Goal: Information Seeking & Learning: Compare options

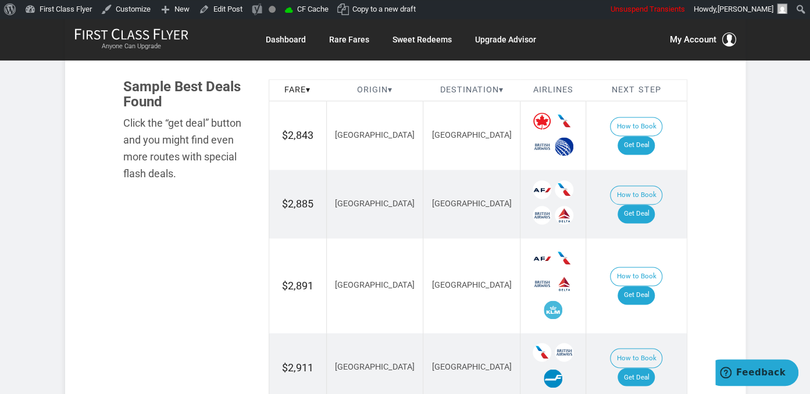
scroll to position [675, 0]
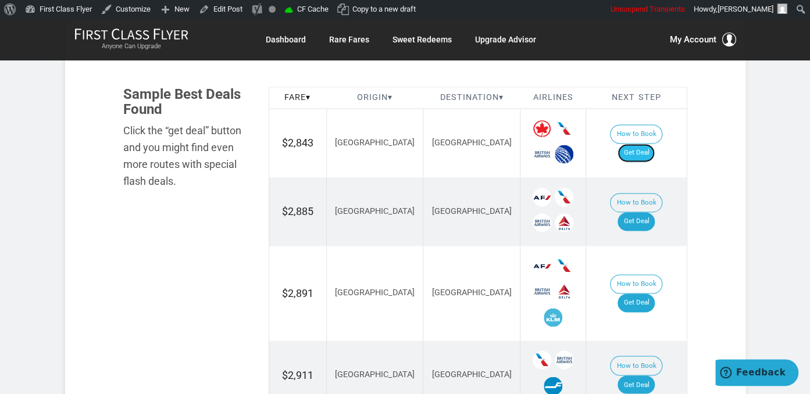
click at [639, 145] on link "Get Deal" at bounding box center [636, 153] width 37 height 19
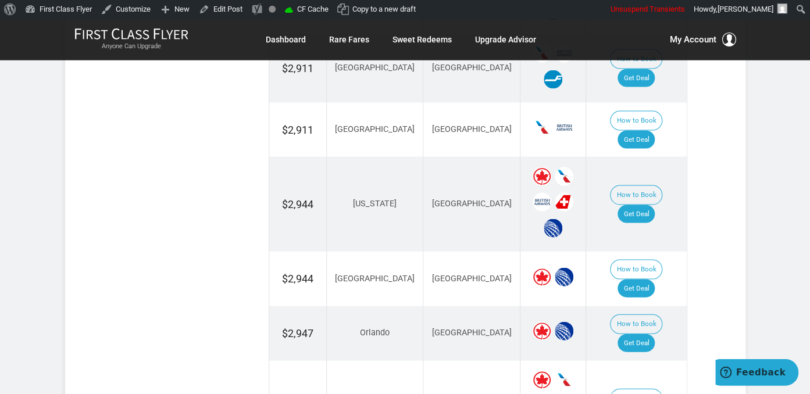
scroll to position [1105, 0]
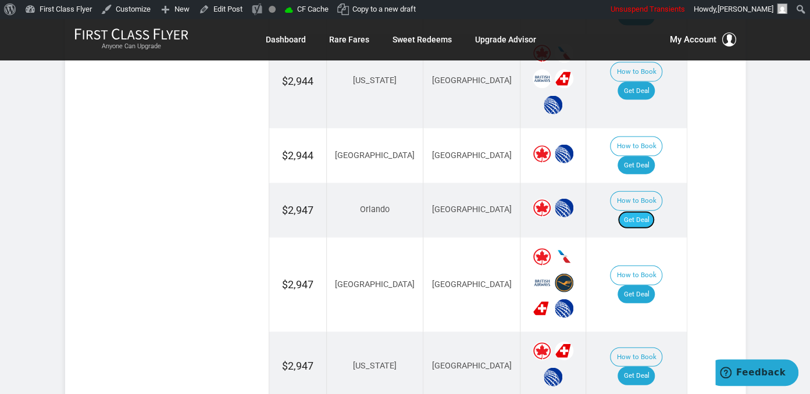
click at [641, 211] on link "Get Deal" at bounding box center [636, 220] width 37 height 19
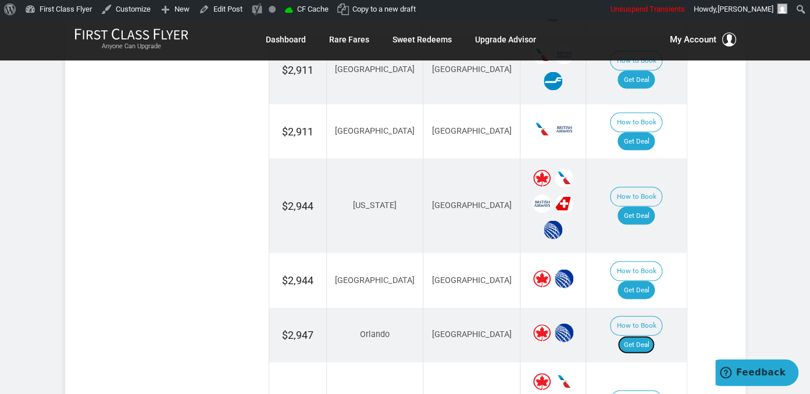
scroll to position [982, 0]
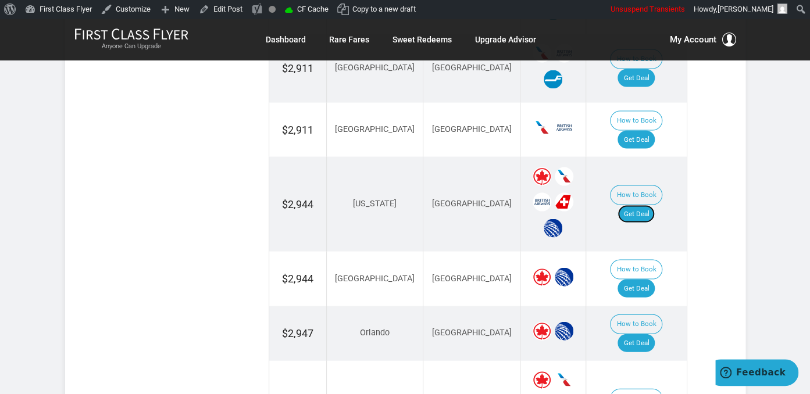
click at [645, 205] on link "Get Deal" at bounding box center [636, 214] width 37 height 19
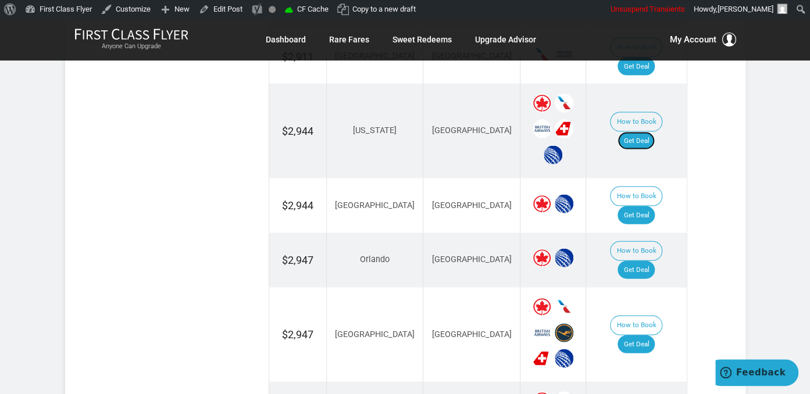
scroll to position [1105, 0]
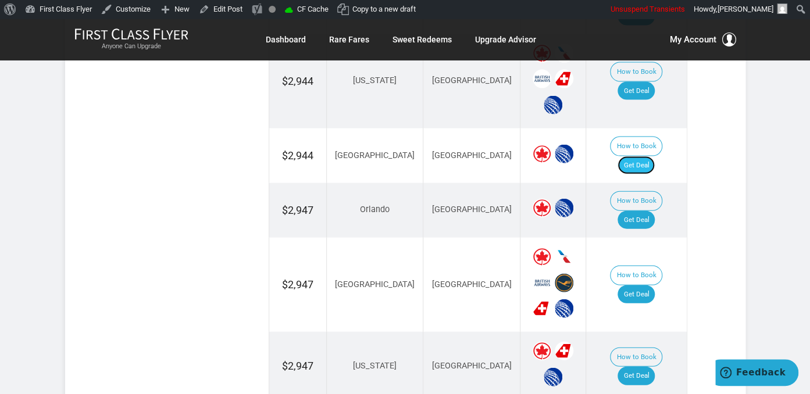
click at [650, 156] on link "Get Deal" at bounding box center [636, 165] width 37 height 19
click at [655, 286] on link "Get Deal" at bounding box center [636, 295] width 37 height 19
click at [643, 367] on link "Get Deal" at bounding box center [636, 376] width 37 height 19
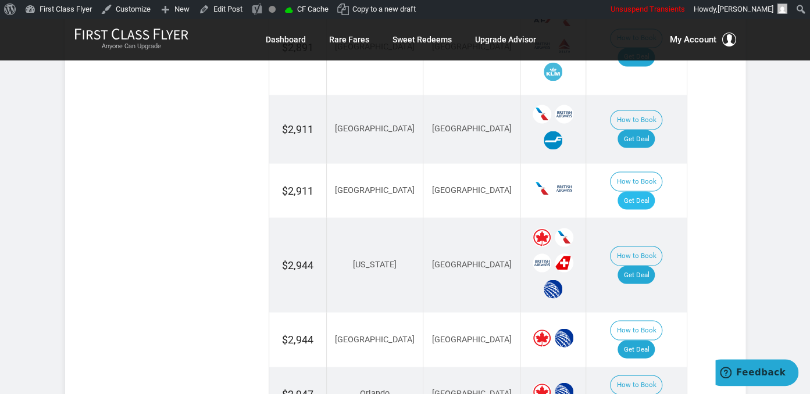
scroll to position [737, 0]
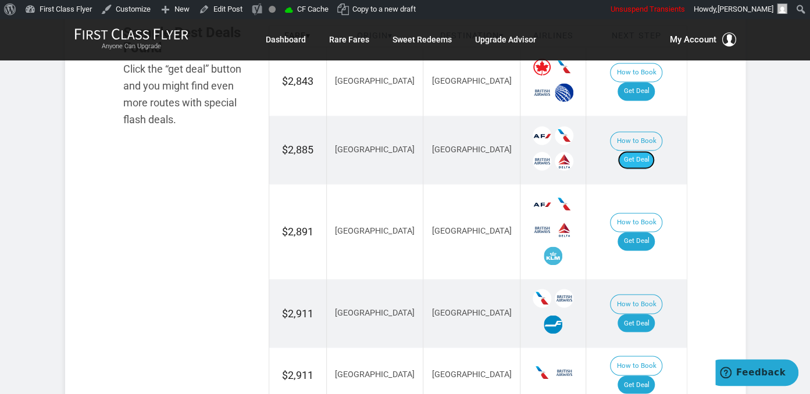
click at [640, 152] on link "Get Deal" at bounding box center [636, 160] width 37 height 19
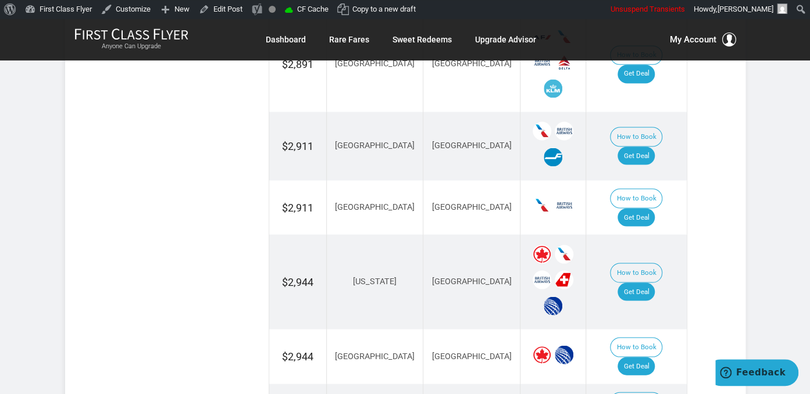
scroll to position [921, 0]
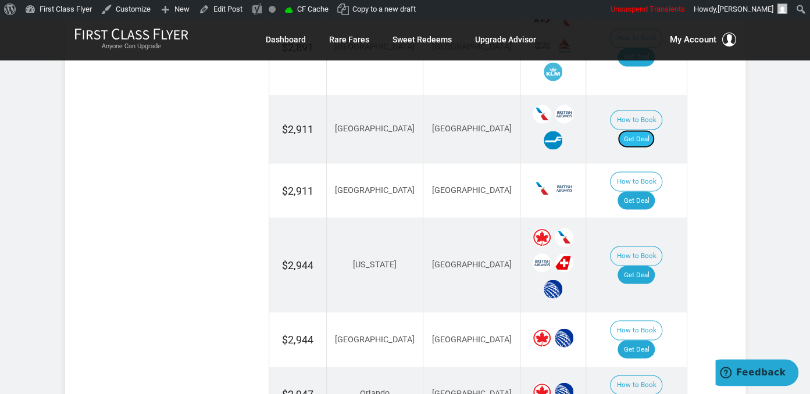
click at [641, 130] on link "Get Deal" at bounding box center [636, 139] width 37 height 19
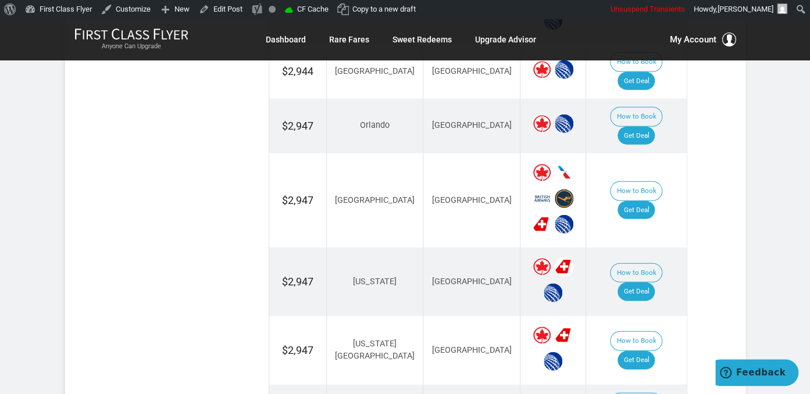
scroll to position [1351, 0]
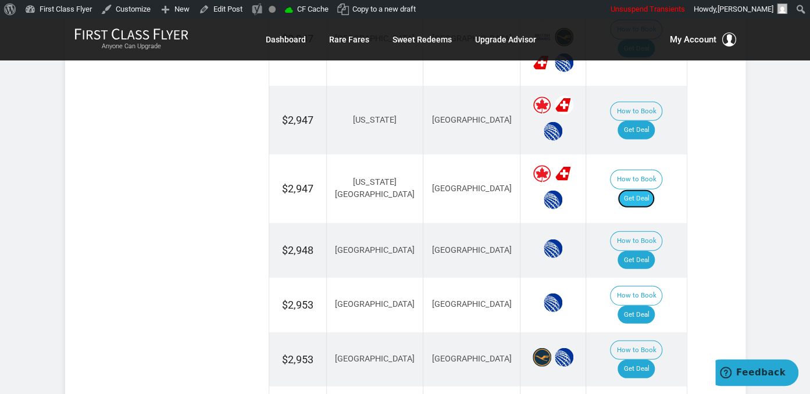
click at [655, 190] on link "Get Deal" at bounding box center [636, 199] width 37 height 19
click at [643, 251] on link "Get Deal" at bounding box center [636, 260] width 37 height 19
click at [631, 278] on td "How to Book Get Deal" at bounding box center [636, 305] width 101 height 55
click at [643, 306] on link "Get Deal" at bounding box center [636, 315] width 37 height 19
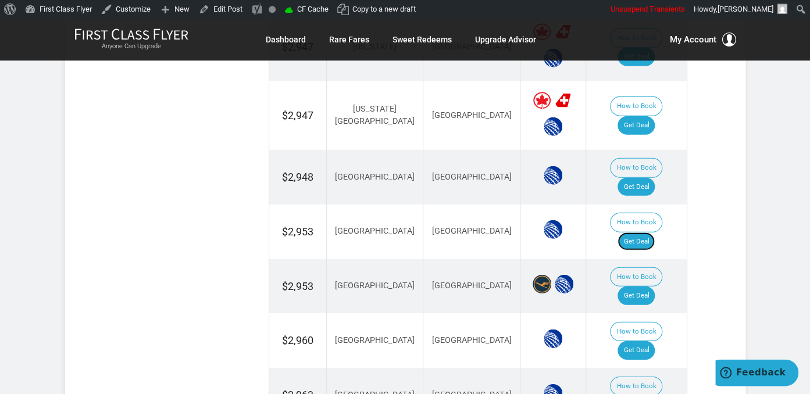
scroll to position [1474, 0]
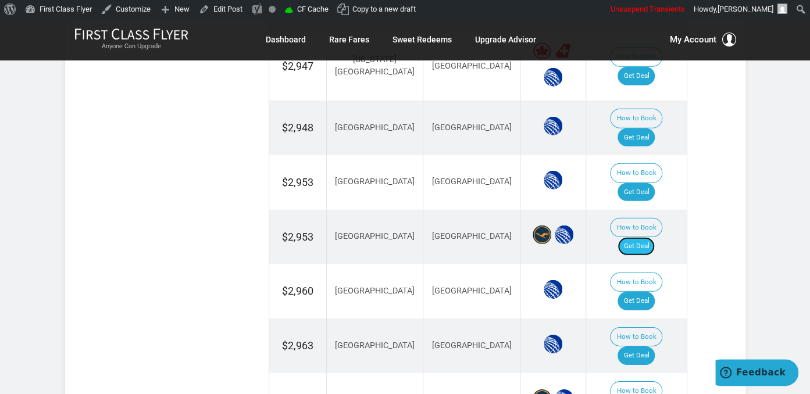
click at [639, 237] on link "Get Deal" at bounding box center [636, 246] width 37 height 19
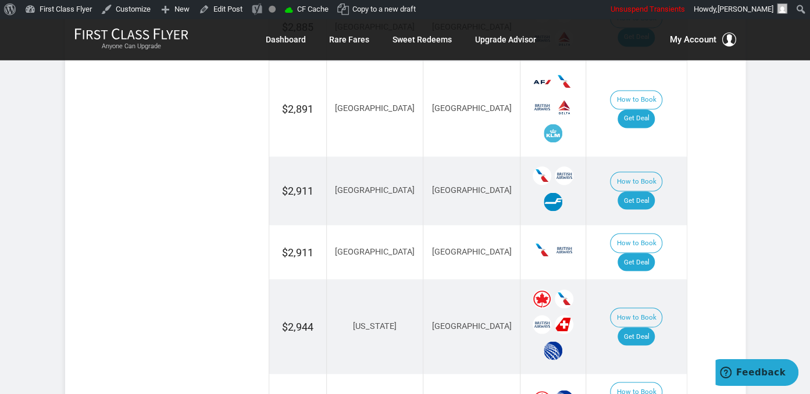
scroll to position [859, 0]
click at [652, 253] on link "Get Deal" at bounding box center [636, 262] width 37 height 19
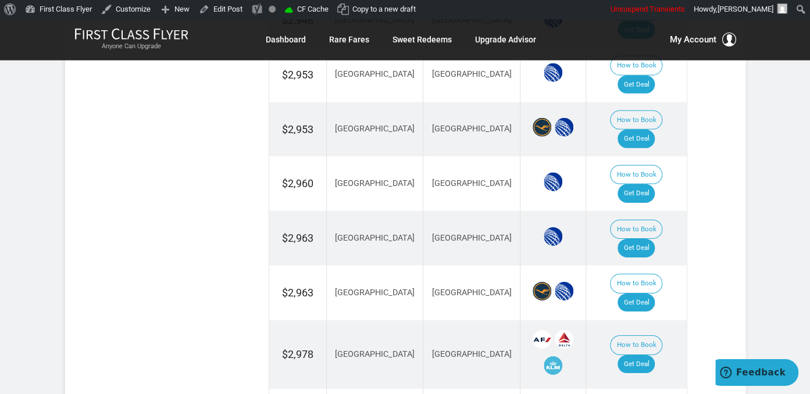
scroll to position [1596, 0]
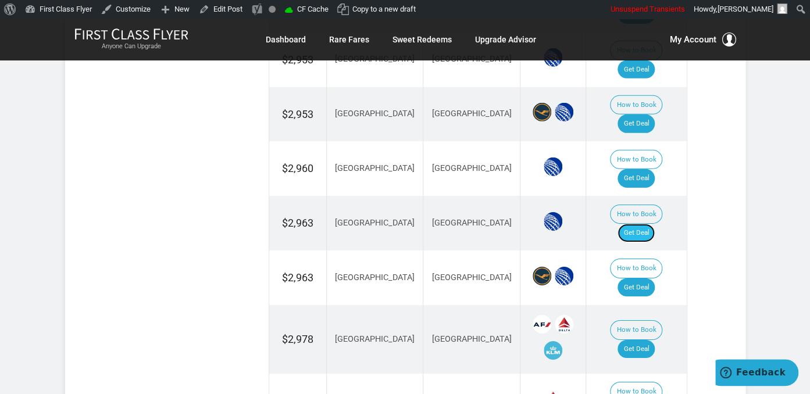
click at [655, 224] on link "Get Deal" at bounding box center [636, 233] width 37 height 19
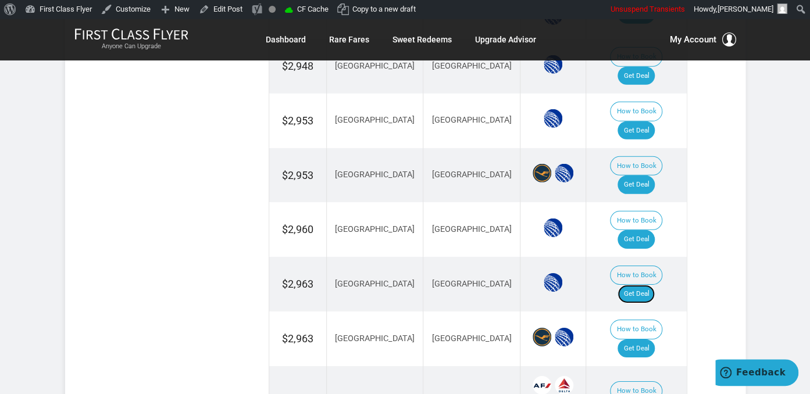
scroll to position [1412, 0]
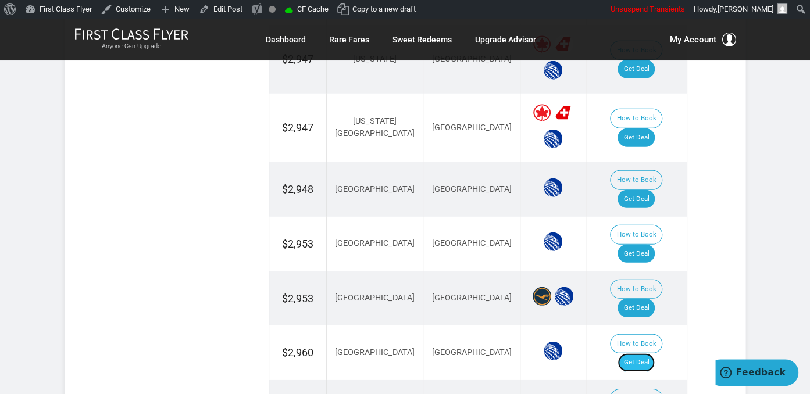
click at [643, 354] on link "Get Deal" at bounding box center [636, 363] width 37 height 19
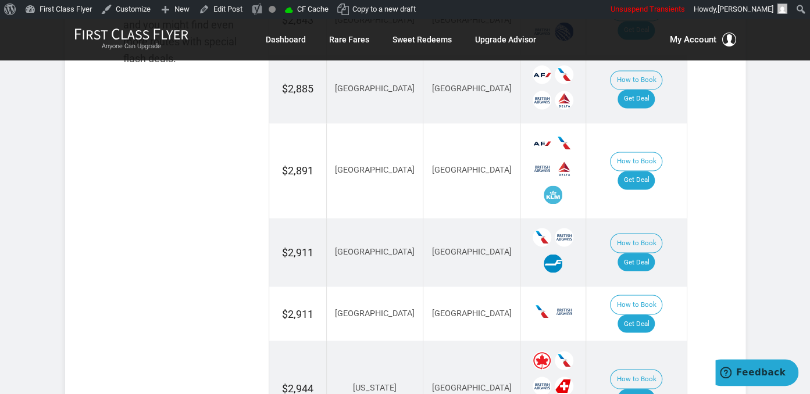
scroll to position [737, 0]
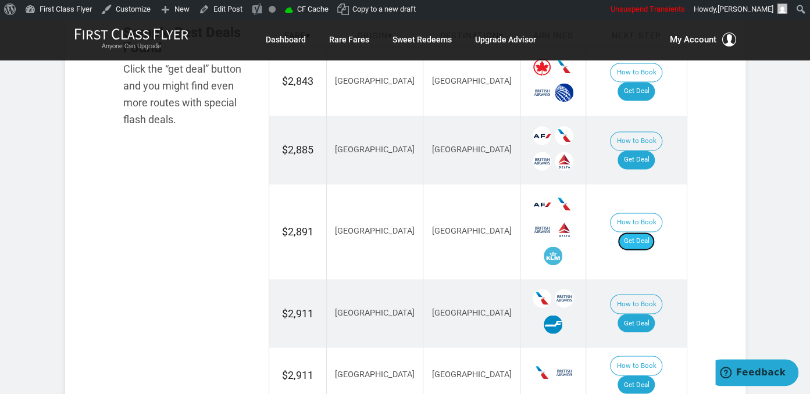
click at [643, 232] on link "Get Deal" at bounding box center [636, 241] width 37 height 19
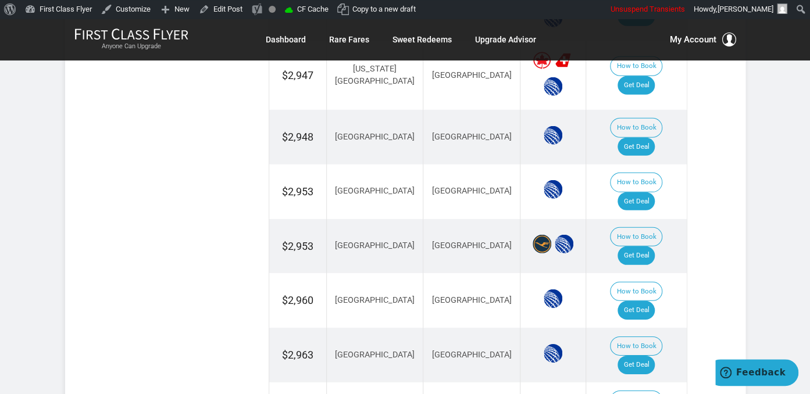
scroll to position [1535, 0]
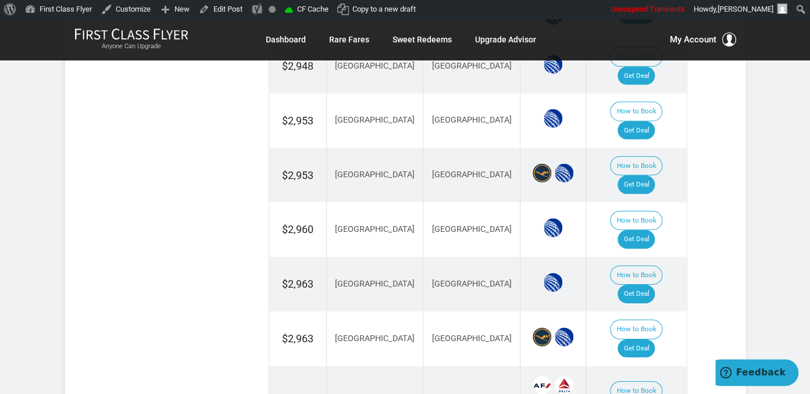
click at [643, 340] on link "Get Deal" at bounding box center [636, 349] width 37 height 19
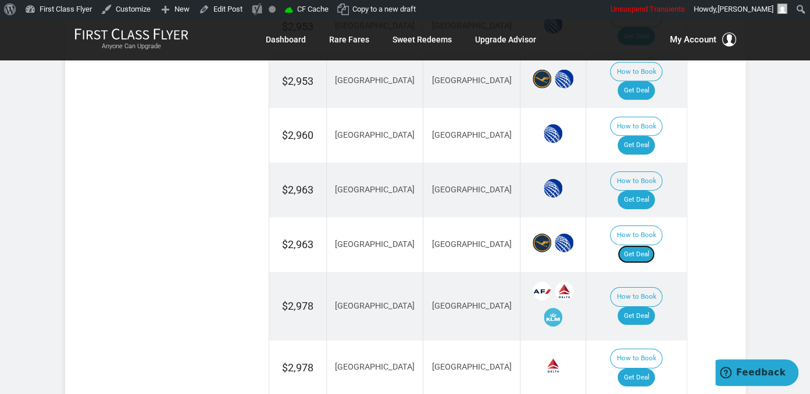
scroll to position [1658, 0]
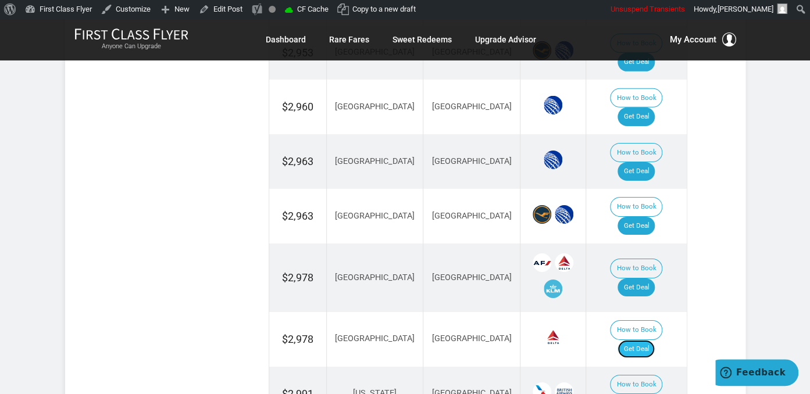
click at [653, 340] on link "Get Deal" at bounding box center [636, 349] width 37 height 19
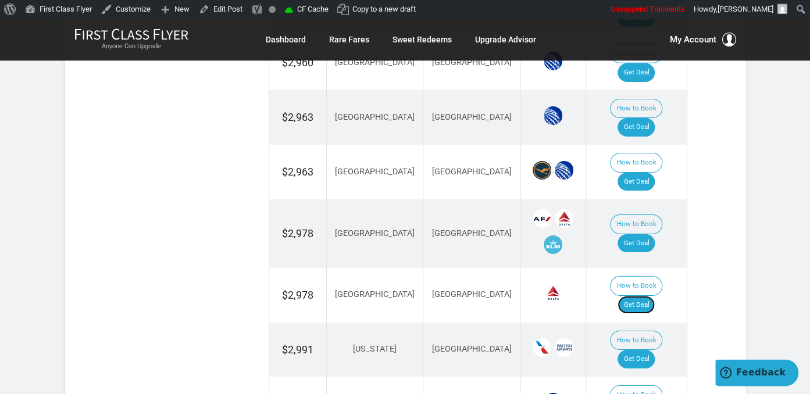
scroll to position [1781, 0]
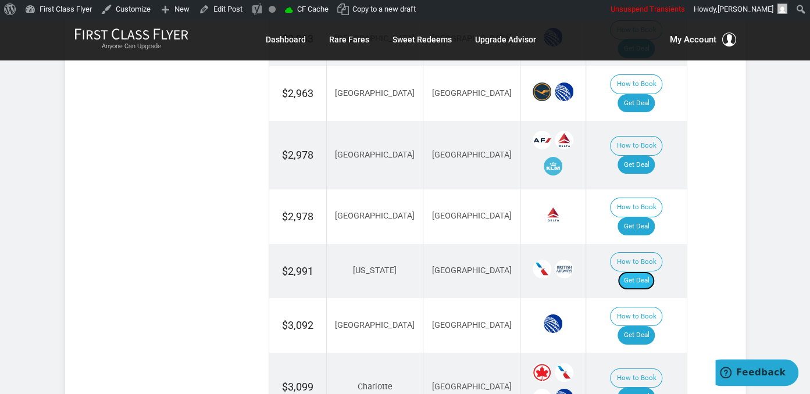
click at [633, 272] on link "Get Deal" at bounding box center [636, 281] width 37 height 19
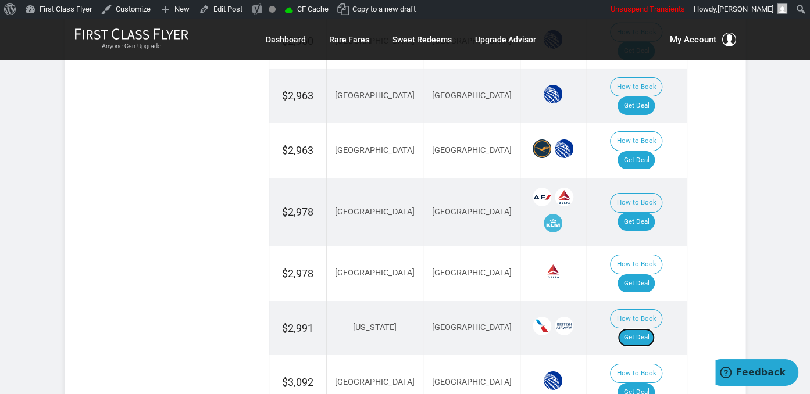
scroll to position [1719, 0]
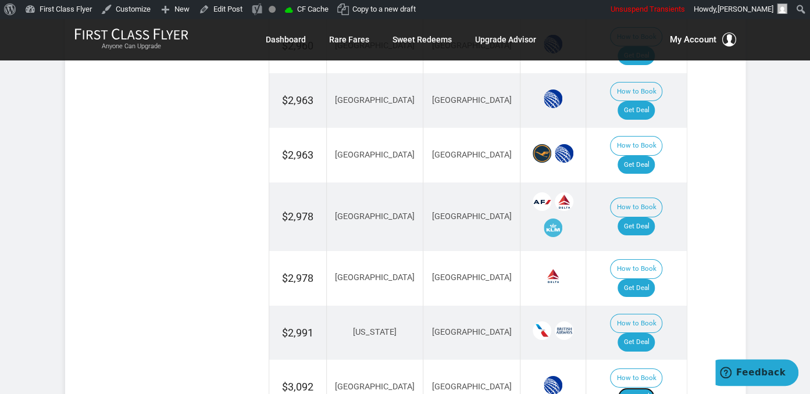
drag, startPoint x: 654, startPoint y: 223, endPoint x: 666, endPoint y: 233, distance: 15.7
click at [653, 388] on link "Get Deal" at bounding box center [636, 397] width 37 height 19
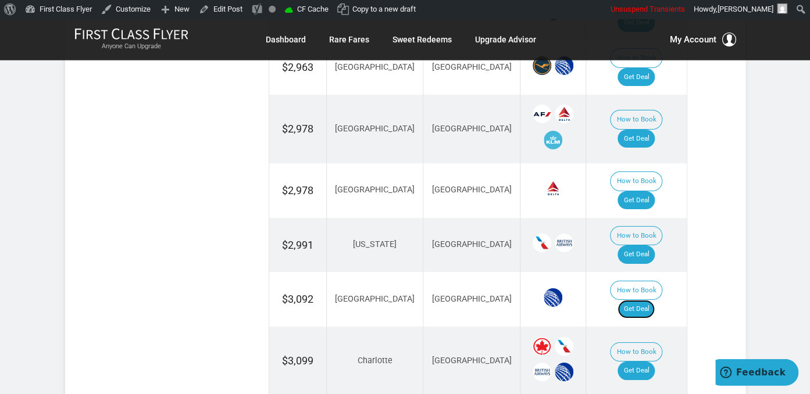
scroll to position [1842, 0]
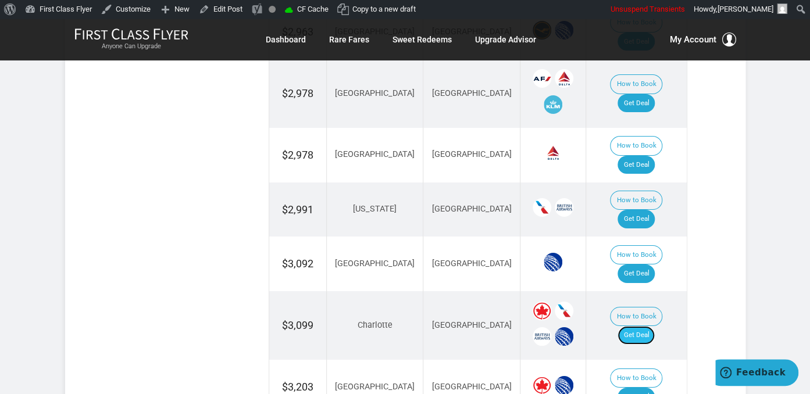
click at [655, 326] on link "Get Deal" at bounding box center [636, 335] width 37 height 19
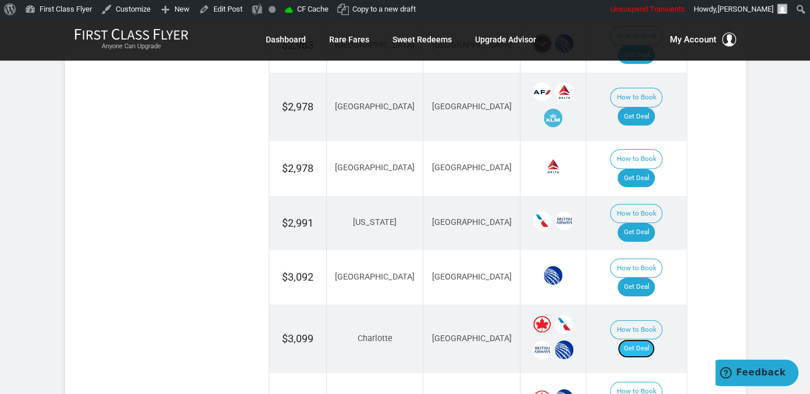
click at [652, 340] on link "Get Deal" at bounding box center [636, 349] width 37 height 19
drag, startPoint x: 639, startPoint y: 223, endPoint x: 648, endPoint y: 223, distance: 8.7
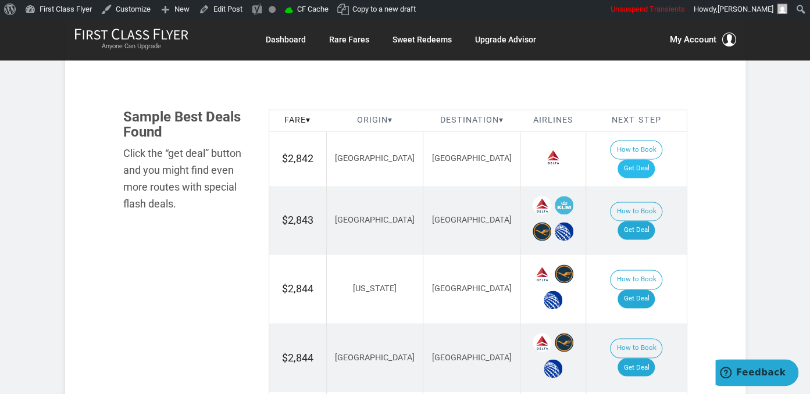
scroll to position [675, 0]
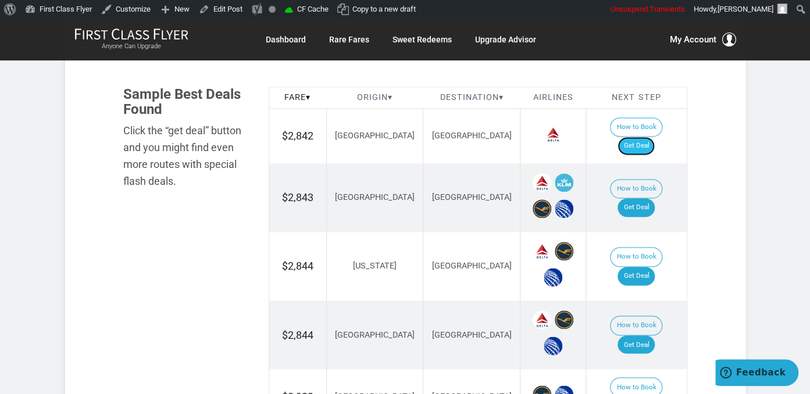
click at [644, 137] on link "Get Deal" at bounding box center [636, 146] width 37 height 19
click at [640, 267] on link "Get Deal" at bounding box center [636, 276] width 37 height 19
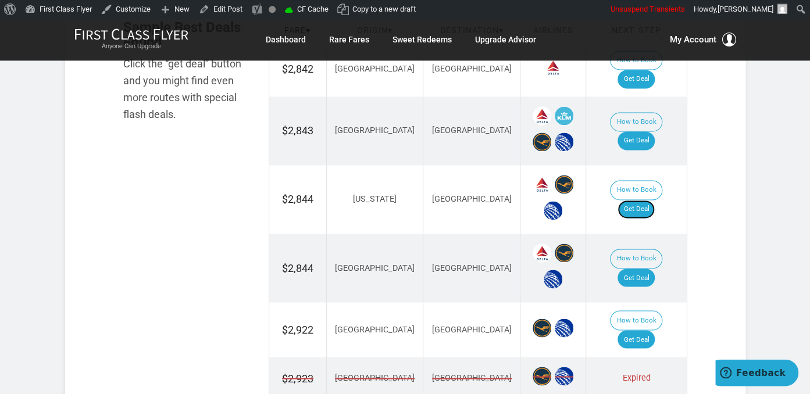
scroll to position [798, 0]
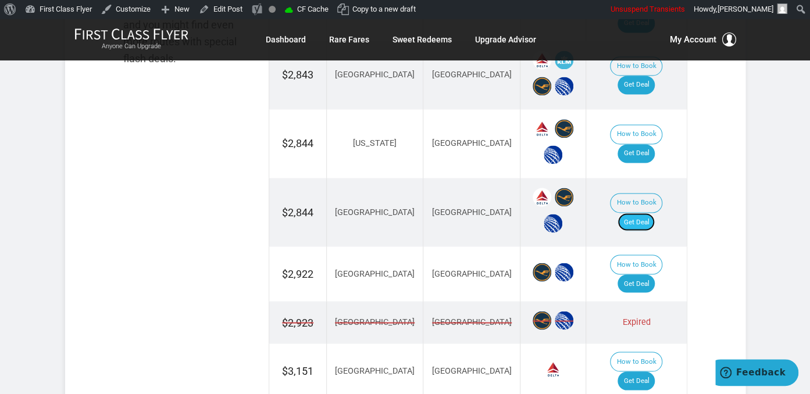
click at [648, 213] on link "Get Deal" at bounding box center [636, 222] width 37 height 19
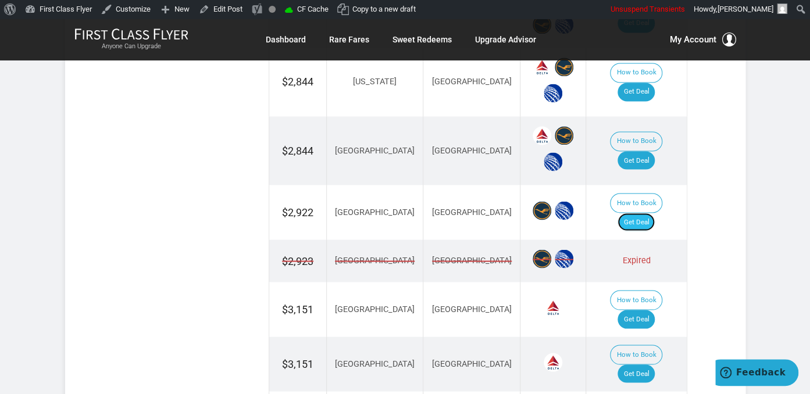
click at [644, 213] on link "Get Deal" at bounding box center [636, 222] width 37 height 19
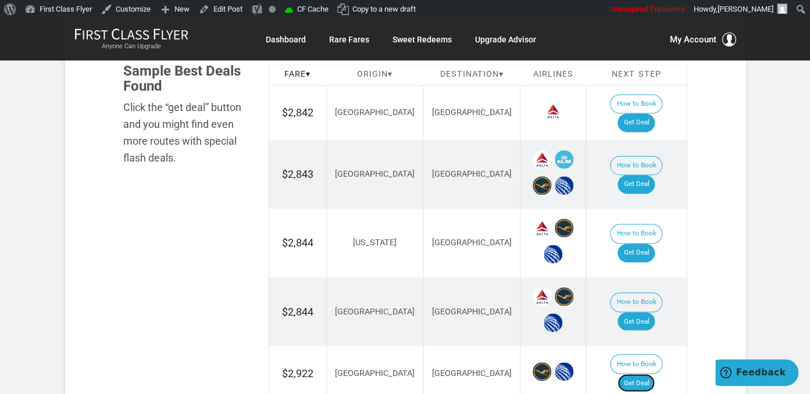
scroll to position [675, 0]
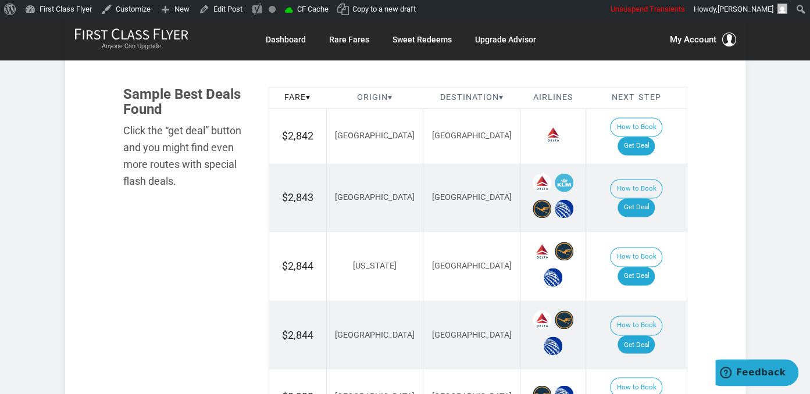
click at [644, 170] on td "How to Book Get Deal" at bounding box center [636, 197] width 101 height 69
click at [647, 198] on link "Get Deal" at bounding box center [636, 207] width 37 height 19
drag, startPoint x: 645, startPoint y: 174, endPoint x: 654, endPoint y: 191, distance: 19.5
click at [644, 198] on link "Get Deal" at bounding box center [636, 207] width 37 height 19
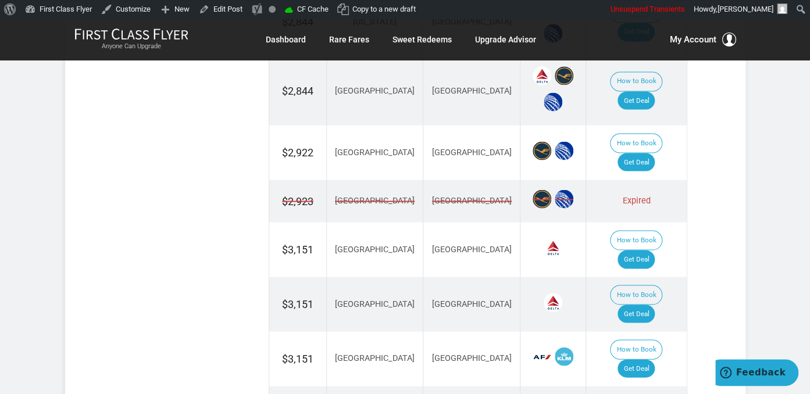
scroll to position [921, 0]
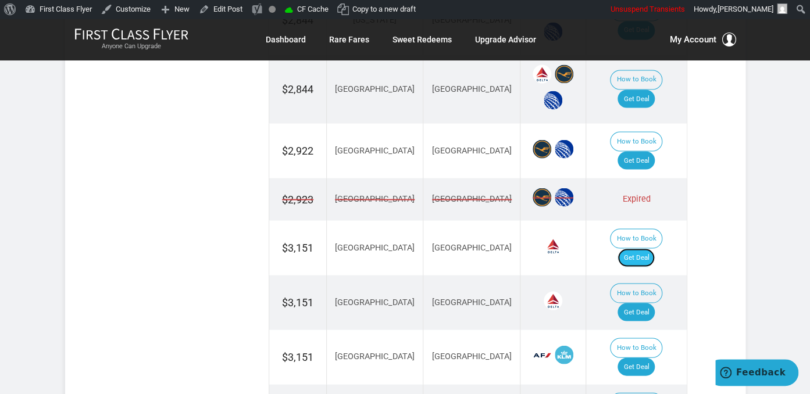
click at [643, 248] on link "Get Deal" at bounding box center [636, 257] width 37 height 19
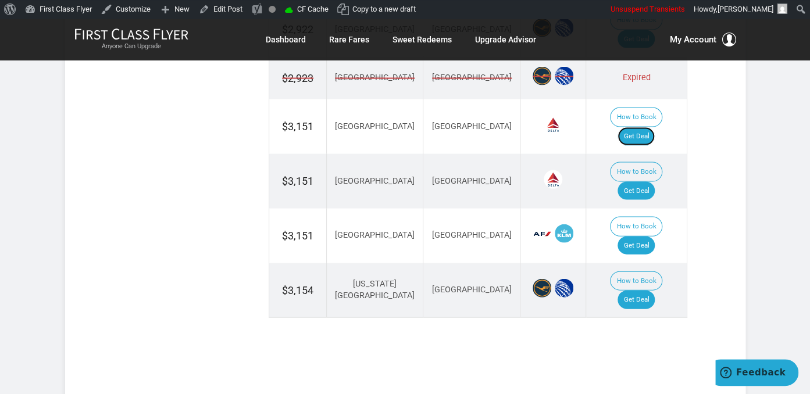
scroll to position [1044, 0]
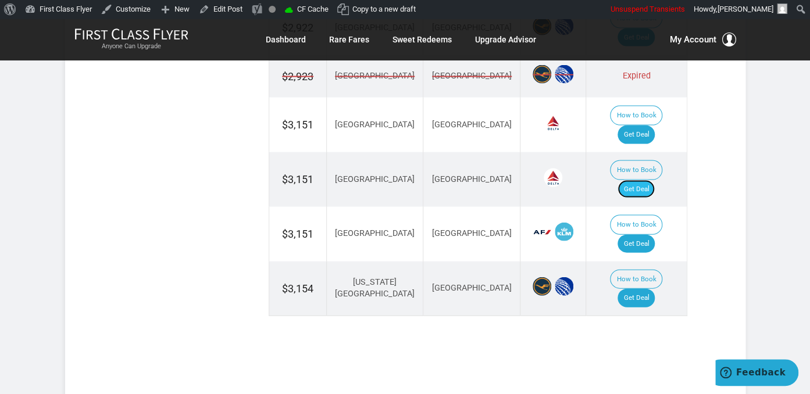
click at [647, 180] on link "Get Deal" at bounding box center [636, 189] width 37 height 19
click at [636, 289] on link "Get Deal" at bounding box center [636, 298] width 37 height 19
click at [637, 235] on link "Get Deal" at bounding box center [636, 244] width 37 height 19
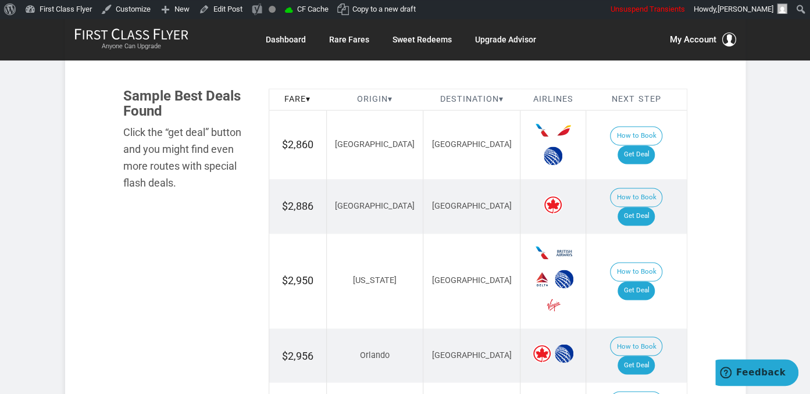
scroll to position [675, 0]
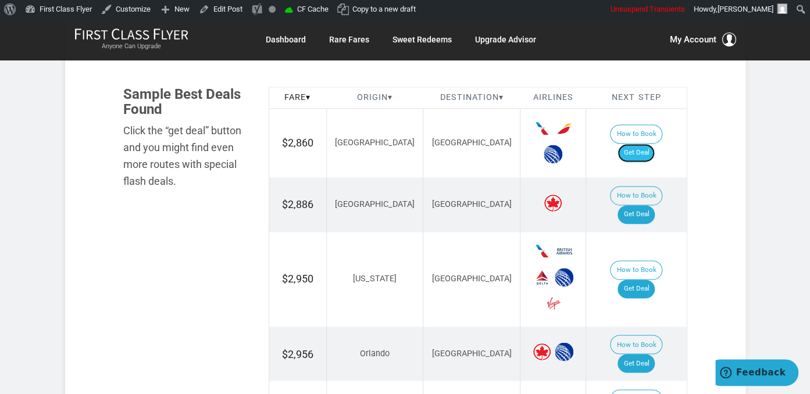
drag, startPoint x: 640, startPoint y: 137, endPoint x: 646, endPoint y: 145, distance: 10.4
click at [640, 144] on link "Get Deal" at bounding box center [636, 153] width 37 height 19
click at [640, 280] on link "Get Deal" at bounding box center [636, 289] width 37 height 19
drag, startPoint x: 659, startPoint y: 259, endPoint x: 617, endPoint y: 137, distance: 129.3
click at [655, 280] on link "Get Deal" at bounding box center [636, 289] width 37 height 19
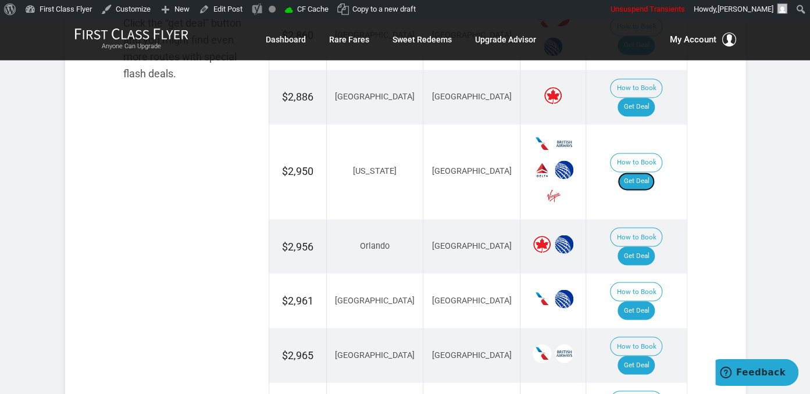
scroll to position [798, 0]
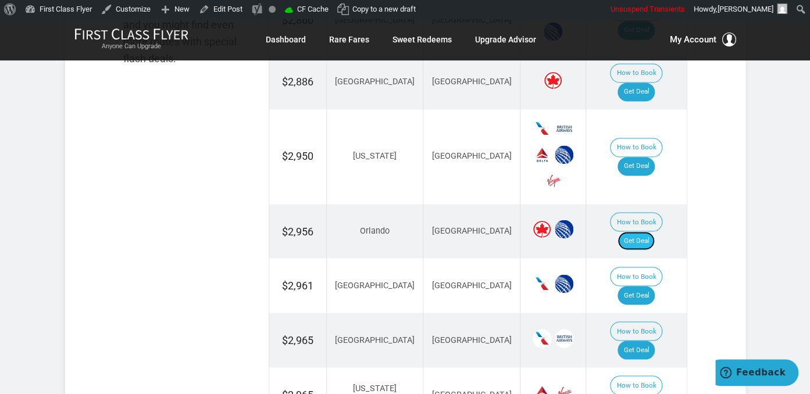
click at [648, 231] on link "Get Deal" at bounding box center [636, 240] width 37 height 19
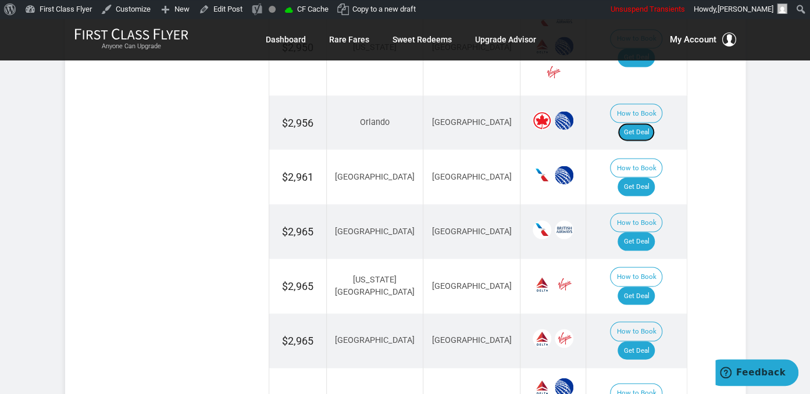
scroll to position [921, 0]
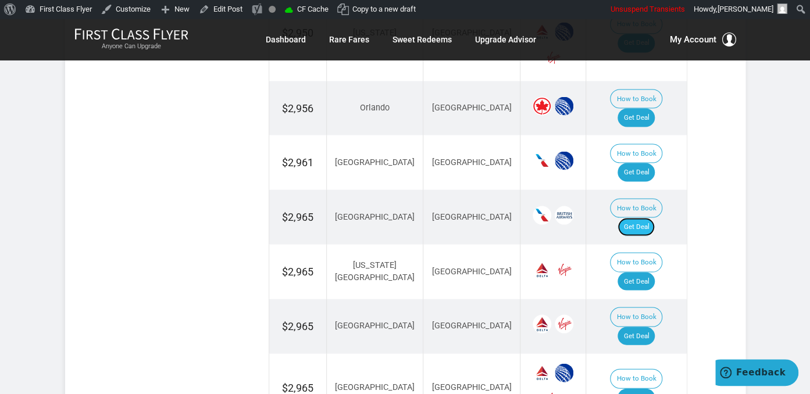
click at [651, 217] on link "Get Deal" at bounding box center [636, 226] width 37 height 19
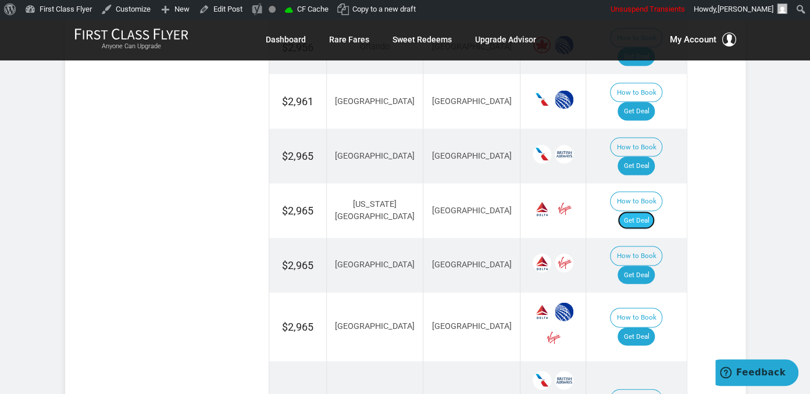
click at [639, 211] on link "Get Deal" at bounding box center [636, 220] width 37 height 19
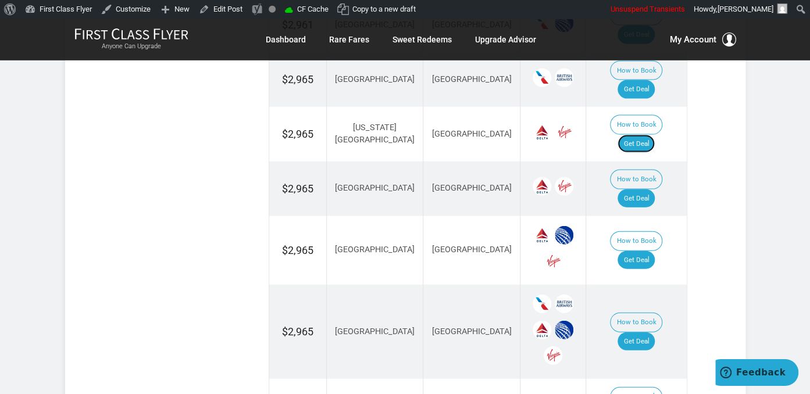
scroll to position [1044, 0]
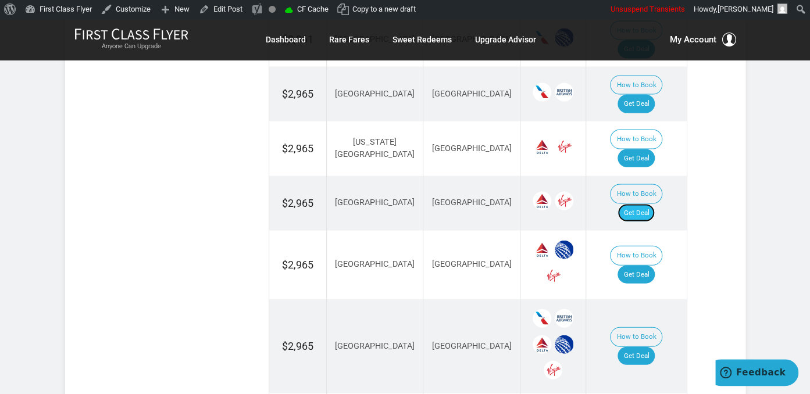
click at [644, 204] on link "Get Deal" at bounding box center [636, 213] width 37 height 19
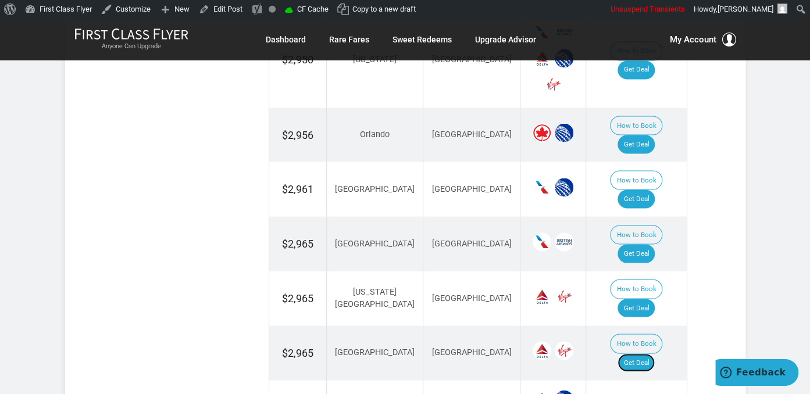
scroll to position [859, 0]
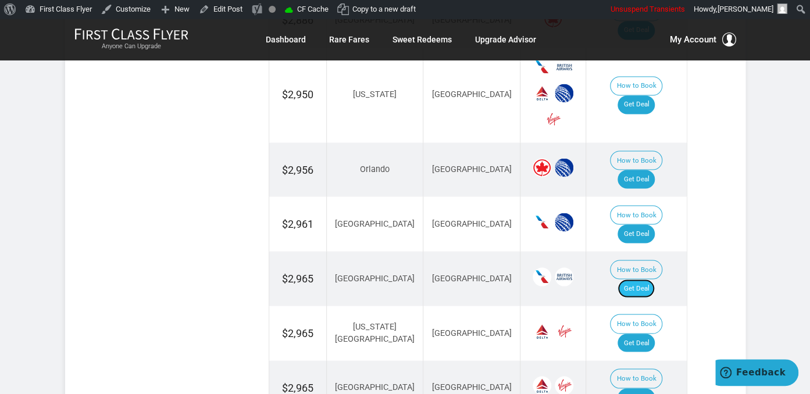
click at [654, 279] on link "Get Deal" at bounding box center [636, 288] width 37 height 19
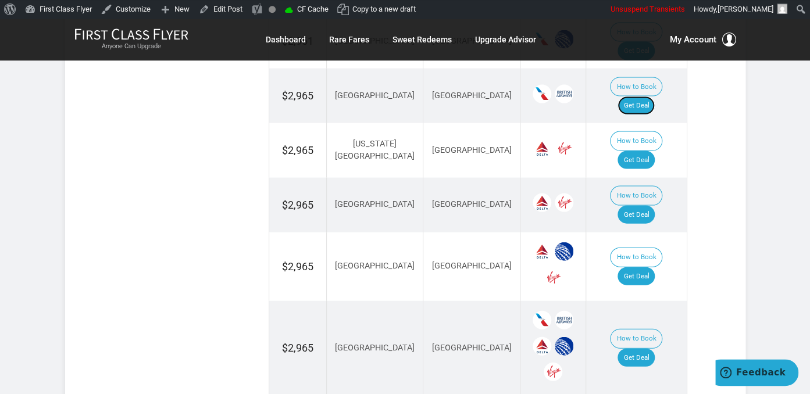
scroll to position [1044, 0]
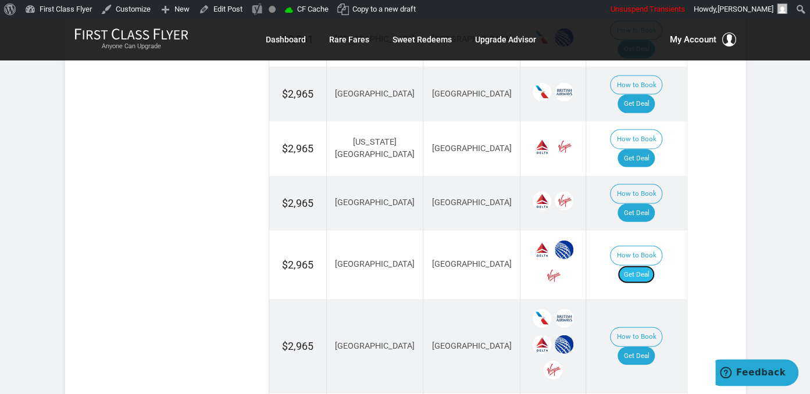
click at [653, 266] on link "Get Deal" at bounding box center [636, 275] width 37 height 19
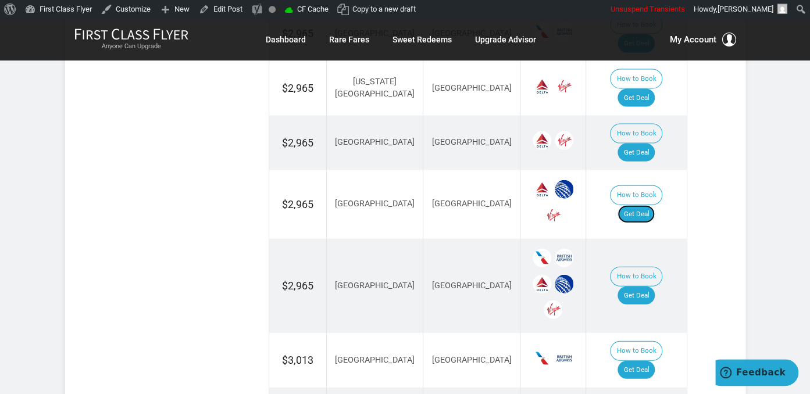
scroll to position [1105, 0]
click at [654, 286] on link "Get Deal" at bounding box center [636, 295] width 37 height 19
click at [643, 286] on link "Get Deal" at bounding box center [636, 295] width 37 height 19
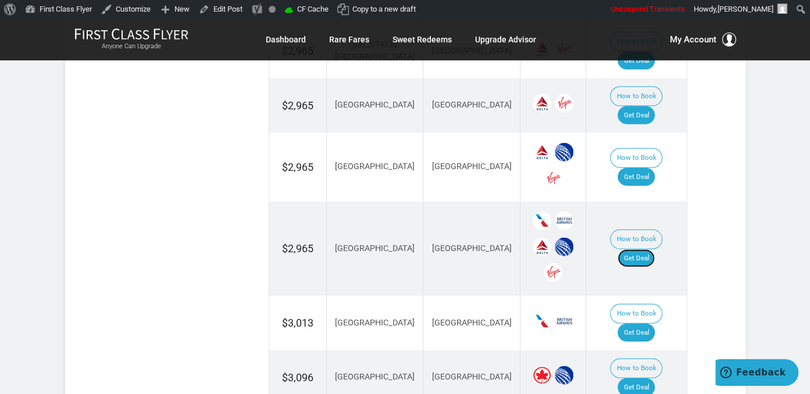
scroll to position [1167, 0]
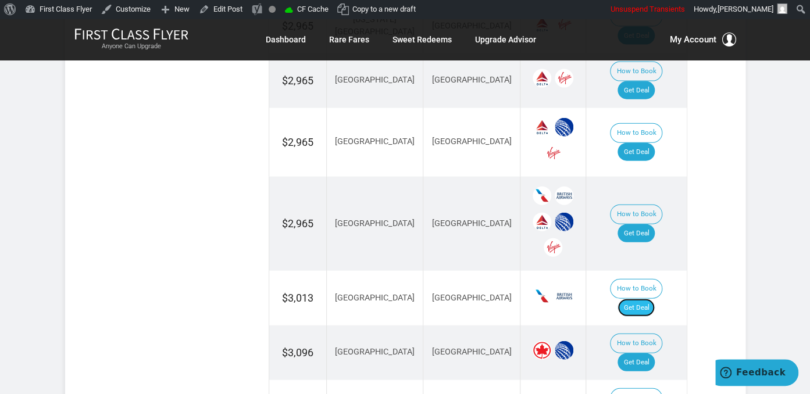
click at [650, 299] on link "Get Deal" at bounding box center [636, 308] width 37 height 19
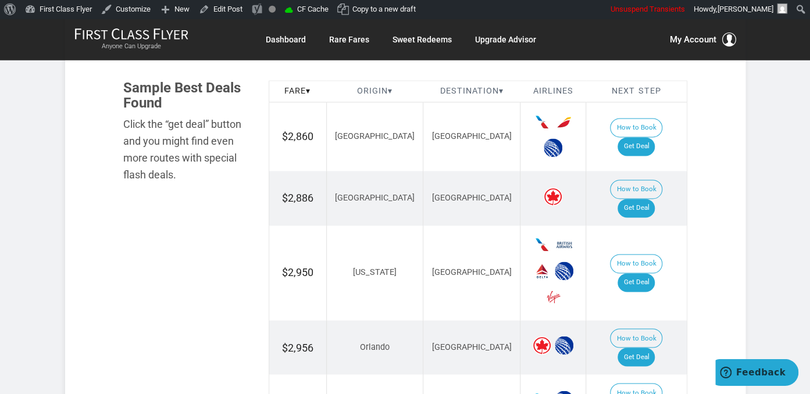
scroll to position [675, 0]
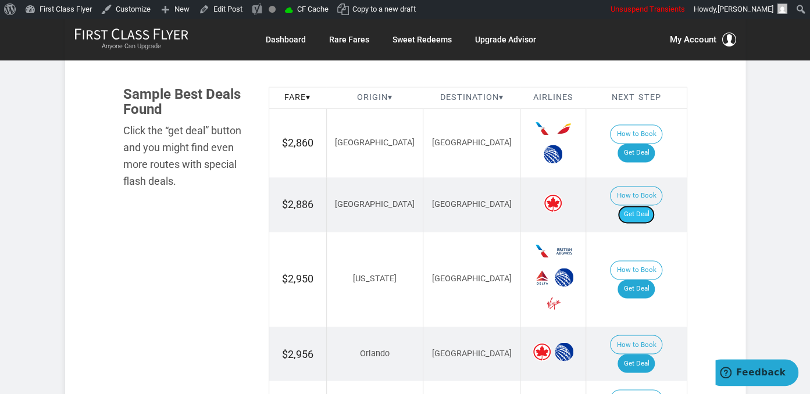
click at [637, 205] on link "Get Deal" at bounding box center [636, 214] width 37 height 19
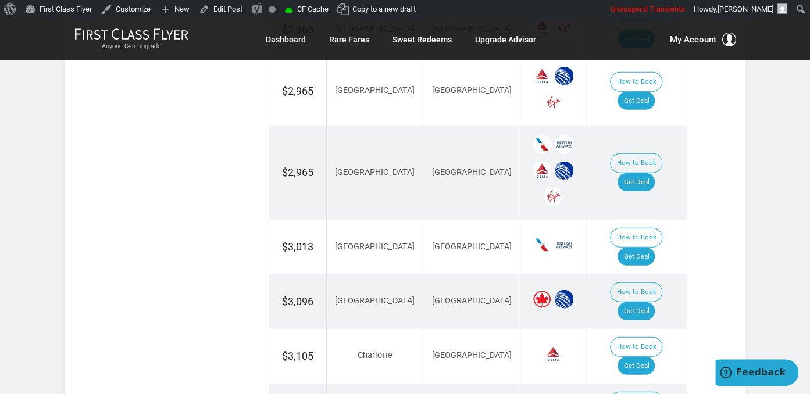
scroll to position [1228, 0]
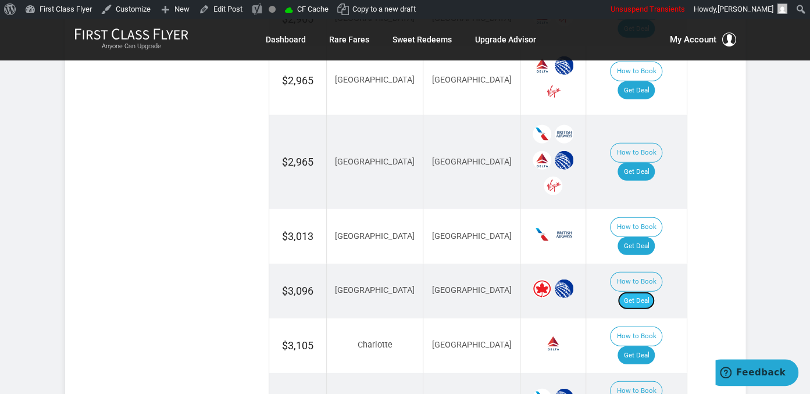
click at [653, 292] on link "Get Deal" at bounding box center [636, 301] width 37 height 19
click at [637, 347] on link "Get Deal" at bounding box center [636, 356] width 37 height 19
click at [641, 347] on link "Get Deal" at bounding box center [636, 356] width 37 height 19
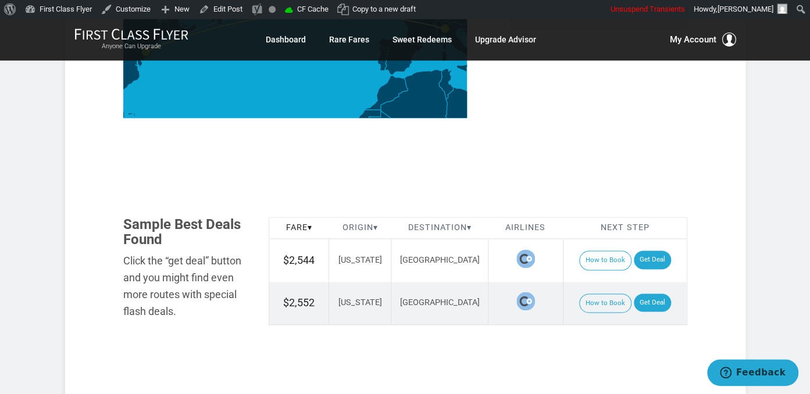
scroll to position [675, 0]
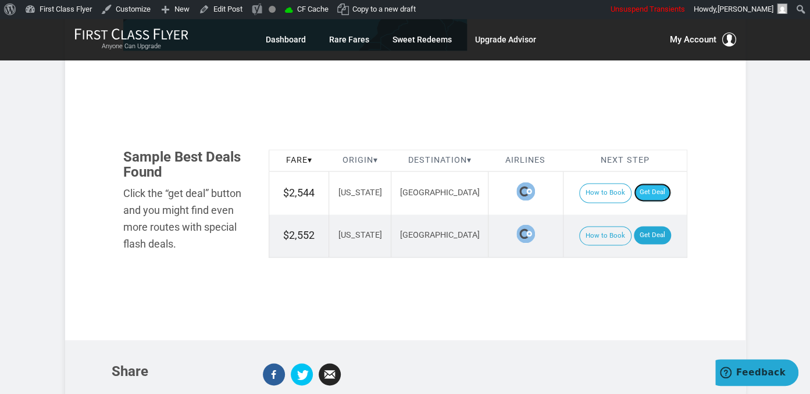
click at [648, 183] on link "Get Deal" at bounding box center [652, 192] width 37 height 19
click at [641, 226] on link "Get Deal" at bounding box center [652, 235] width 37 height 19
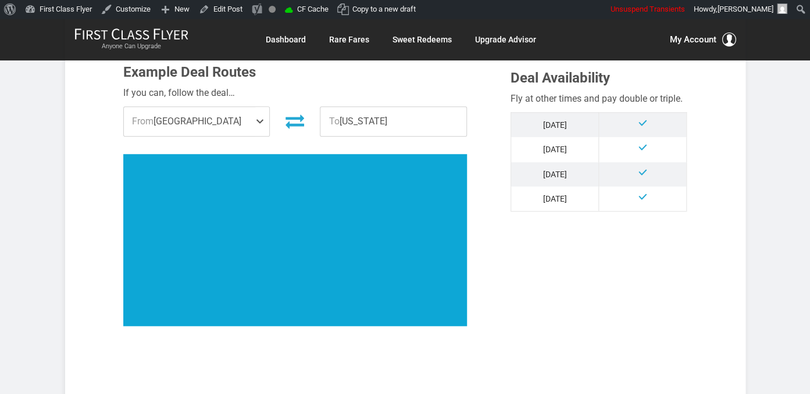
scroll to position [675, 0]
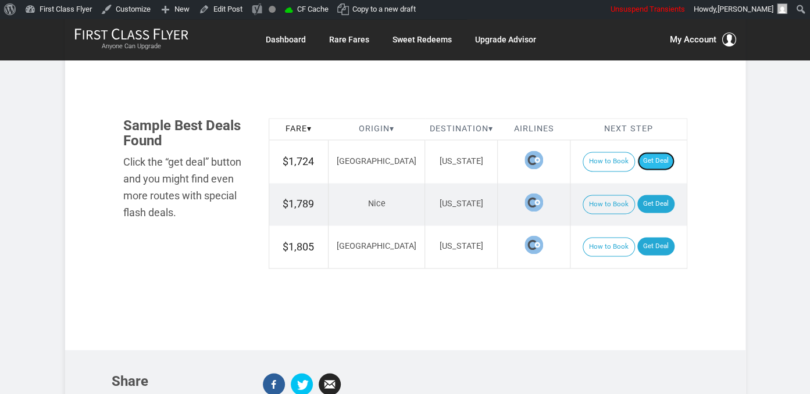
click at [640, 158] on link "Get Deal" at bounding box center [655, 161] width 37 height 19
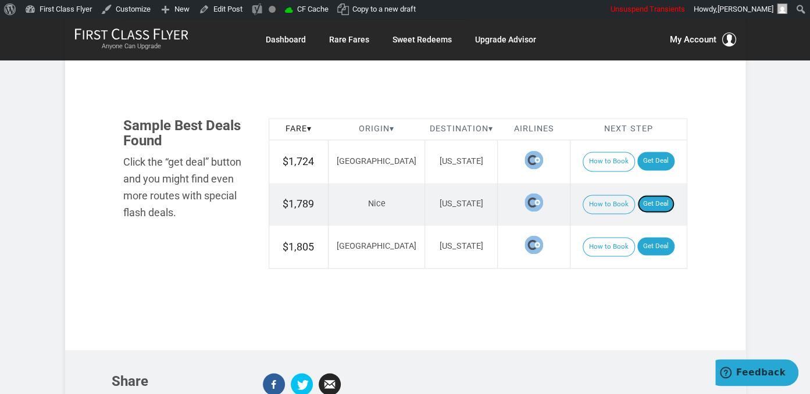
drag, startPoint x: 644, startPoint y: 204, endPoint x: 634, endPoint y: 191, distance: 15.7
click at [644, 204] on link "Get Deal" at bounding box center [655, 204] width 37 height 19
click at [643, 239] on link "Get Deal" at bounding box center [655, 246] width 37 height 19
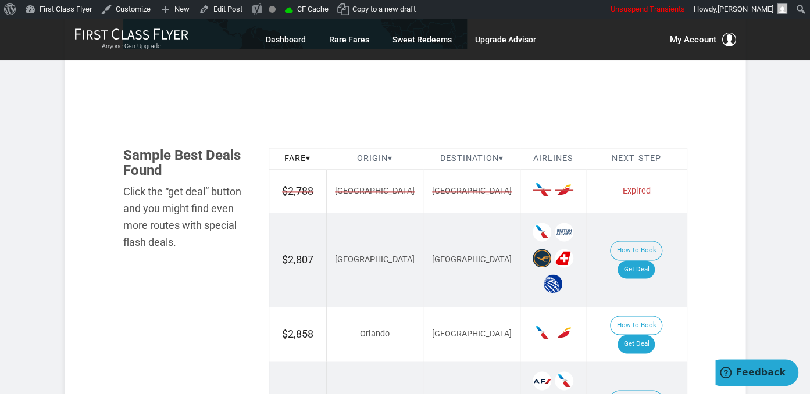
scroll to position [737, 0]
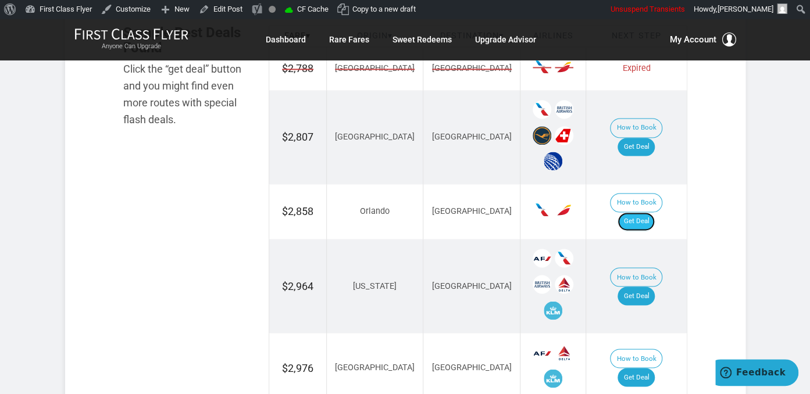
click at [643, 212] on link "Get Deal" at bounding box center [636, 221] width 37 height 19
click at [651, 138] on link "Get Deal" at bounding box center [636, 147] width 37 height 19
click at [655, 287] on link "Get Deal" at bounding box center [636, 296] width 37 height 19
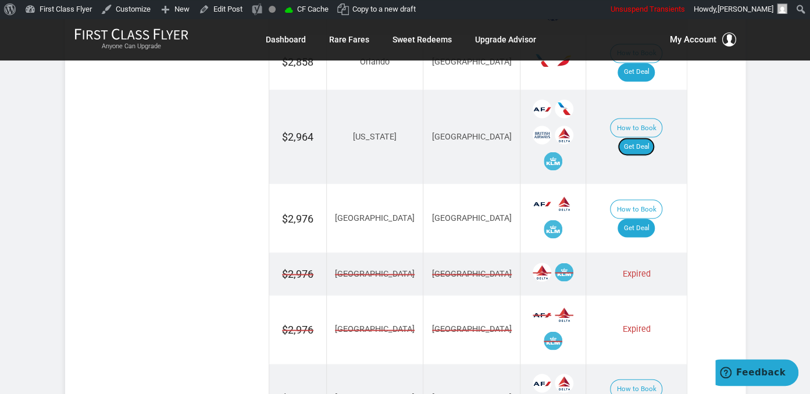
scroll to position [921, 0]
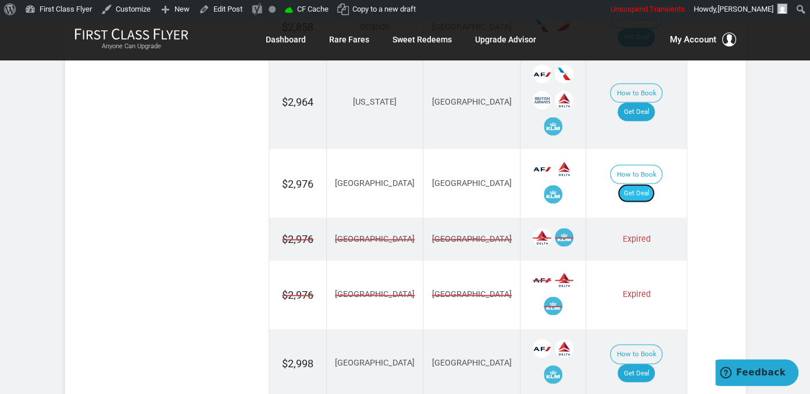
click at [643, 184] on link "Get Deal" at bounding box center [636, 193] width 37 height 19
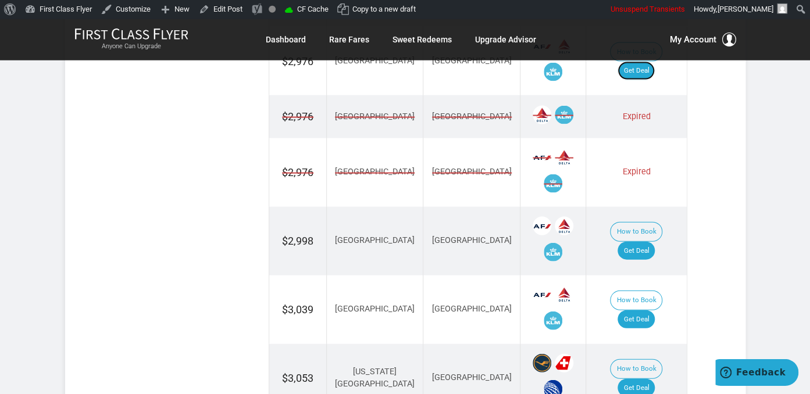
scroll to position [1044, 0]
click at [643, 241] on link "Get Deal" at bounding box center [636, 250] width 37 height 19
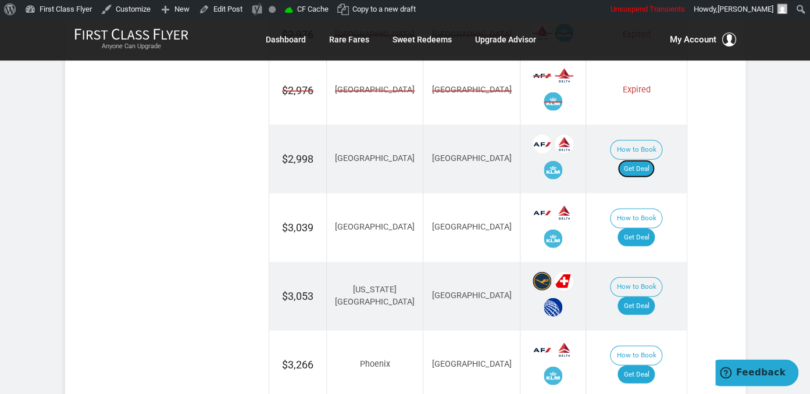
scroll to position [1228, 0]
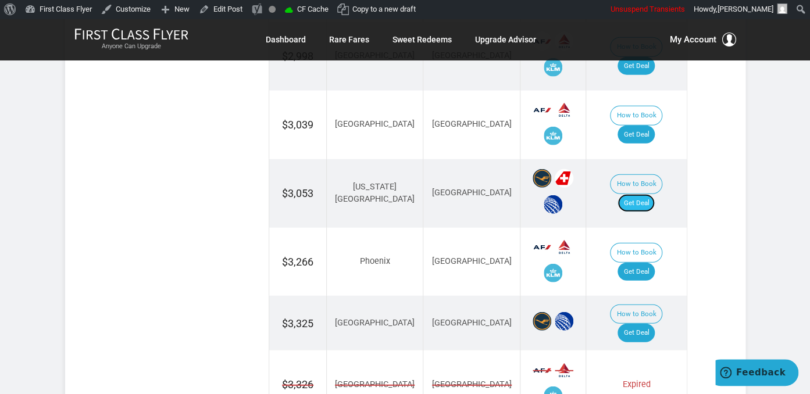
click at [650, 194] on link "Get Deal" at bounding box center [636, 203] width 37 height 19
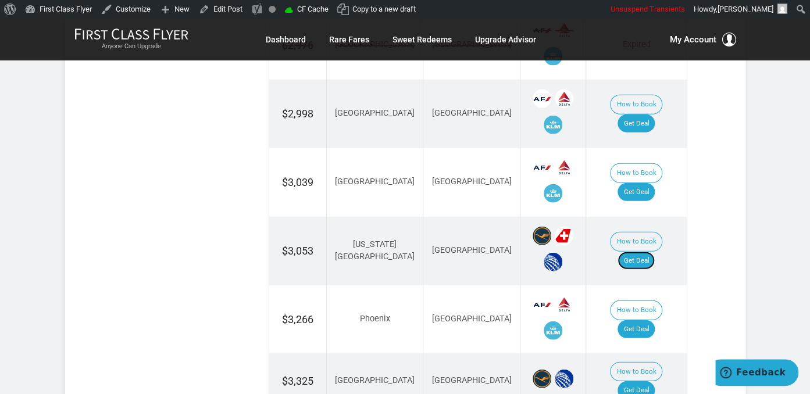
scroll to position [1167, 0]
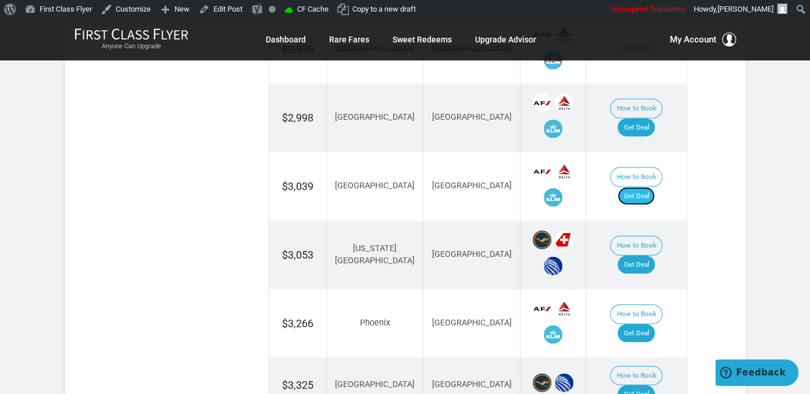
click at [642, 187] on link "Get Deal" at bounding box center [636, 196] width 37 height 19
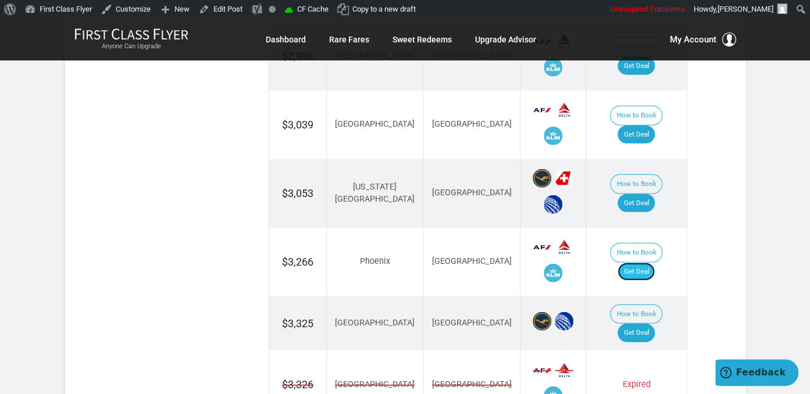
click at [631, 263] on link "Get Deal" at bounding box center [636, 272] width 37 height 19
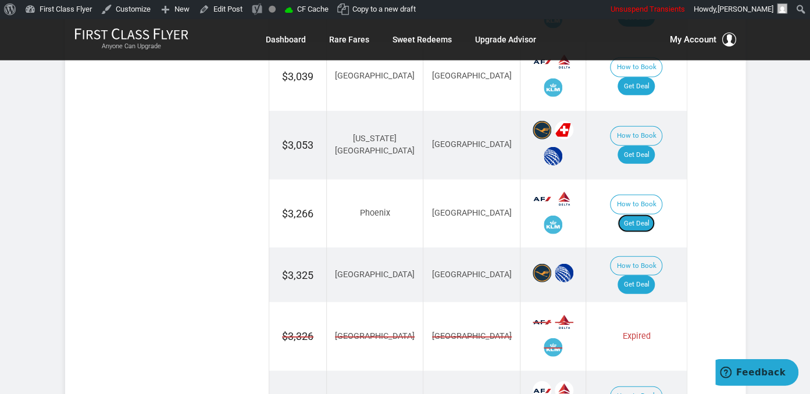
scroll to position [1289, 0]
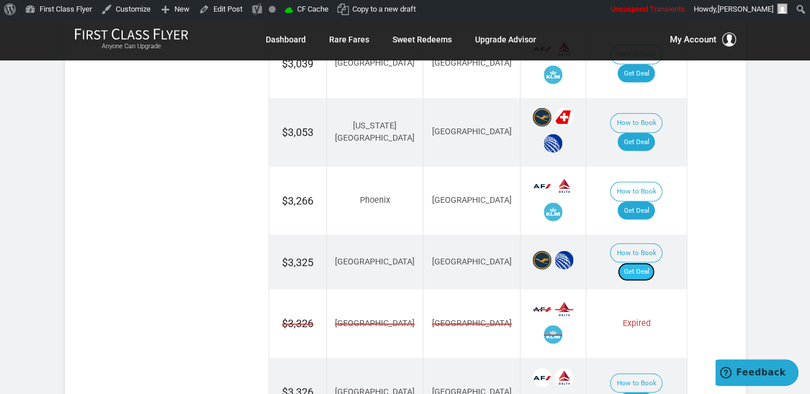
click at [638, 263] on link "Get Deal" at bounding box center [636, 272] width 37 height 19
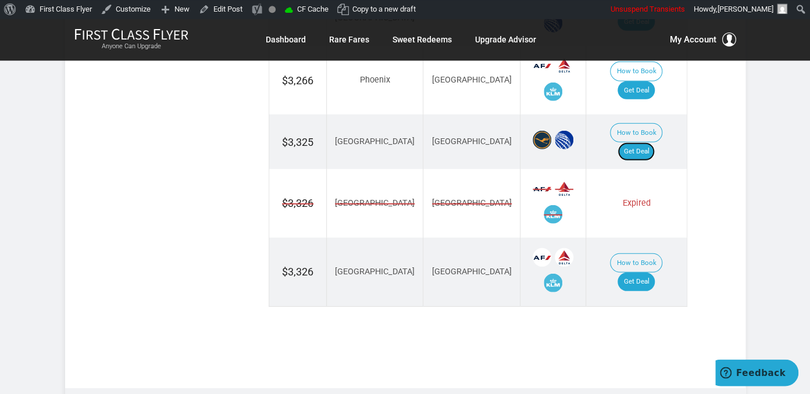
scroll to position [1412, 0]
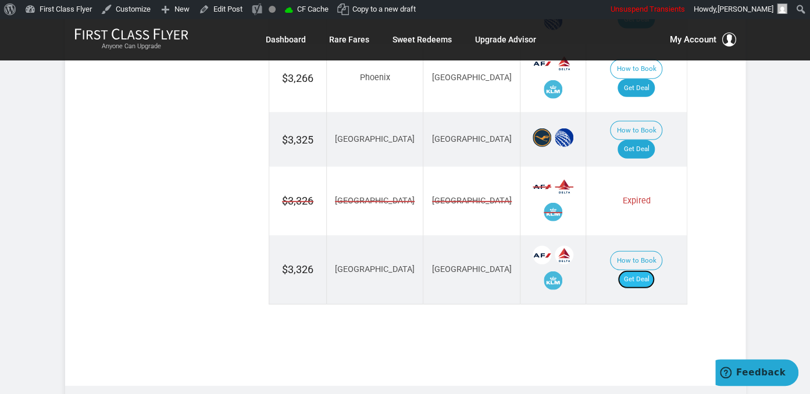
click at [633, 270] on link "Get Deal" at bounding box center [636, 279] width 37 height 19
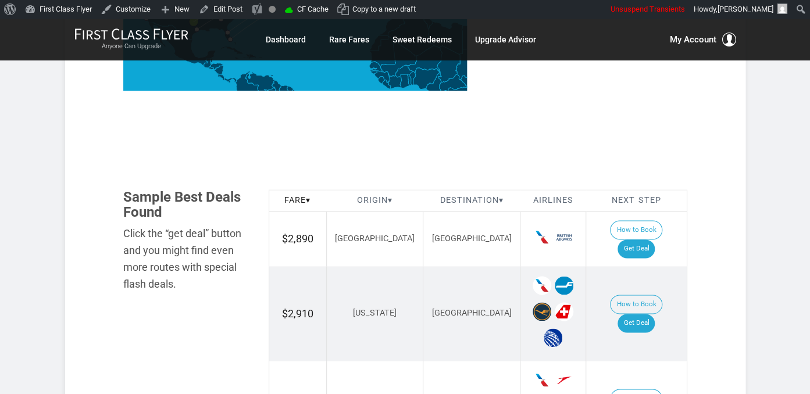
scroll to position [633, 0]
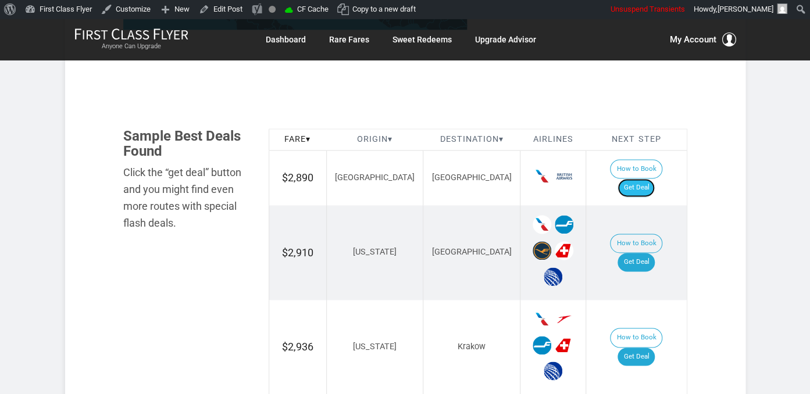
click at [629, 179] on link "Get Deal" at bounding box center [636, 188] width 37 height 19
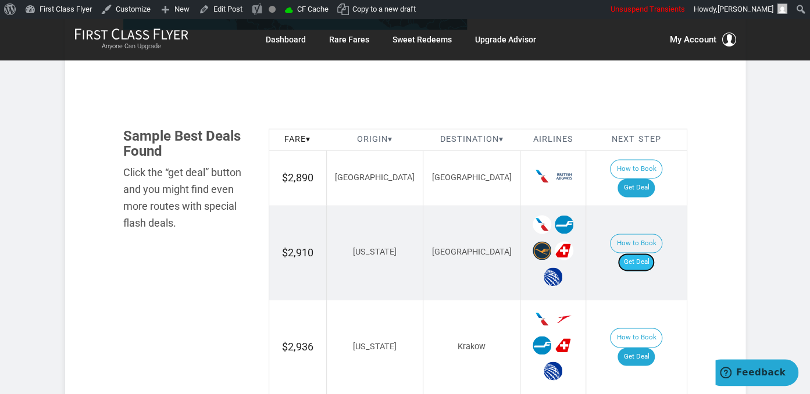
click at [650, 253] on link "Get Deal" at bounding box center [636, 262] width 37 height 19
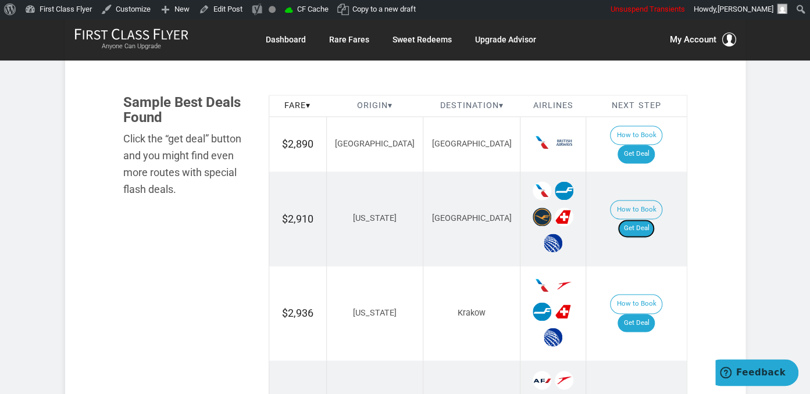
scroll to position [695, 0]
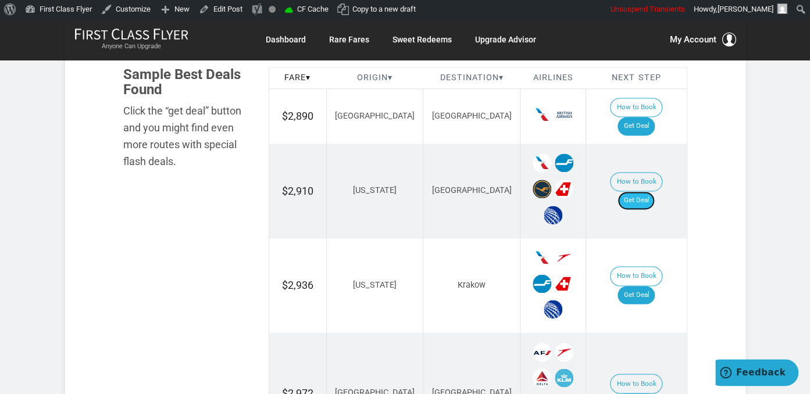
click at [655, 191] on link "Get Deal" at bounding box center [636, 200] width 37 height 19
click at [652, 191] on link "Get Deal" at bounding box center [636, 200] width 37 height 19
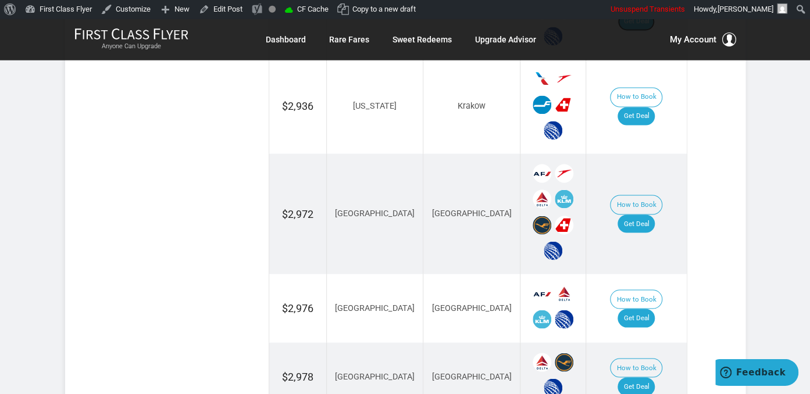
scroll to position [879, 0]
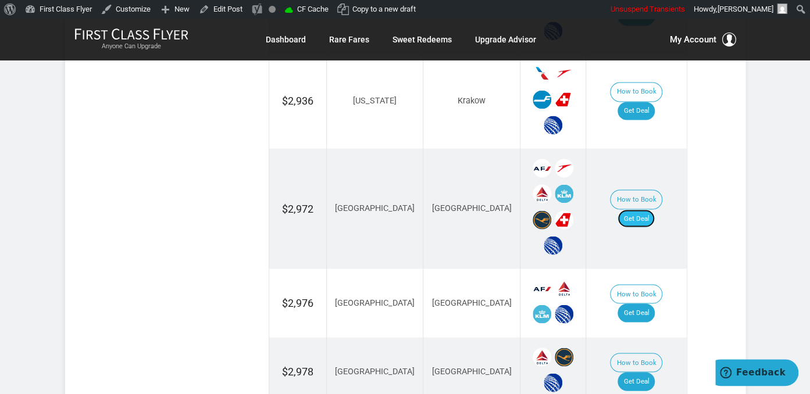
click at [641, 209] on link "Get Deal" at bounding box center [636, 218] width 37 height 19
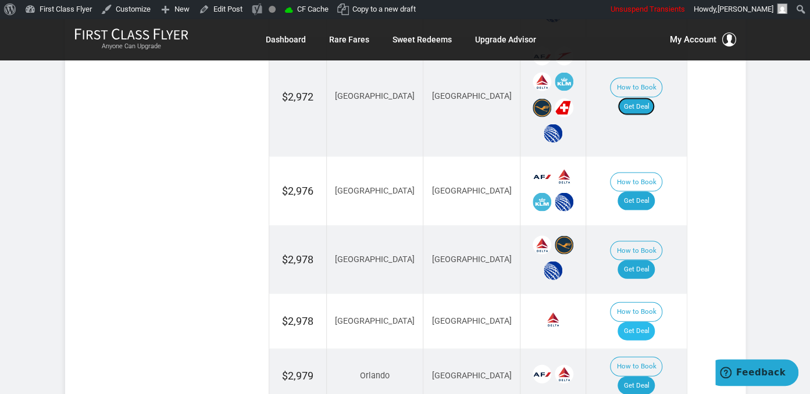
scroll to position [1063, 0]
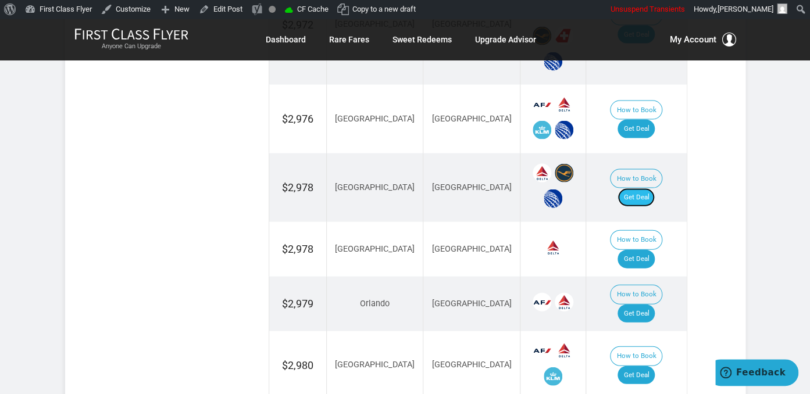
drag, startPoint x: 636, startPoint y: 166, endPoint x: 645, endPoint y: 167, distance: 10.0
click at [636, 188] on link "Get Deal" at bounding box center [636, 197] width 37 height 19
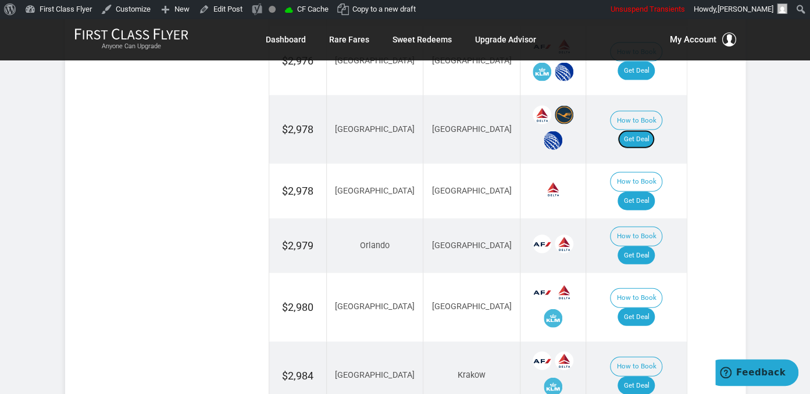
scroll to position [1186, 0]
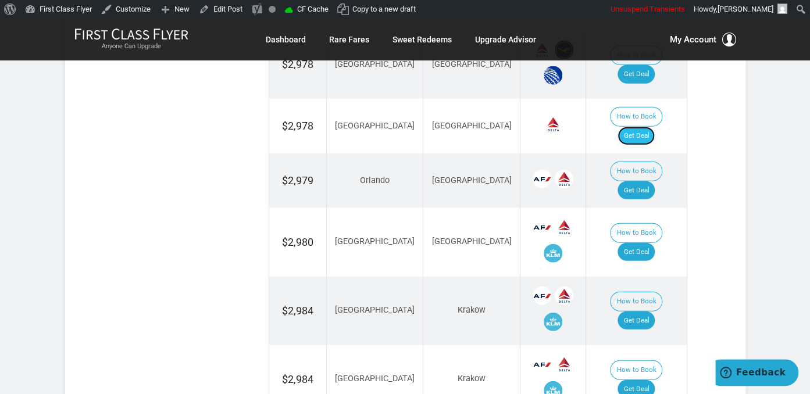
click at [645, 127] on link "Get Deal" at bounding box center [636, 136] width 37 height 19
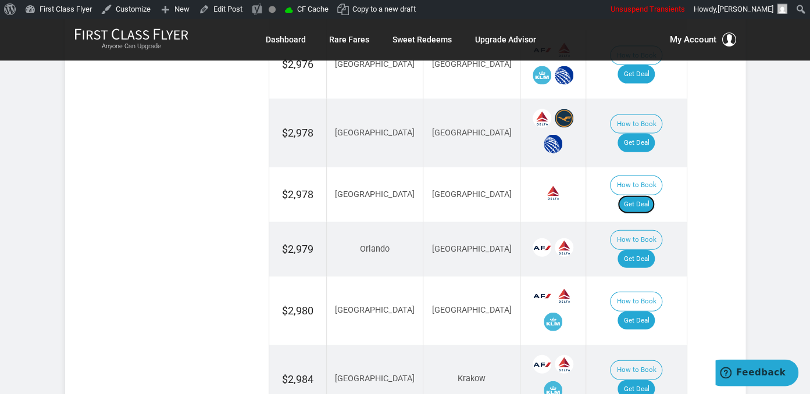
scroll to position [1125, 0]
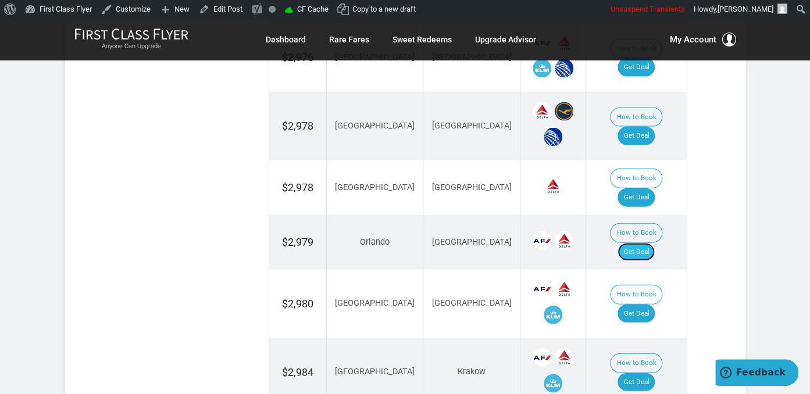
click at [637, 243] on link "Get Deal" at bounding box center [636, 252] width 37 height 19
click at [639, 305] on link "Get Deal" at bounding box center [636, 314] width 37 height 19
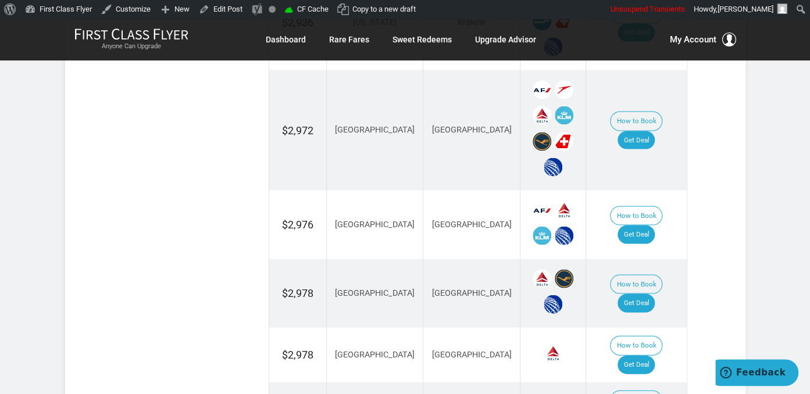
scroll to position [940, 0]
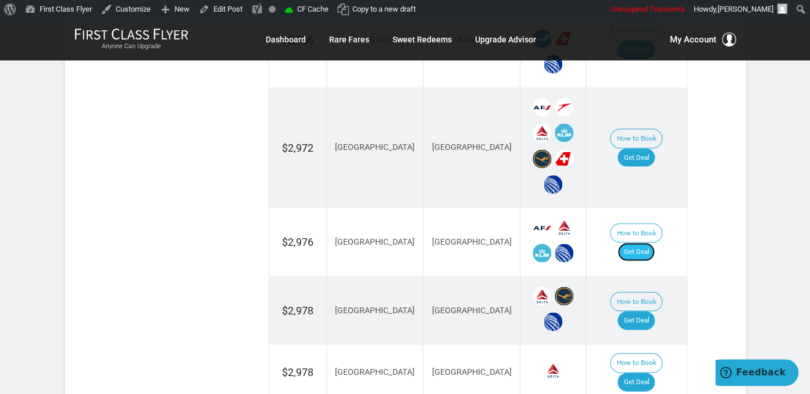
click at [637, 242] on link "Get Deal" at bounding box center [636, 251] width 37 height 19
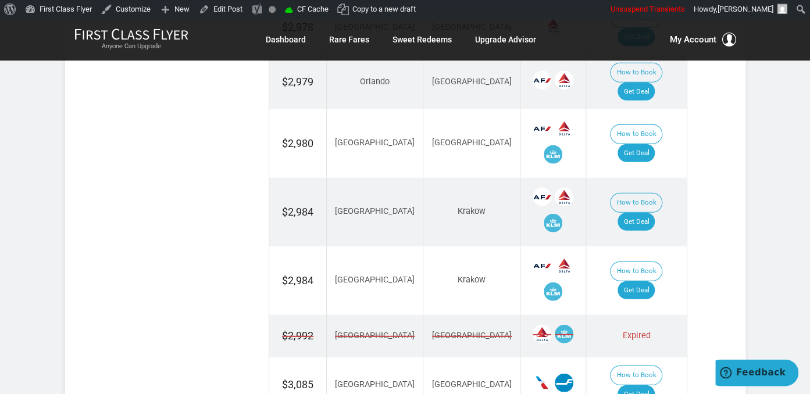
scroll to position [1309, 0]
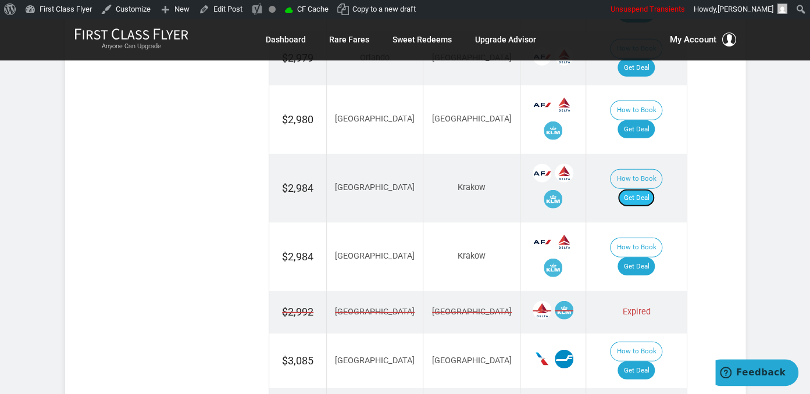
click at [651, 189] on link "Get Deal" at bounding box center [636, 198] width 37 height 19
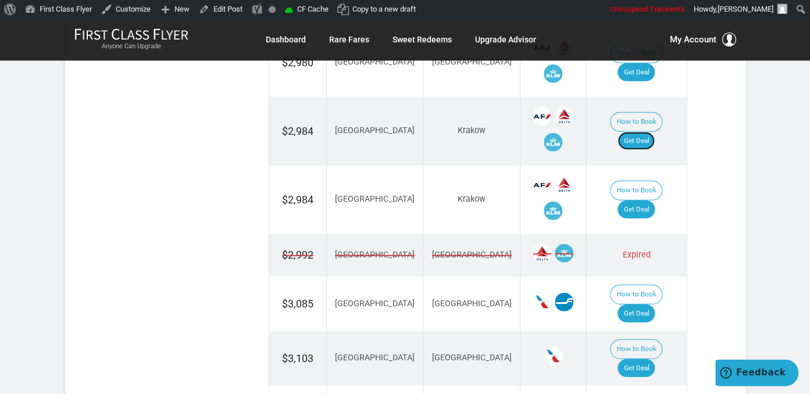
scroll to position [1370, 0]
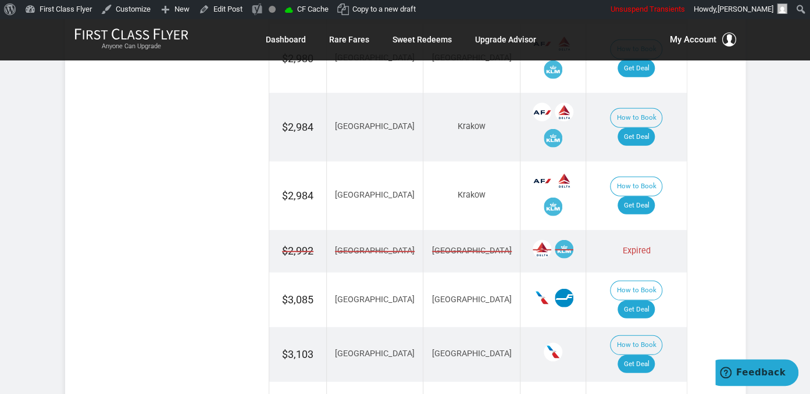
click at [647, 162] on td "How to Book Get Deal" at bounding box center [636, 196] width 101 height 69
drag, startPoint x: 647, startPoint y: 131, endPoint x: 644, endPoint y: 140, distance: 9.2
click at [647, 197] on link "Get Deal" at bounding box center [636, 206] width 37 height 19
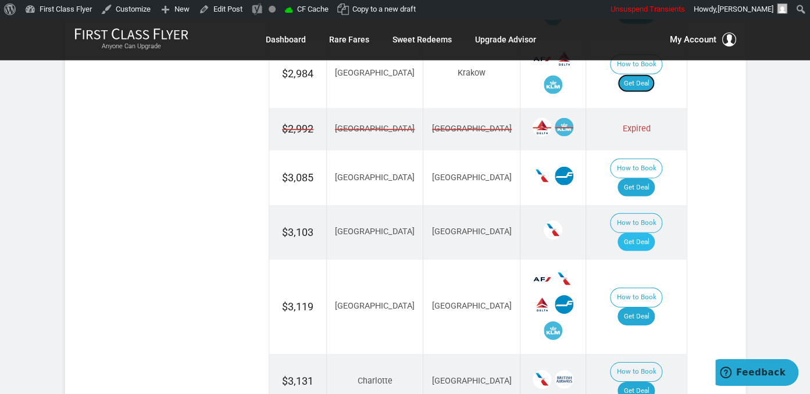
scroll to position [1493, 0]
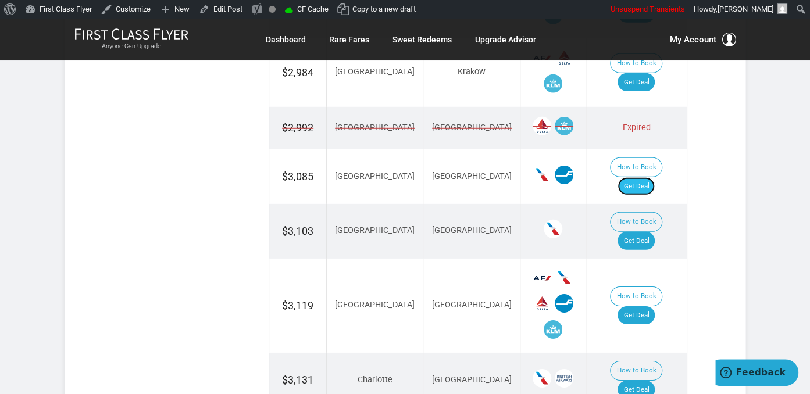
click at [646, 177] on link "Get Deal" at bounding box center [636, 186] width 37 height 19
click at [648, 232] on link "Get Deal" at bounding box center [636, 241] width 37 height 19
click at [644, 381] on link "Get Deal" at bounding box center [636, 390] width 37 height 19
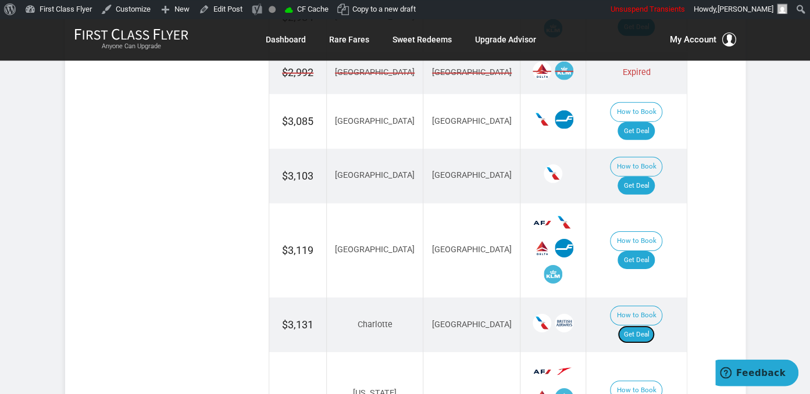
scroll to position [1616, 0]
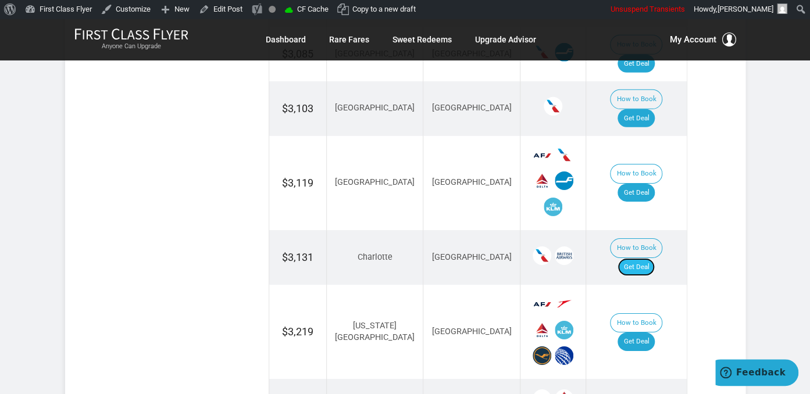
click at [644, 258] on link "Get Deal" at bounding box center [636, 267] width 37 height 19
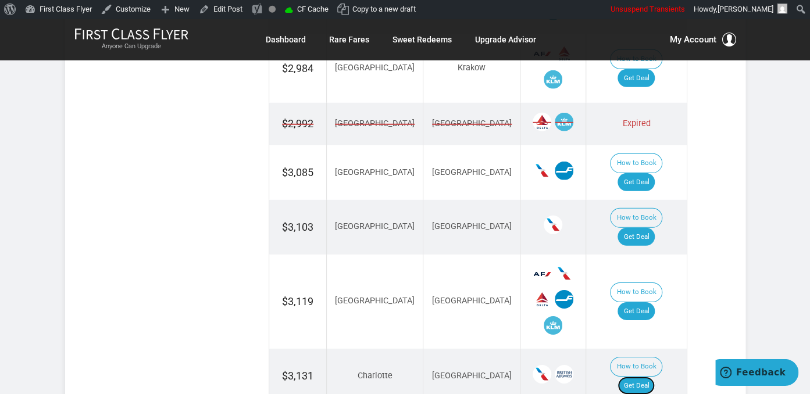
scroll to position [1493, 0]
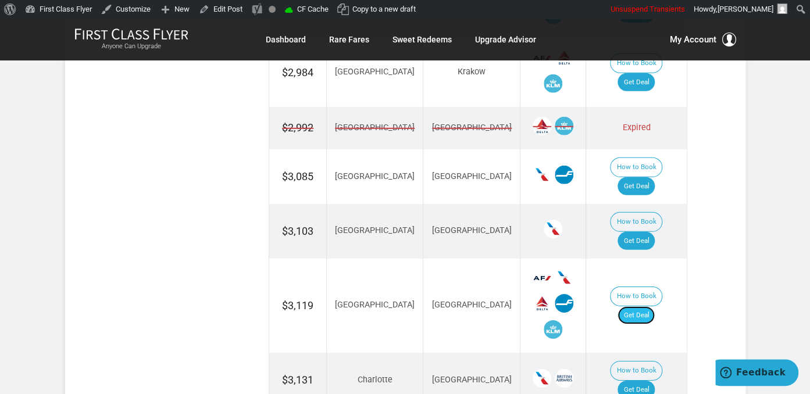
click at [647, 306] on link "Get Deal" at bounding box center [636, 315] width 37 height 19
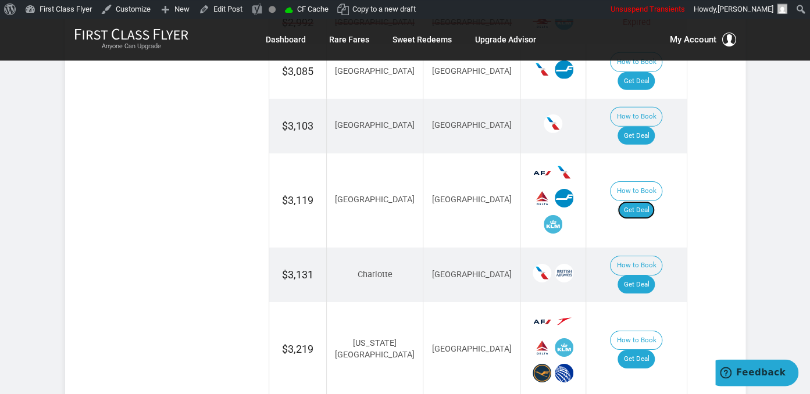
scroll to position [1677, 0]
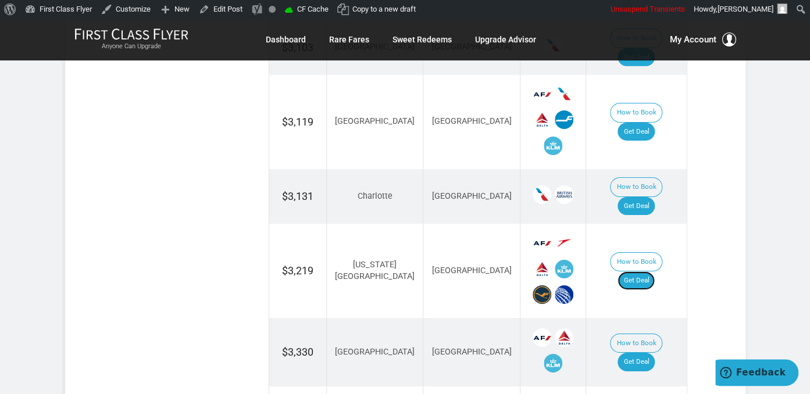
drag, startPoint x: 636, startPoint y: 174, endPoint x: 634, endPoint y: 181, distance: 7.8
click at [636, 272] on link "Get Deal" at bounding box center [636, 281] width 37 height 19
click at [651, 318] on td "How to Book Get Deal" at bounding box center [636, 352] width 101 height 69
drag, startPoint x: 648, startPoint y: 255, endPoint x: 659, endPoint y: 243, distance: 15.6
click at [648, 353] on link "Get Deal" at bounding box center [636, 362] width 37 height 19
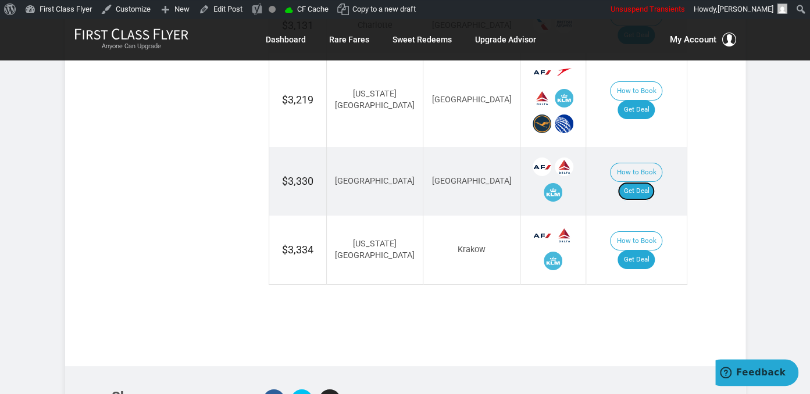
scroll to position [1861, 0]
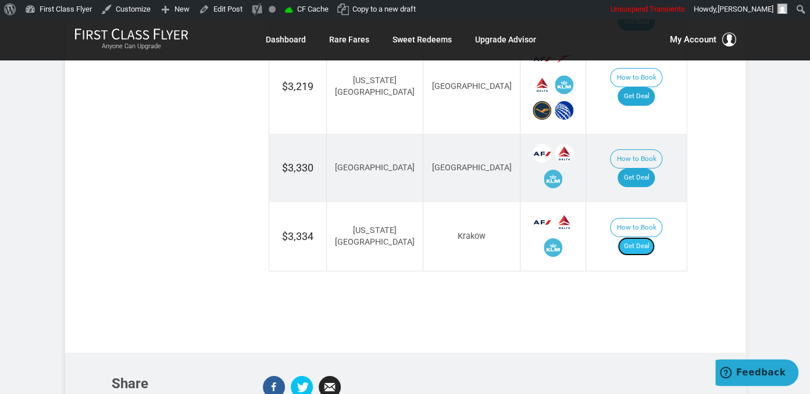
click at [644, 237] on link "Get Deal" at bounding box center [636, 246] width 37 height 19
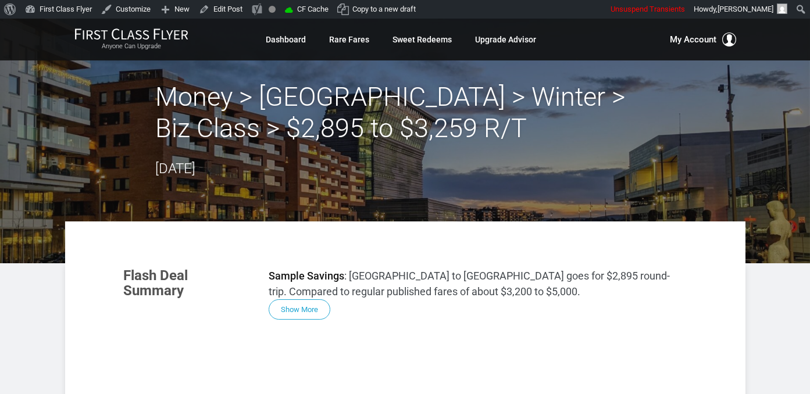
scroll to position [572, 0]
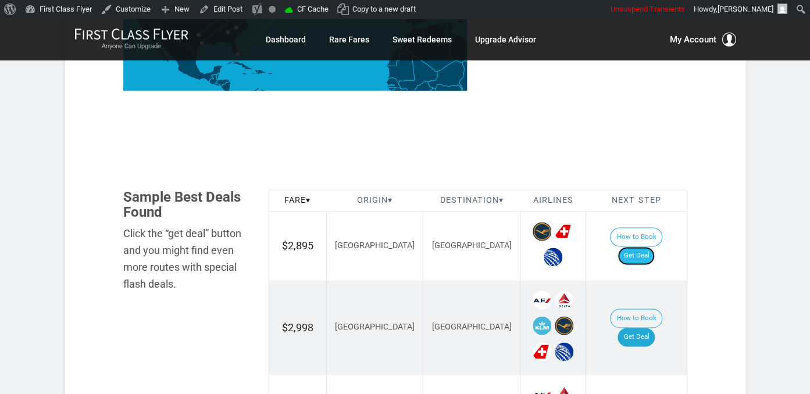
click at [639, 247] on link "Get Deal" at bounding box center [636, 256] width 37 height 19
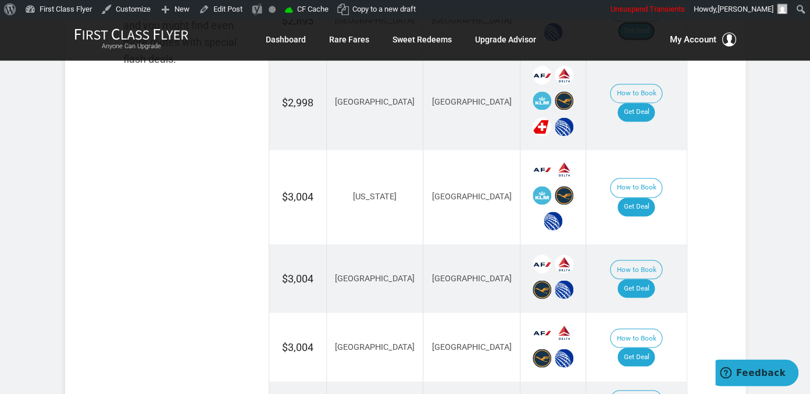
scroll to position [818, 0]
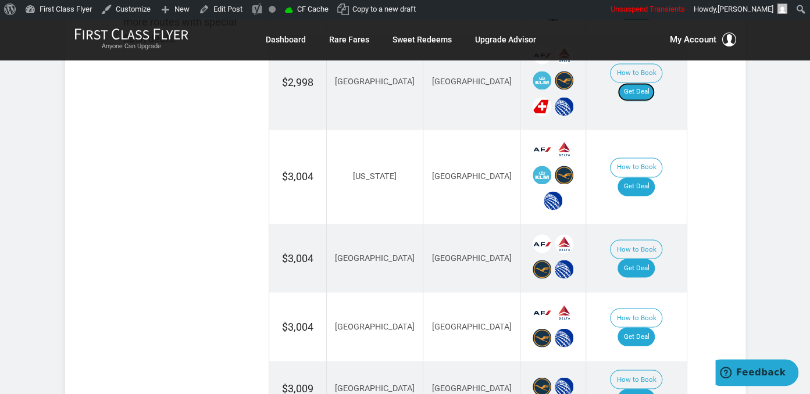
click at [646, 83] on link "Get Deal" at bounding box center [636, 92] width 37 height 19
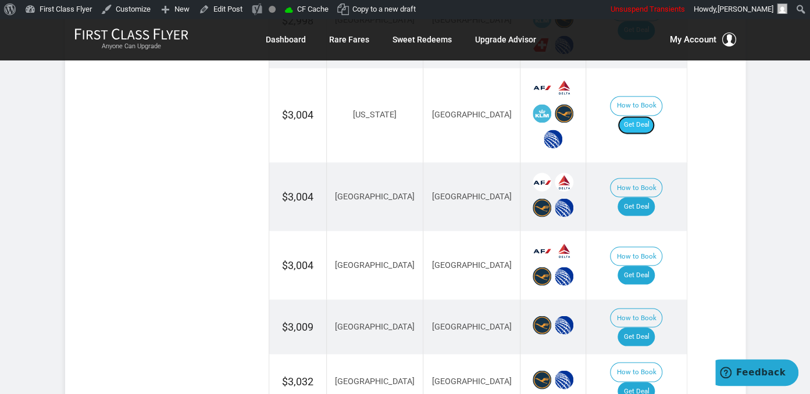
click at [644, 116] on link "Get Deal" at bounding box center [636, 125] width 37 height 19
click at [650, 197] on link "Get Deal" at bounding box center [636, 206] width 37 height 19
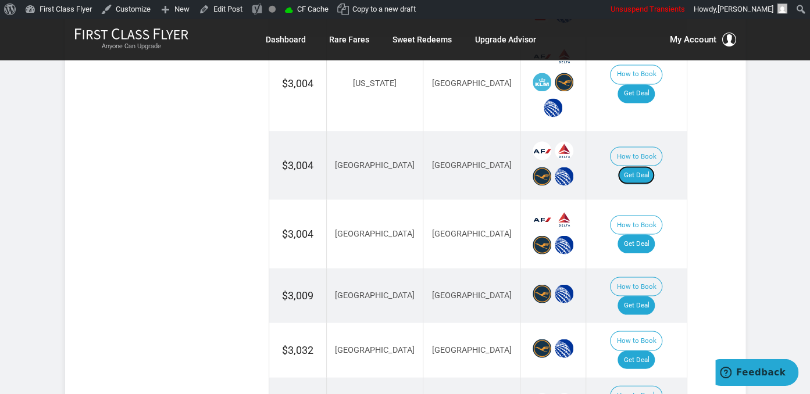
scroll to position [940, 0]
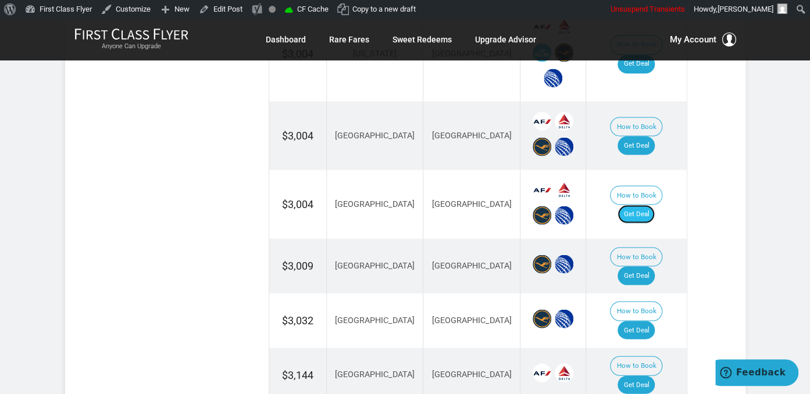
click at [650, 205] on link "Get Deal" at bounding box center [636, 214] width 37 height 19
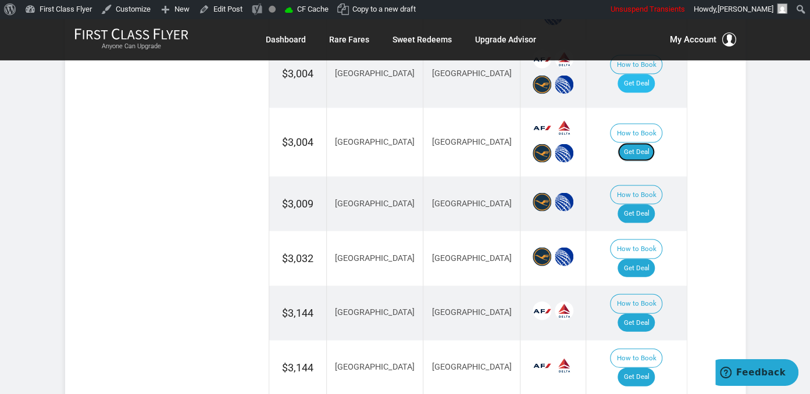
scroll to position [1063, 0]
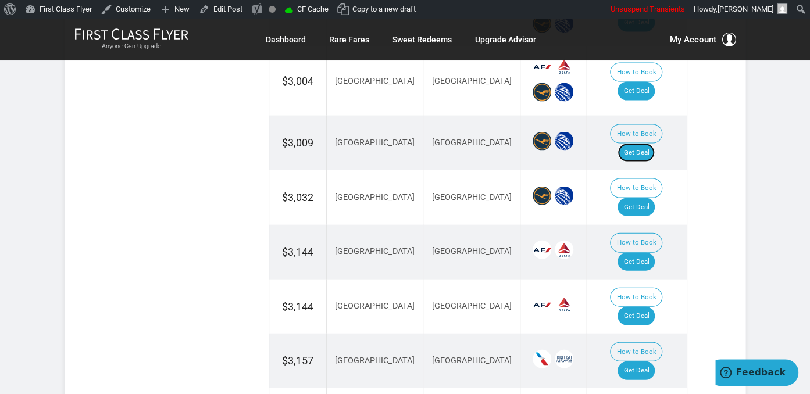
click at [639, 144] on link "Get Deal" at bounding box center [636, 153] width 37 height 19
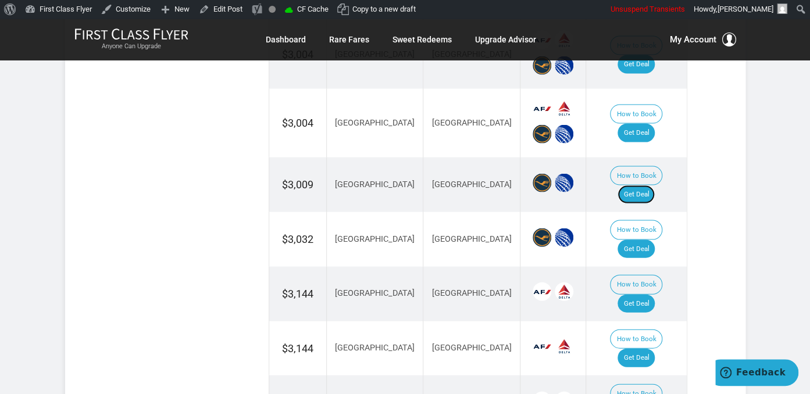
scroll to position [1002, 0]
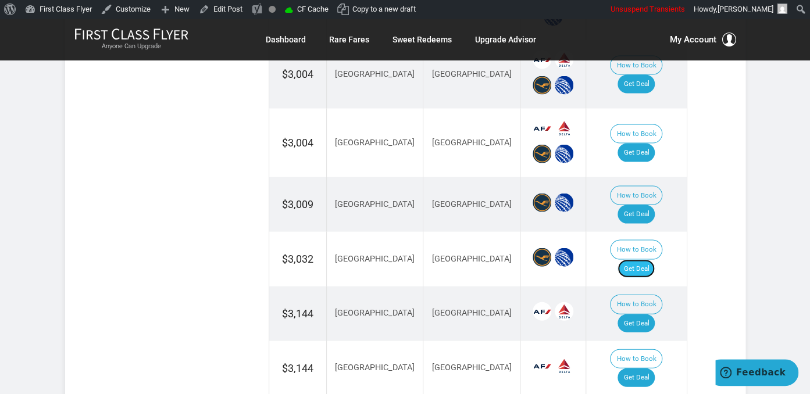
click at [648, 259] on link "Get Deal" at bounding box center [636, 268] width 37 height 19
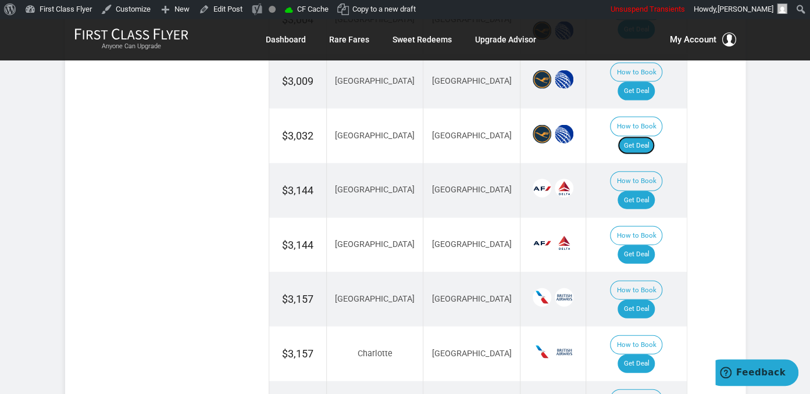
scroll to position [1247, 0]
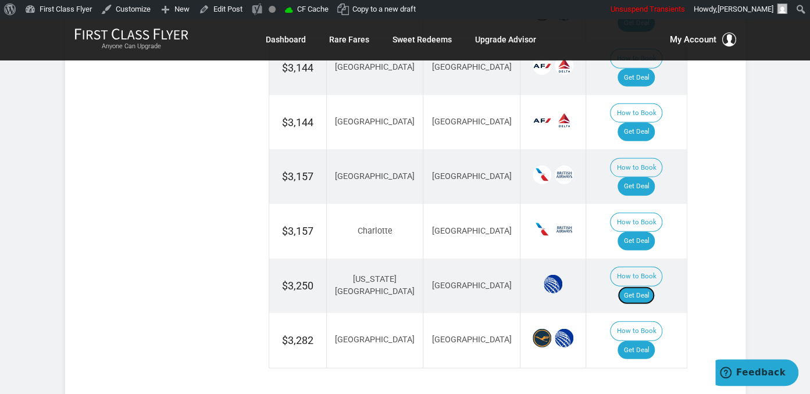
click at [650, 287] on link "Get Deal" at bounding box center [636, 296] width 37 height 19
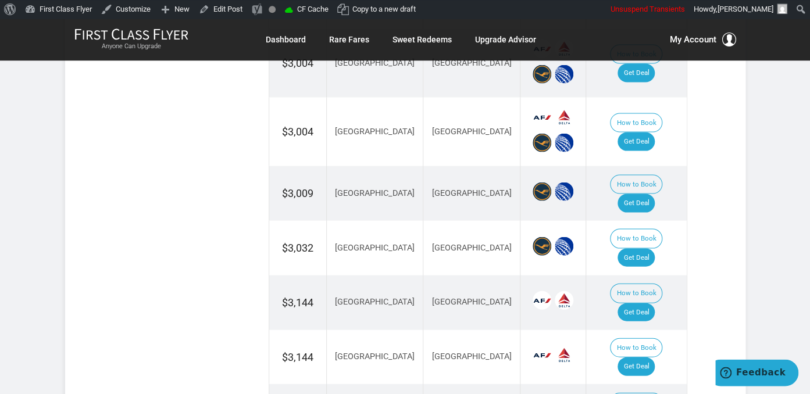
scroll to position [1002, 0]
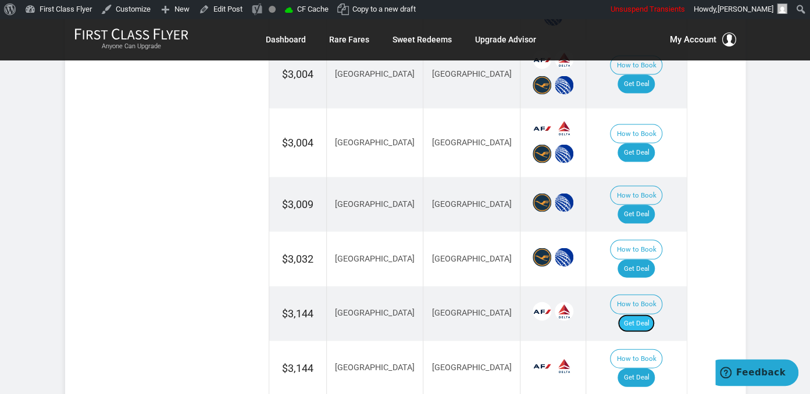
click at [644, 314] on link "Get Deal" at bounding box center [636, 323] width 37 height 19
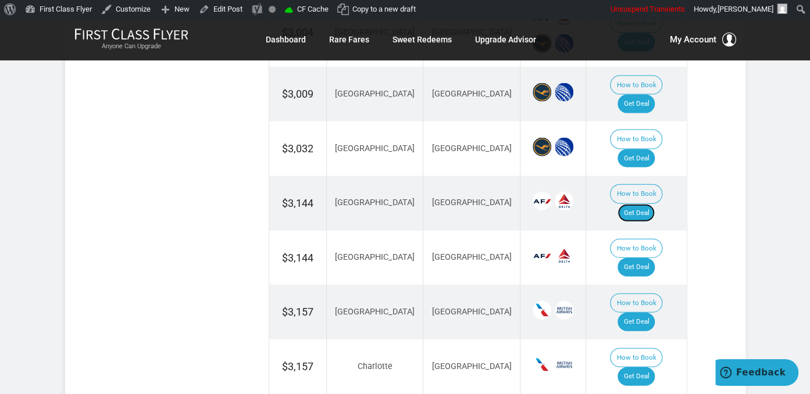
scroll to position [1186, 0]
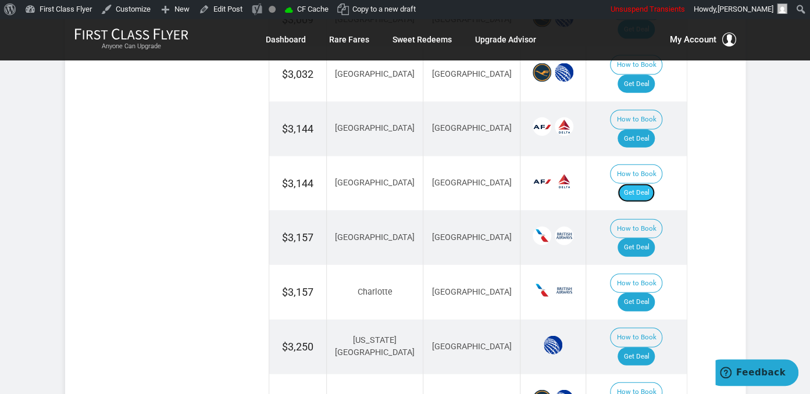
click at [642, 184] on link "Get Deal" at bounding box center [636, 193] width 37 height 19
click at [640, 238] on link "Get Deal" at bounding box center [636, 247] width 37 height 19
click at [647, 293] on link "Get Deal" at bounding box center [636, 302] width 37 height 19
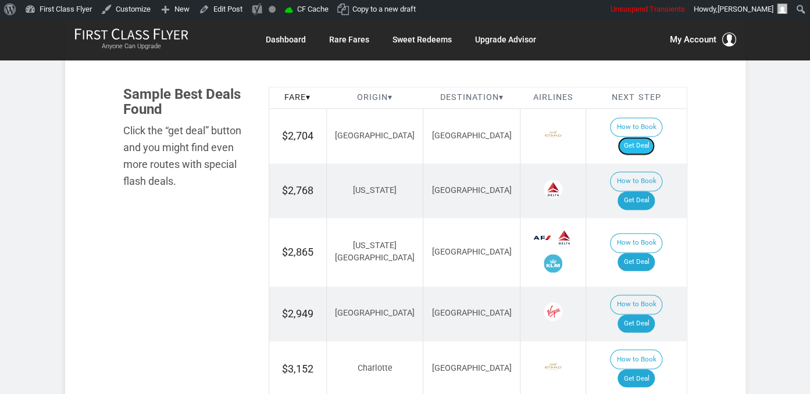
click at [642, 137] on link "Get Deal" at bounding box center [636, 146] width 37 height 19
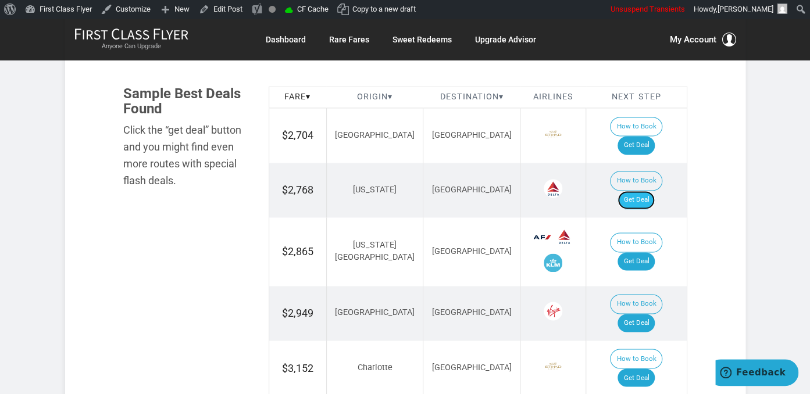
click at [634, 191] on link "Get Deal" at bounding box center [636, 200] width 37 height 19
click at [648, 252] on link "Get Deal" at bounding box center [636, 261] width 37 height 19
click at [646, 314] on link "Get Deal" at bounding box center [636, 323] width 37 height 19
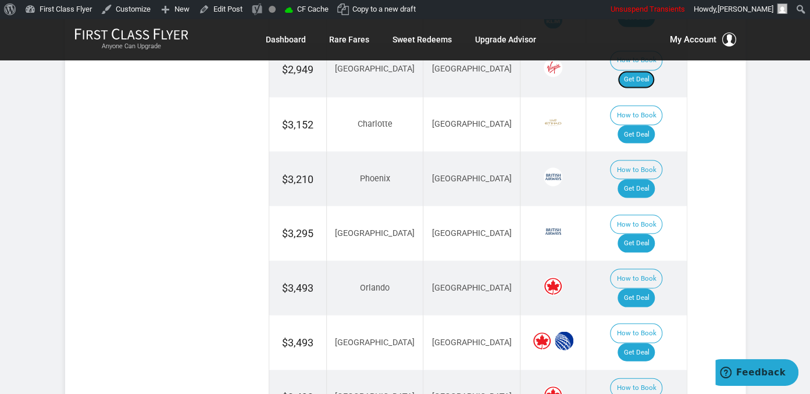
scroll to position [921, 0]
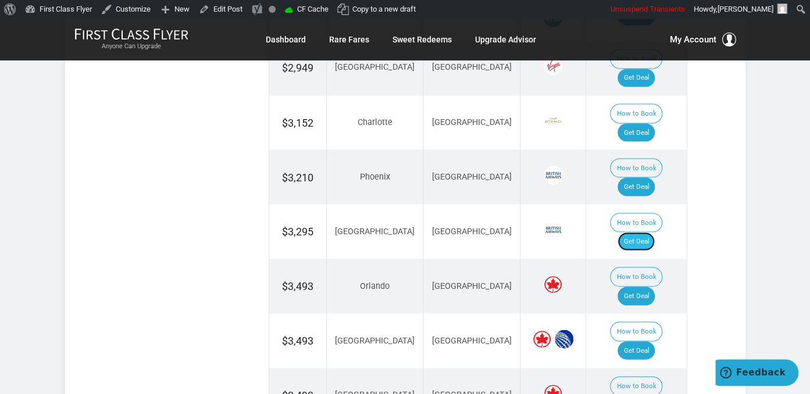
click at [651, 232] on link "Get Deal" at bounding box center [636, 241] width 37 height 19
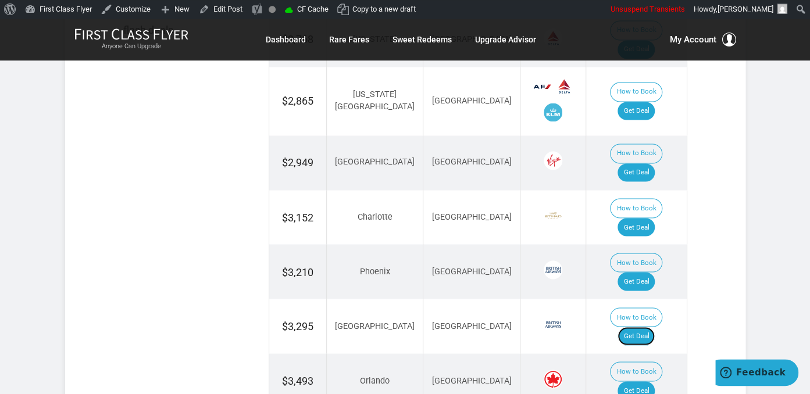
scroll to position [798, 0]
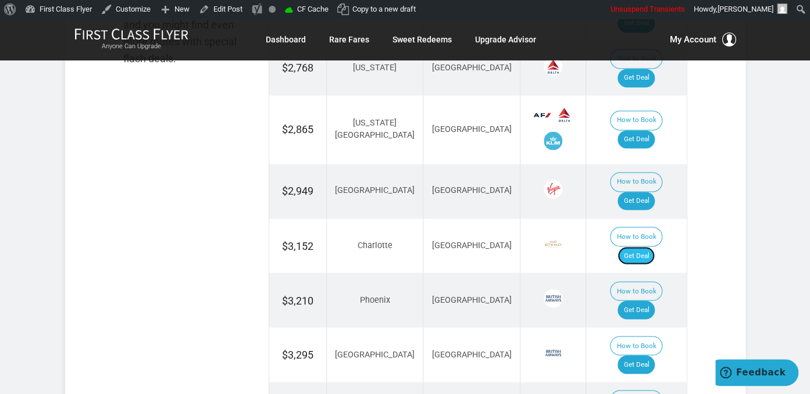
drag, startPoint x: 637, startPoint y: 192, endPoint x: 656, endPoint y: 205, distance: 22.3
click at [637, 247] on link "Get Deal" at bounding box center [636, 256] width 37 height 19
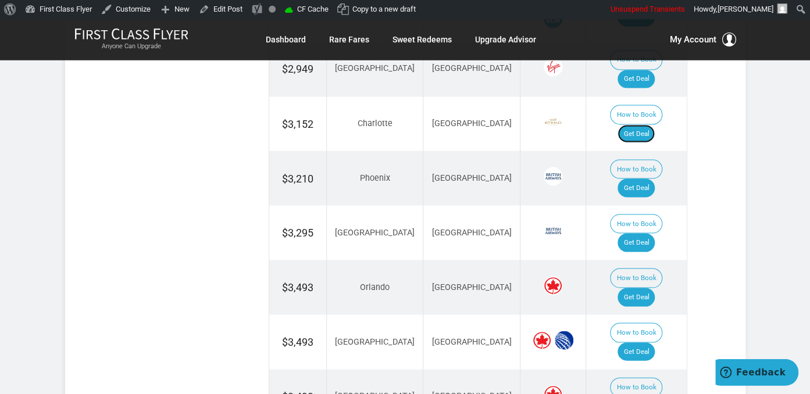
scroll to position [921, 0]
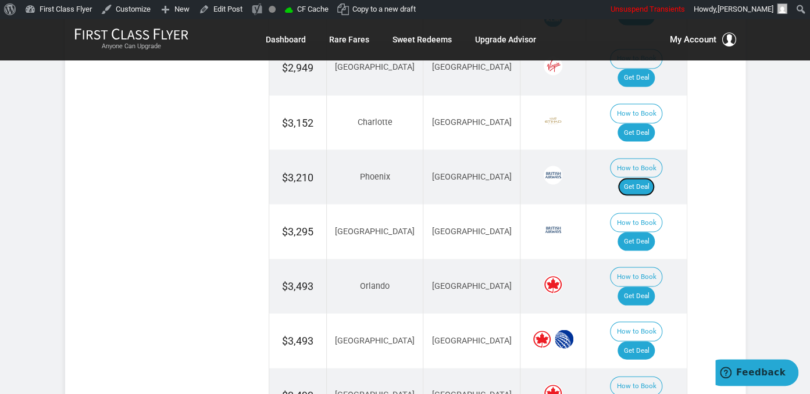
click at [634, 177] on link "Get Deal" at bounding box center [636, 186] width 37 height 19
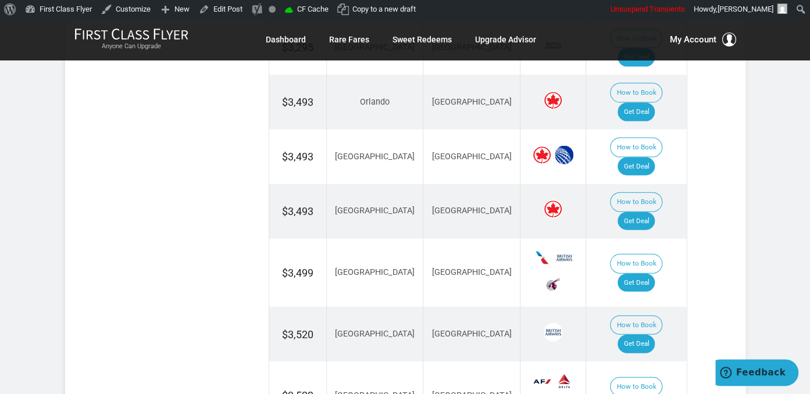
scroll to position [1167, 0]
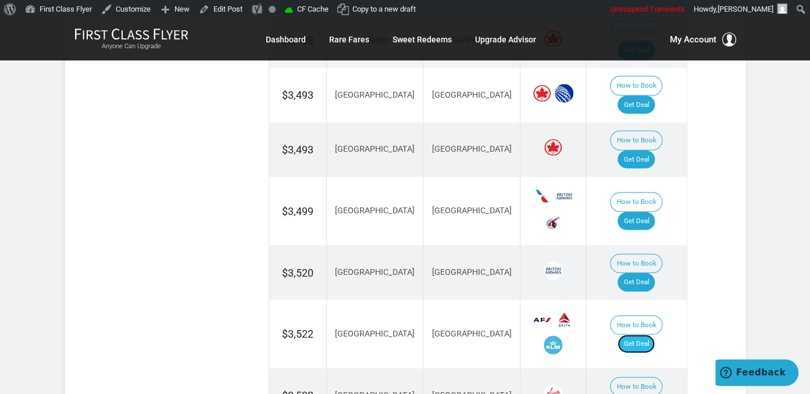
click at [642, 335] on link "Get Deal" at bounding box center [636, 344] width 37 height 19
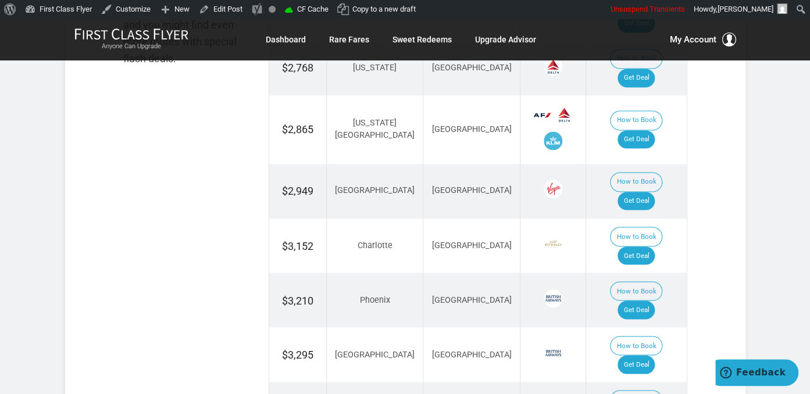
scroll to position [982, 0]
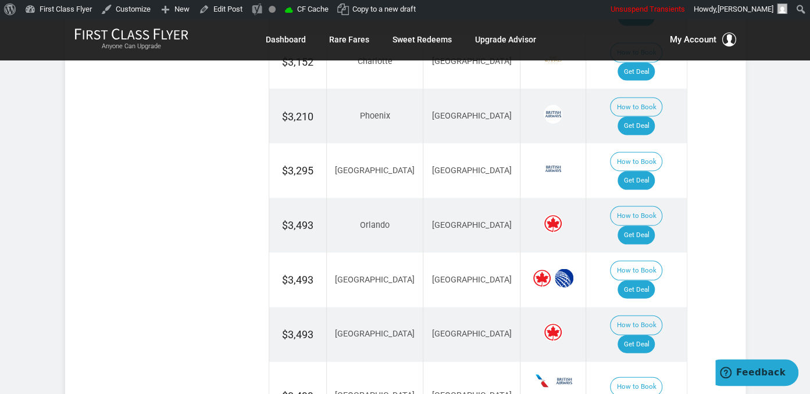
click at [655, 335] on link "Get Deal" at bounding box center [636, 344] width 37 height 19
click at [641, 280] on link "Get Deal" at bounding box center [636, 289] width 37 height 19
click at [645, 226] on link "Get Deal" at bounding box center [636, 235] width 37 height 19
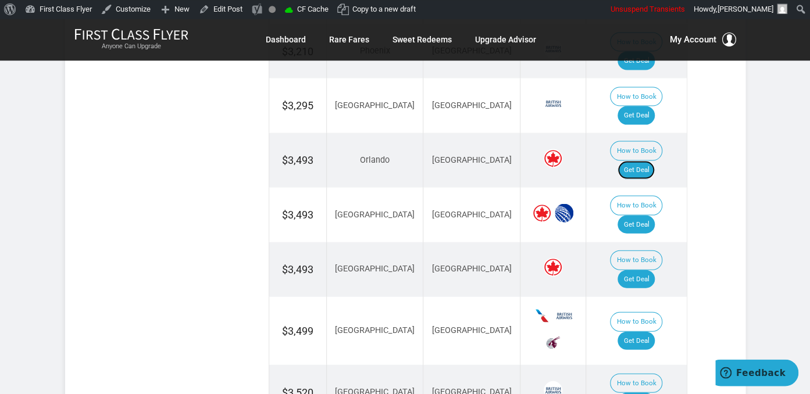
scroll to position [1105, 0]
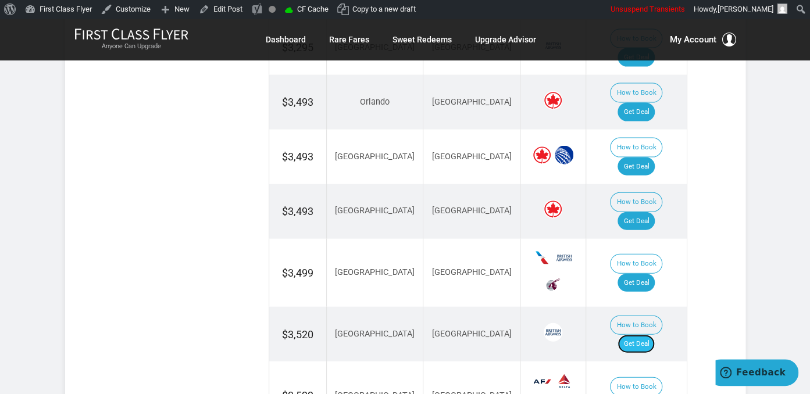
click at [645, 335] on link "Get Deal" at bounding box center [636, 344] width 37 height 19
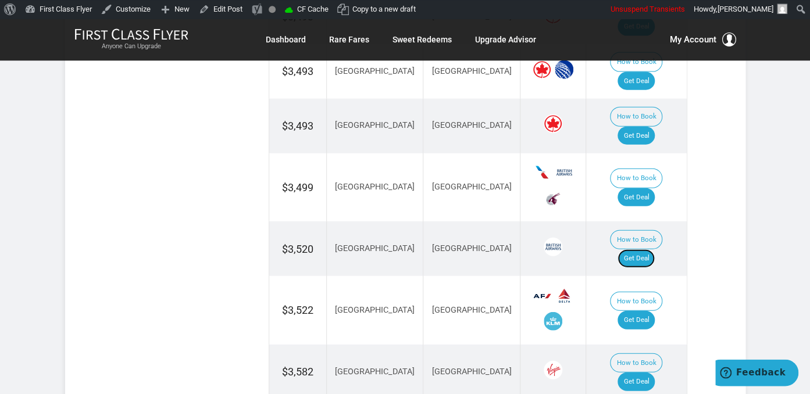
scroll to position [1289, 0]
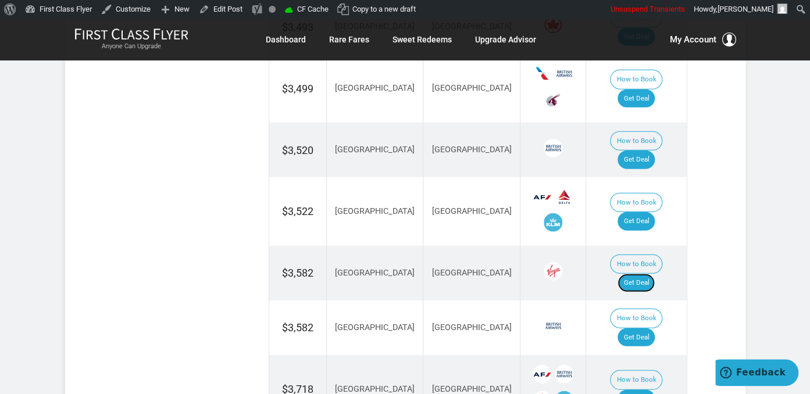
click at [643, 274] on link "Get Deal" at bounding box center [636, 283] width 37 height 19
click at [639, 329] on link "Get Deal" at bounding box center [636, 338] width 37 height 19
click at [637, 390] on link "Get Deal" at bounding box center [636, 399] width 37 height 19
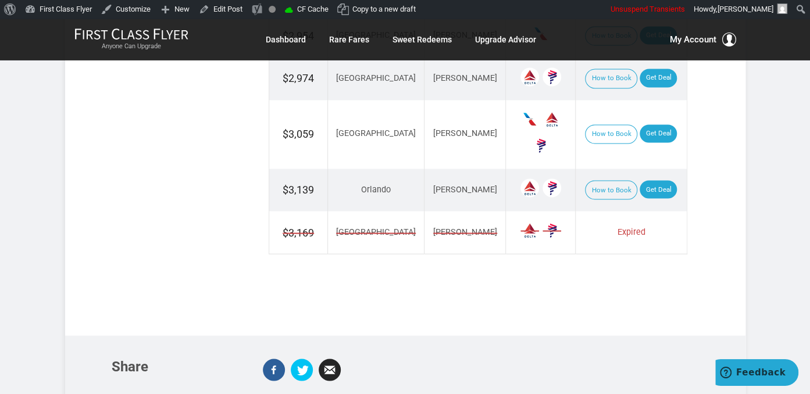
scroll to position [859, 0]
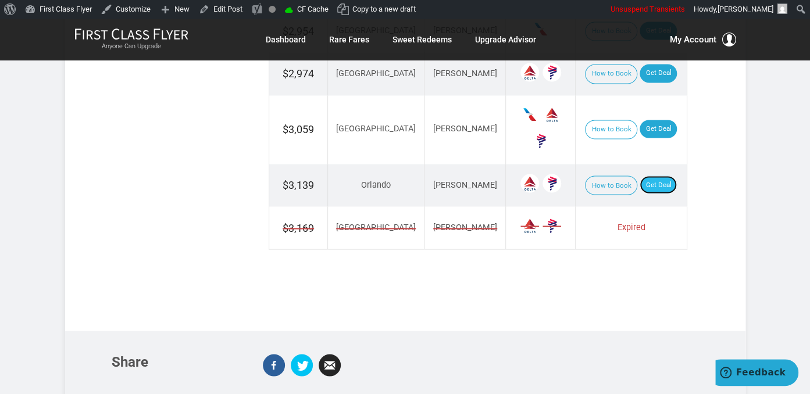
click at [640, 183] on link "Get Deal" at bounding box center [658, 185] width 37 height 19
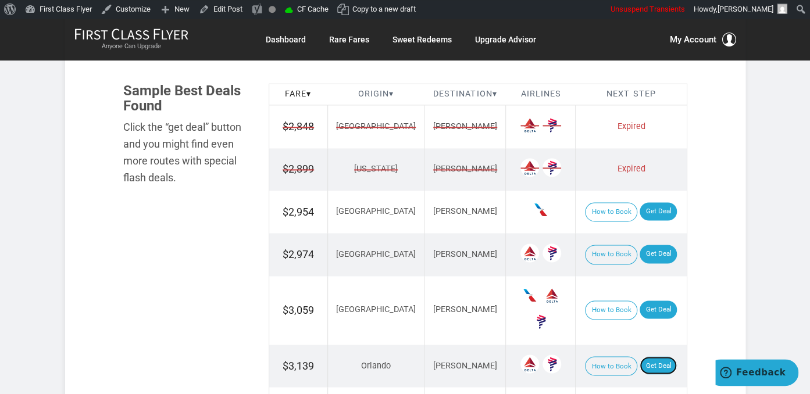
scroll to position [675, 0]
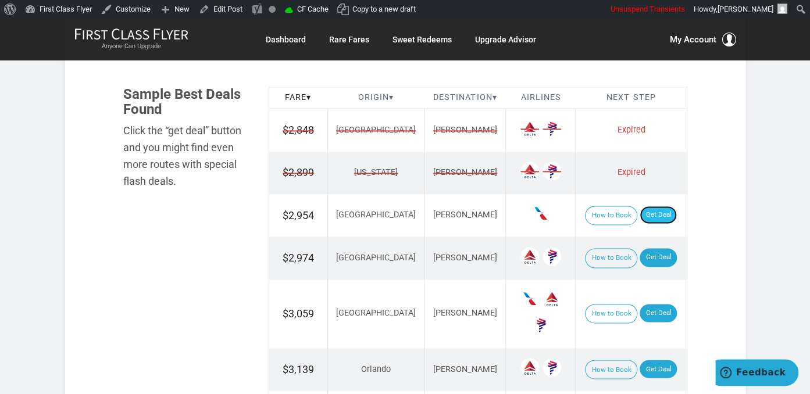
click at [650, 215] on link "Get Deal" at bounding box center [658, 215] width 37 height 19
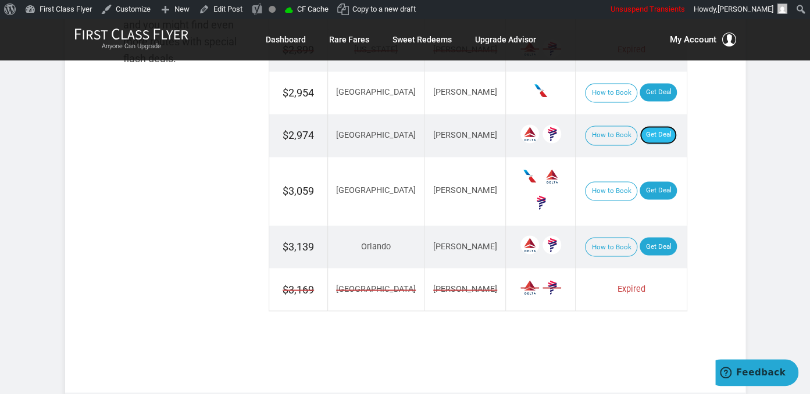
click at [647, 130] on link "Get Deal" at bounding box center [658, 135] width 37 height 19
click at [640, 185] on link "Get Deal" at bounding box center [658, 190] width 37 height 19
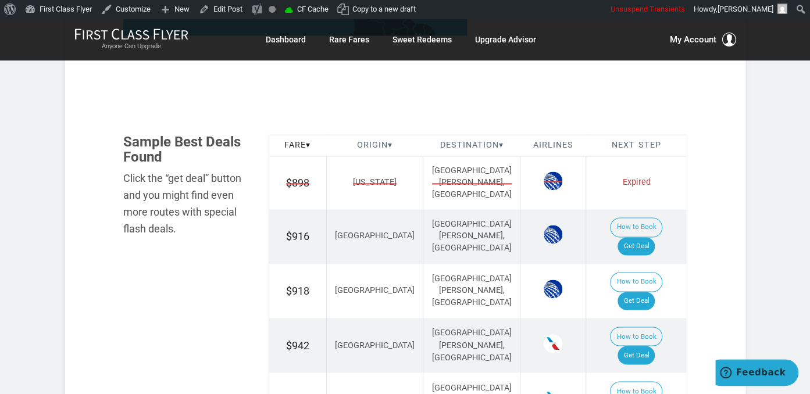
scroll to position [737, 0]
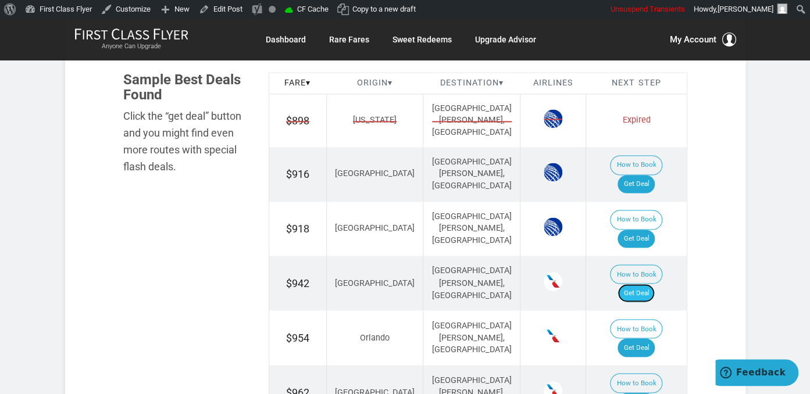
click at [639, 284] on link "Get Deal" at bounding box center [636, 293] width 37 height 19
click at [640, 230] on link "Get Deal" at bounding box center [636, 239] width 37 height 19
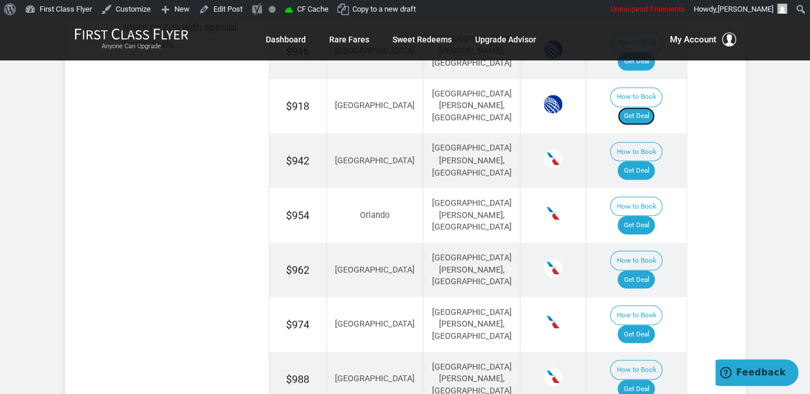
scroll to position [921, 0]
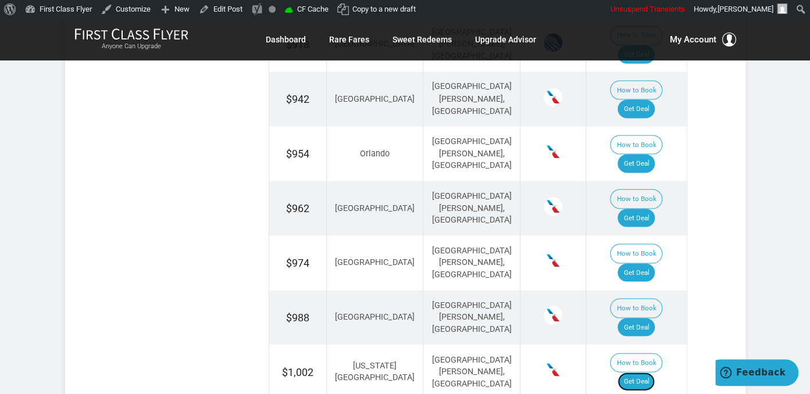
click at [640, 372] on link "Get Deal" at bounding box center [636, 381] width 37 height 19
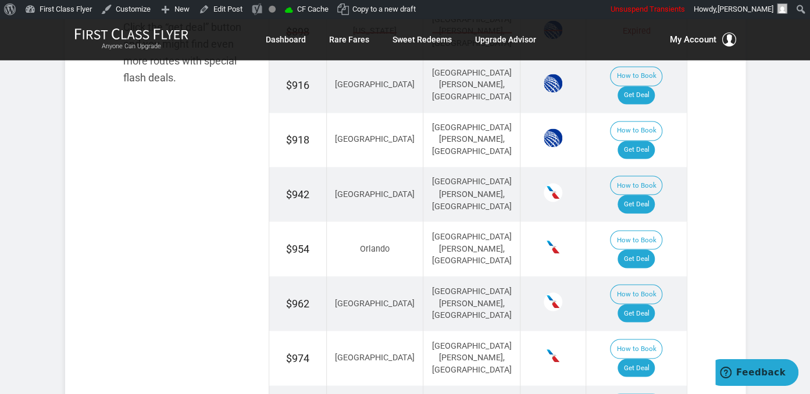
scroll to position [859, 0]
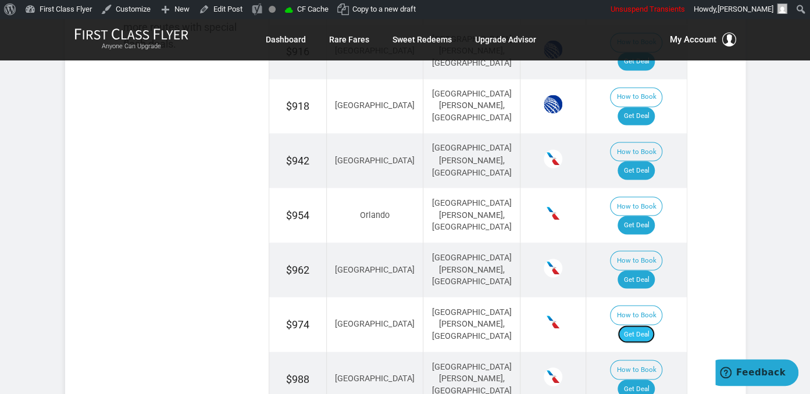
drag, startPoint x: 648, startPoint y: 195, endPoint x: 653, endPoint y: 192, distance: 6.0
click at [647, 325] on link "Get Deal" at bounding box center [636, 334] width 37 height 19
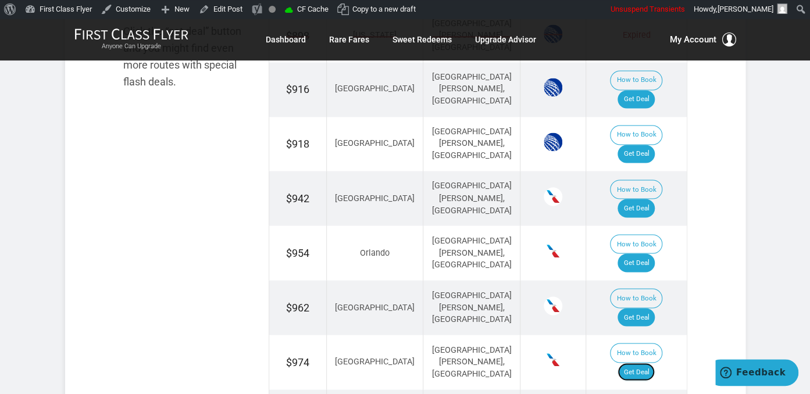
scroll to position [798, 0]
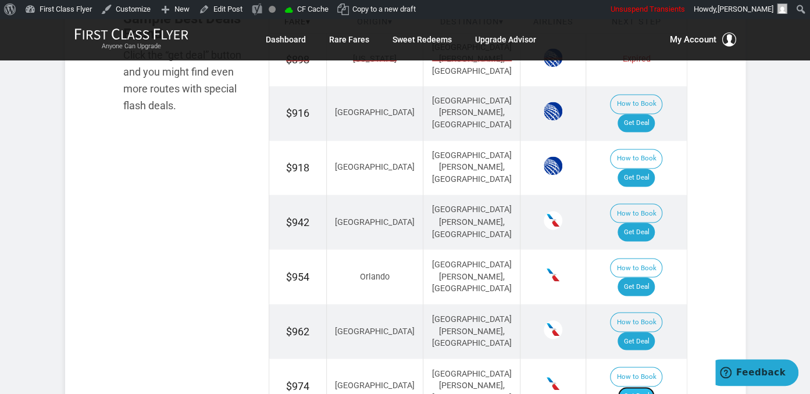
click at [630, 387] on link "Get Deal" at bounding box center [636, 396] width 37 height 19
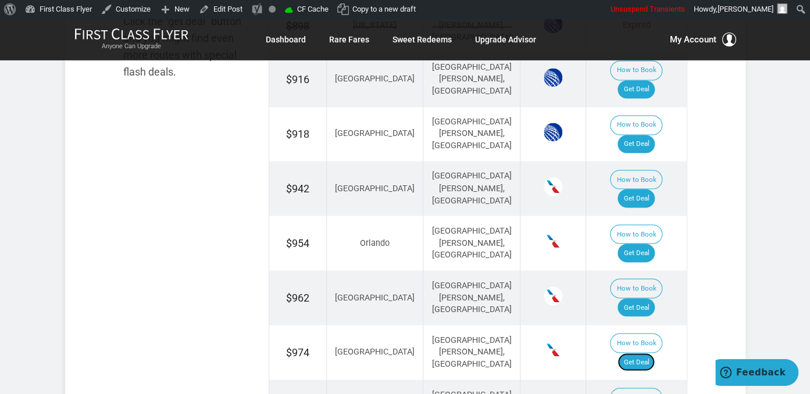
scroll to position [859, 0]
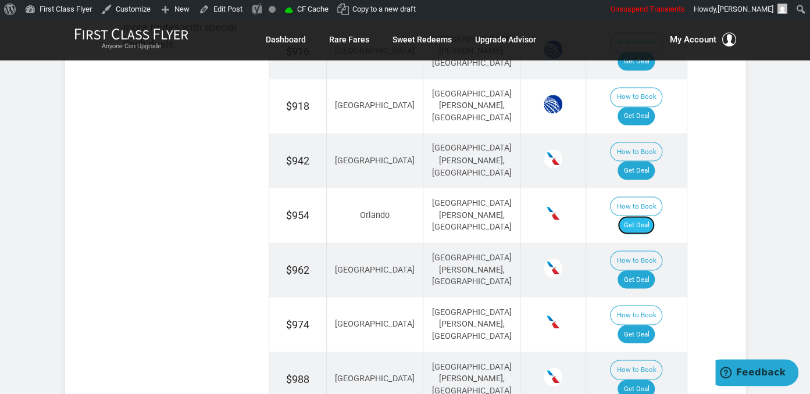
click at [644, 216] on link "Get Deal" at bounding box center [636, 225] width 37 height 19
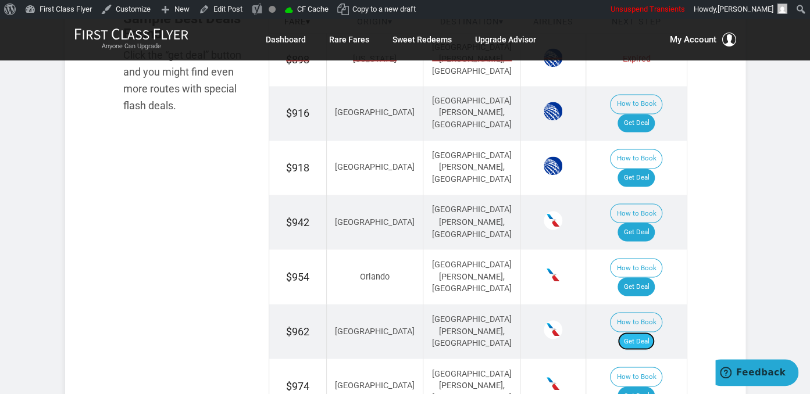
click at [640, 332] on link "Get Deal" at bounding box center [636, 341] width 37 height 19
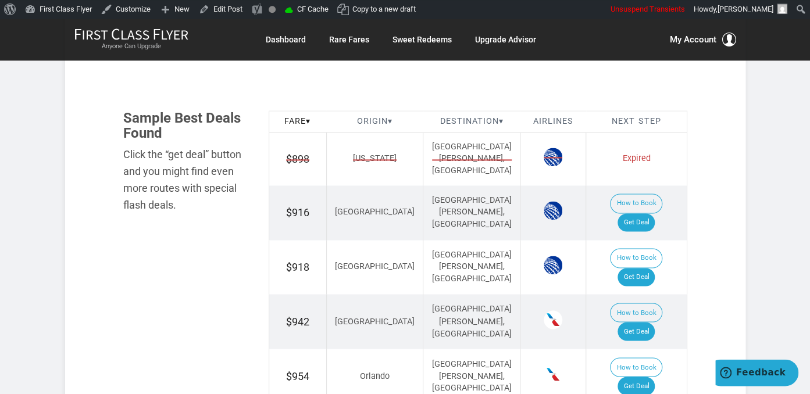
scroll to position [637, 0]
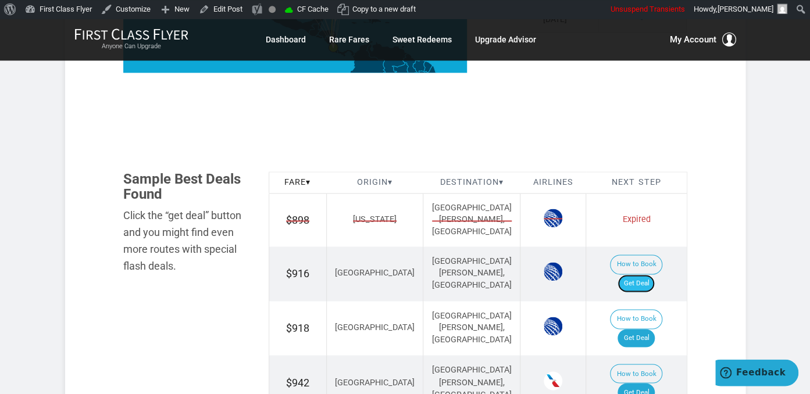
click at [648, 274] on link "Get Deal" at bounding box center [636, 283] width 37 height 19
click at [650, 274] on link "Get Deal" at bounding box center [636, 283] width 37 height 19
click at [651, 274] on link "Get Deal" at bounding box center [636, 283] width 37 height 19
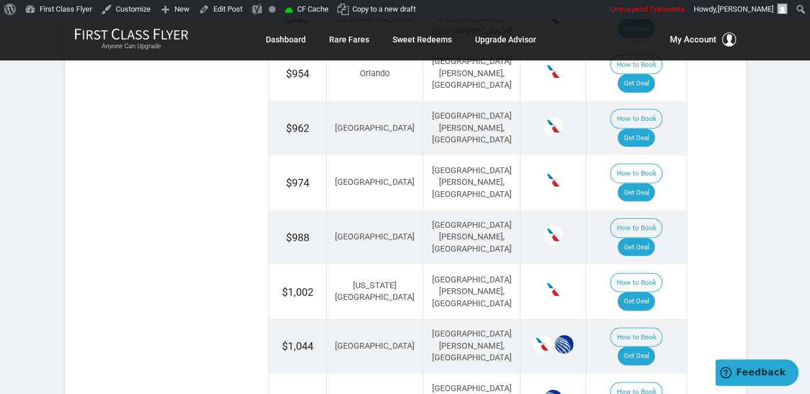
scroll to position [1005, 0]
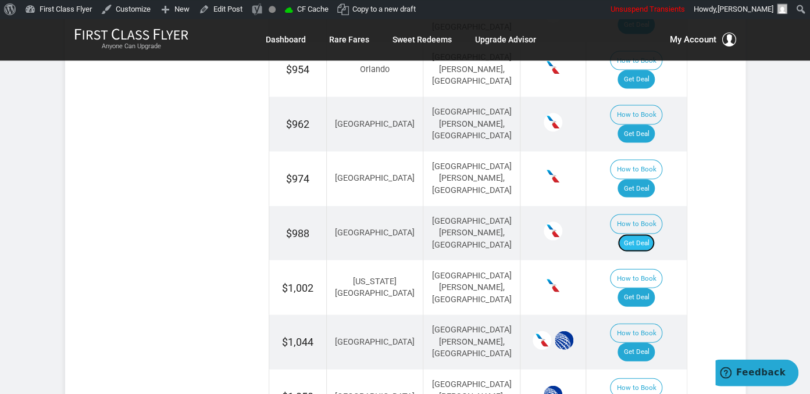
click at [640, 234] on link "Get Deal" at bounding box center [636, 243] width 37 height 19
click at [647, 343] on link "Get Deal" at bounding box center [636, 352] width 37 height 19
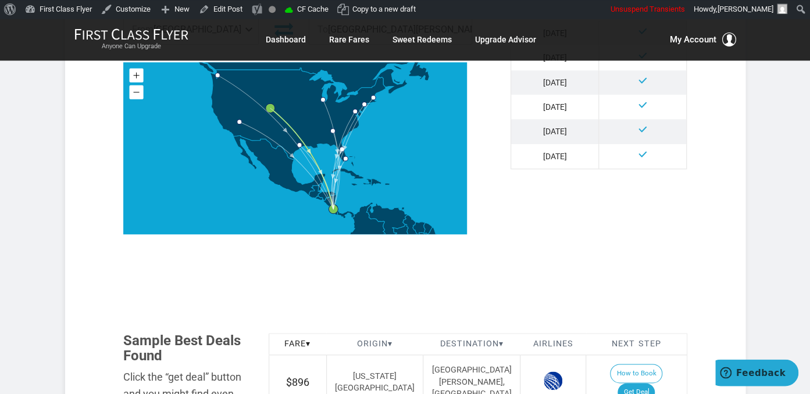
scroll to position [491, 0]
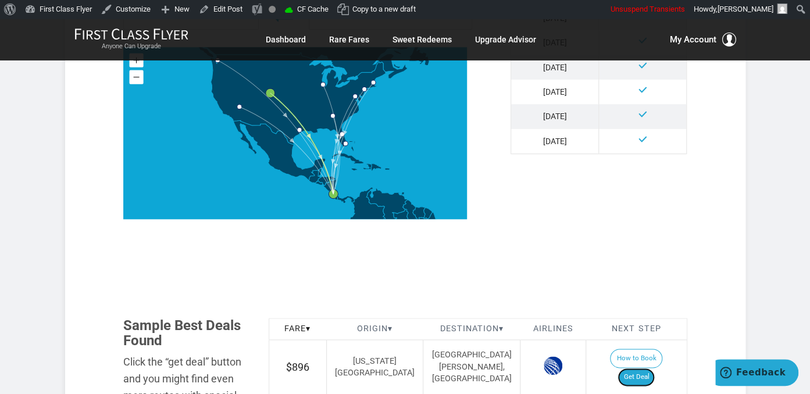
click at [652, 368] on link "Get Deal" at bounding box center [636, 377] width 37 height 19
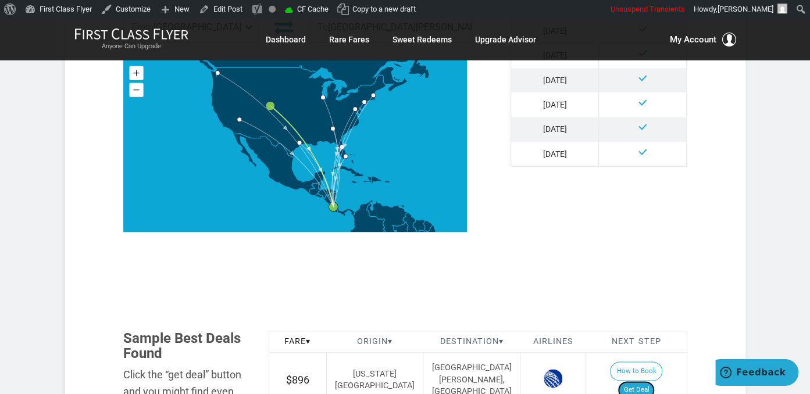
scroll to position [430, 0]
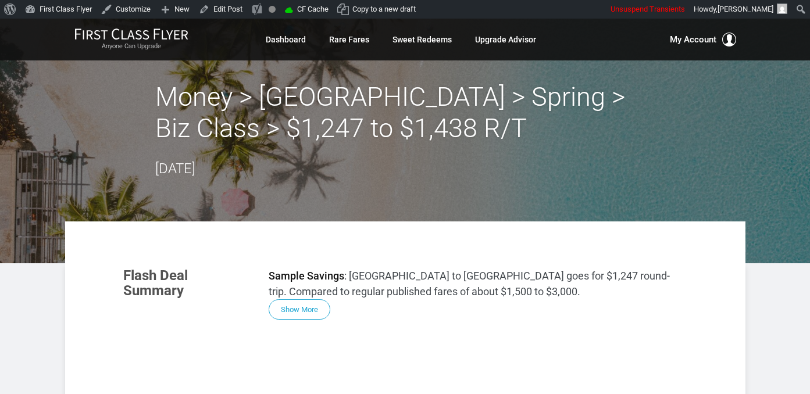
scroll to position [614, 0]
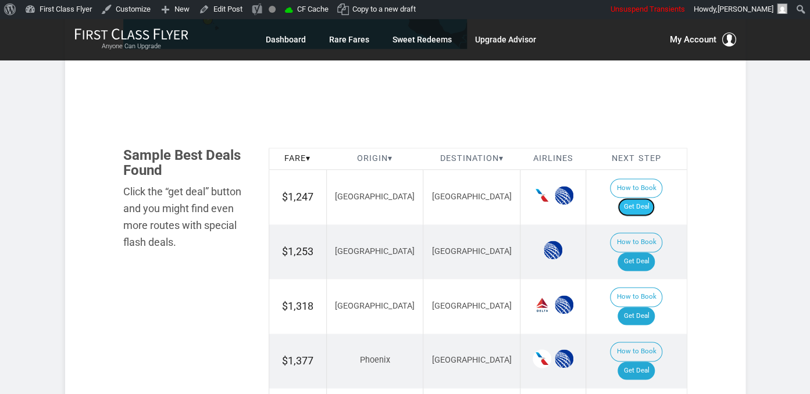
click at [648, 198] on link "Get Deal" at bounding box center [636, 207] width 37 height 19
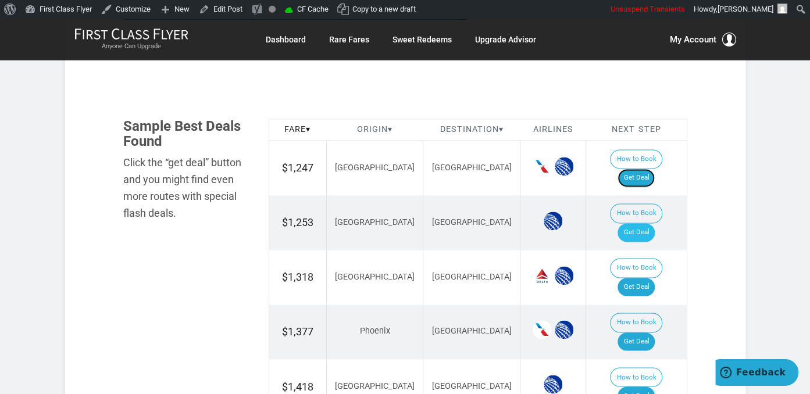
scroll to position [675, 0]
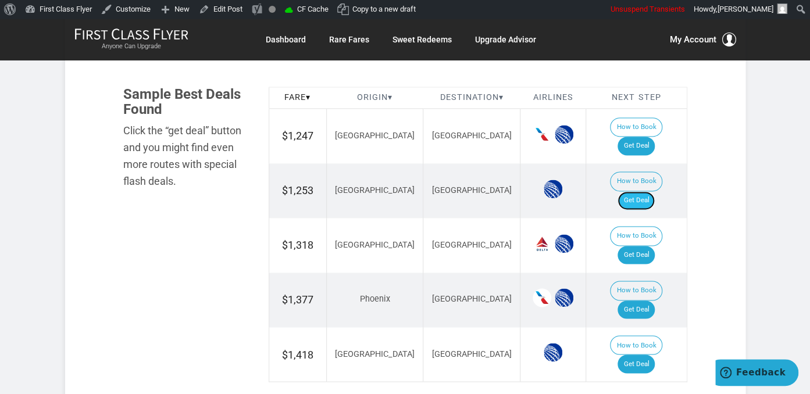
click at [642, 191] on link "Get Deal" at bounding box center [636, 200] width 37 height 19
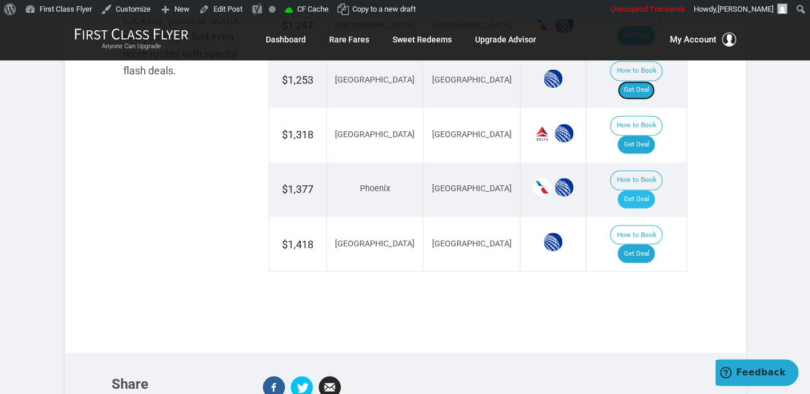
scroll to position [798, 0]
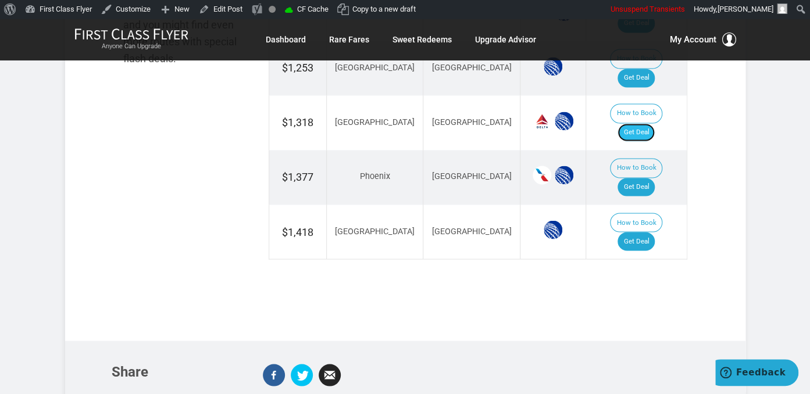
click at [633, 123] on link "Get Deal" at bounding box center [636, 132] width 37 height 19
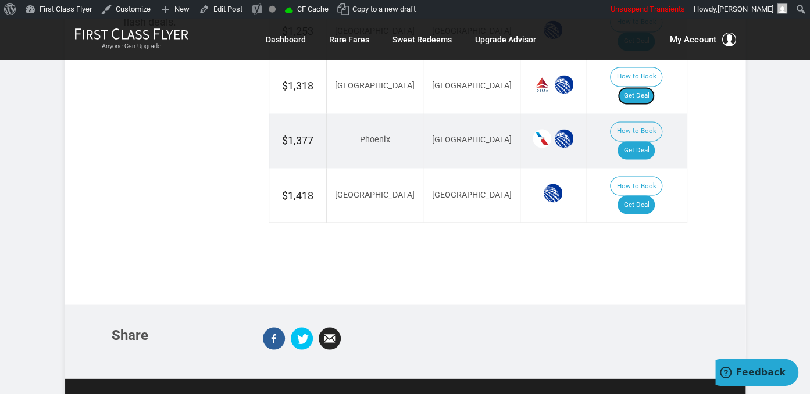
scroll to position [859, 0]
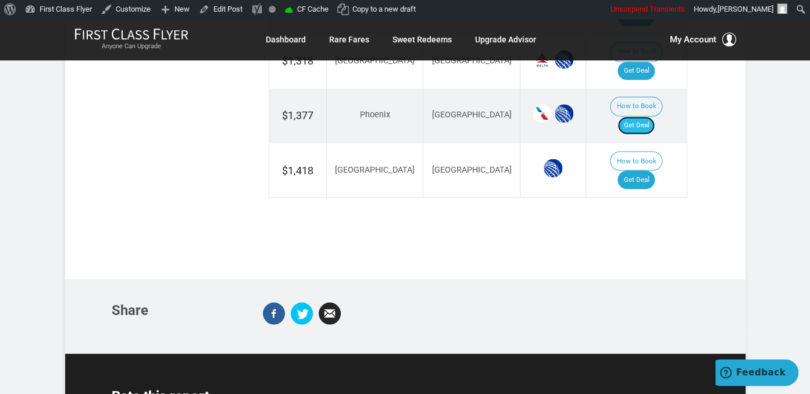
click at [643, 116] on link "Get Deal" at bounding box center [636, 125] width 37 height 19
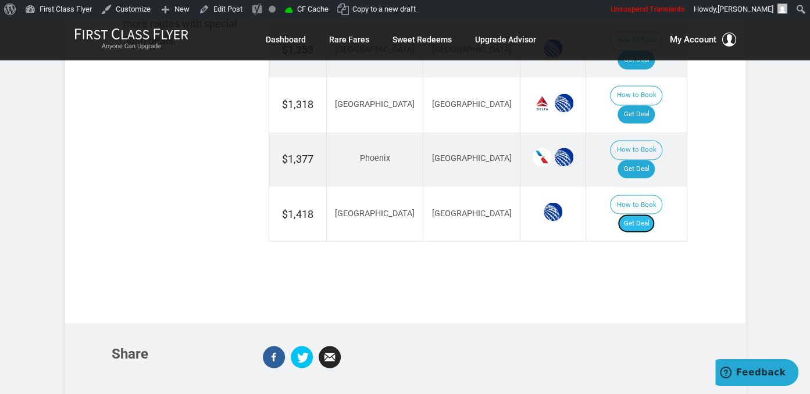
drag, startPoint x: 636, startPoint y: 155, endPoint x: 639, endPoint y: 149, distance: 6.0
click at [636, 215] on link "Get Deal" at bounding box center [636, 224] width 37 height 19
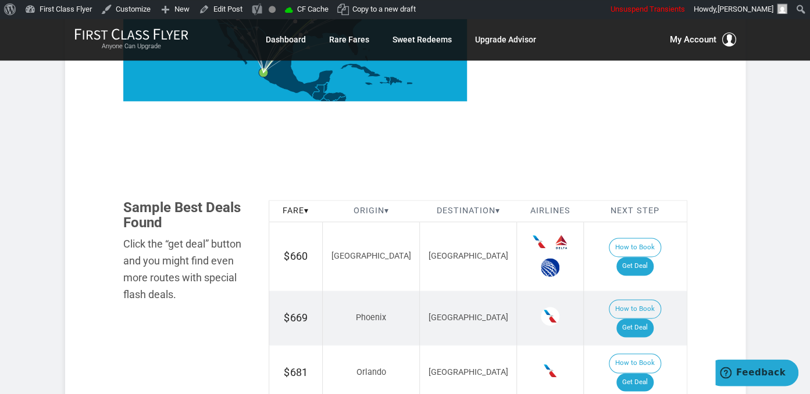
scroll to position [614, 0]
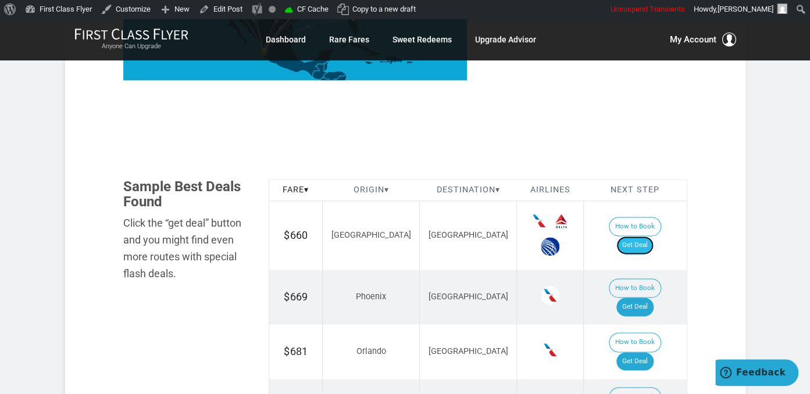
click at [648, 236] on link "Get Deal" at bounding box center [634, 245] width 37 height 19
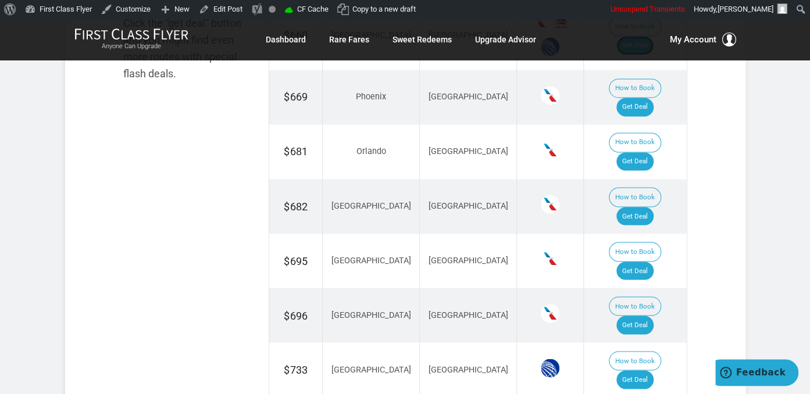
scroll to position [798, 0]
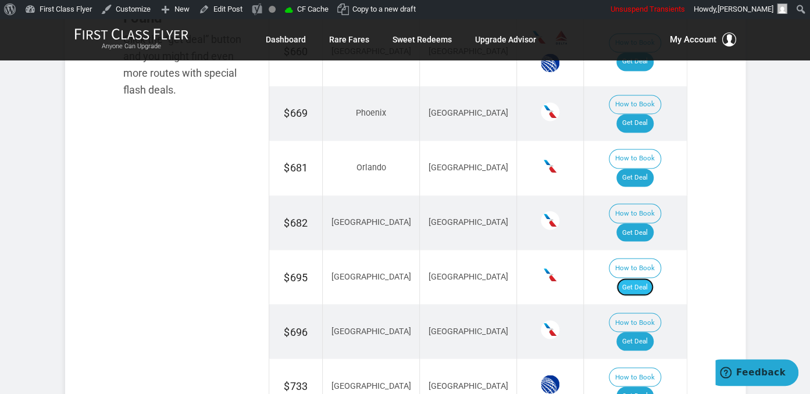
click at [653, 278] on link "Get Deal" at bounding box center [634, 287] width 37 height 19
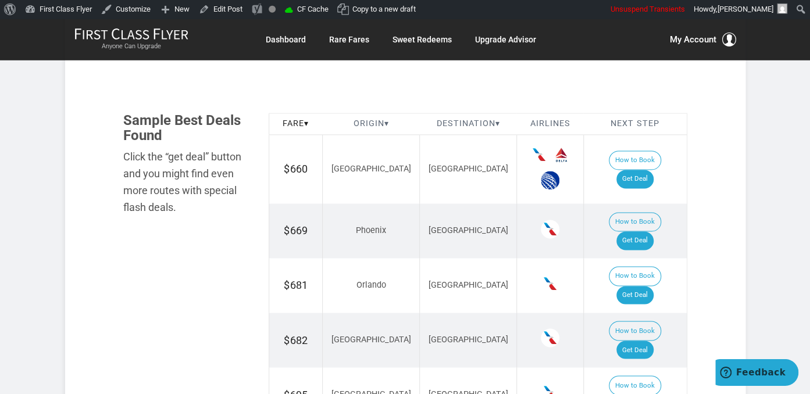
scroll to position [675, 0]
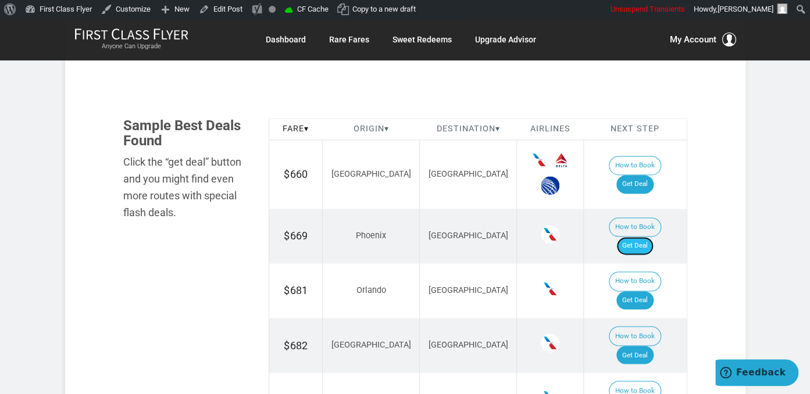
click at [650, 237] on link "Get Deal" at bounding box center [634, 246] width 37 height 19
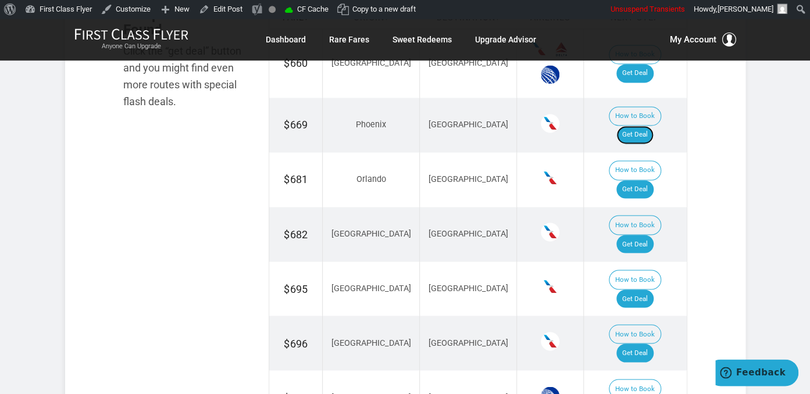
scroll to position [798, 0]
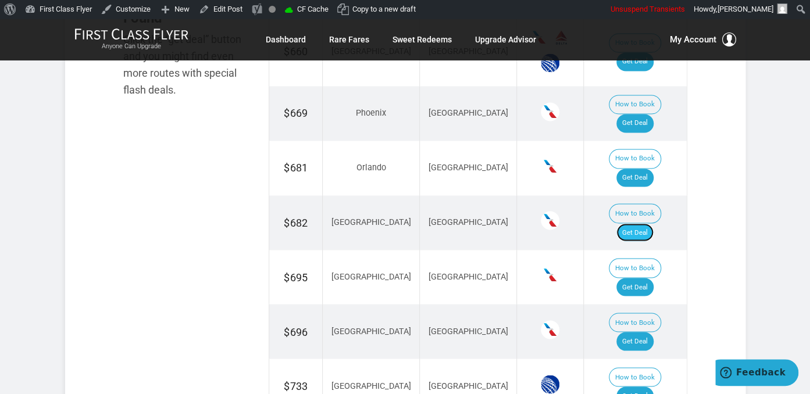
click at [636, 223] on link "Get Deal" at bounding box center [634, 232] width 37 height 19
click at [654, 332] on link "Get Deal" at bounding box center [634, 341] width 37 height 19
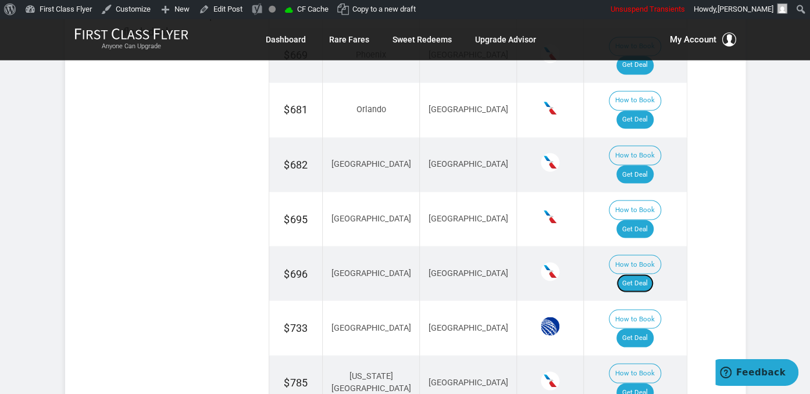
scroll to position [921, 0]
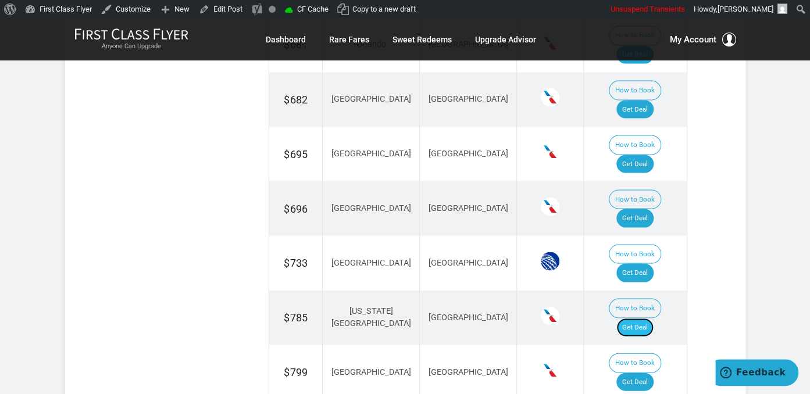
click at [647, 318] on link "Get Deal" at bounding box center [634, 327] width 37 height 19
drag, startPoint x: 652, startPoint y: 199, endPoint x: 663, endPoint y: 206, distance: 13.1
click at [651, 318] on link "Get Deal" at bounding box center [634, 327] width 37 height 19
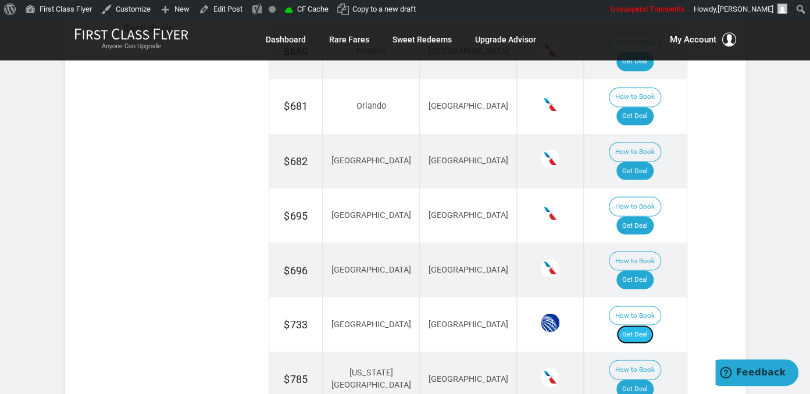
click at [642, 325] on link "Get Deal" at bounding box center [634, 334] width 37 height 19
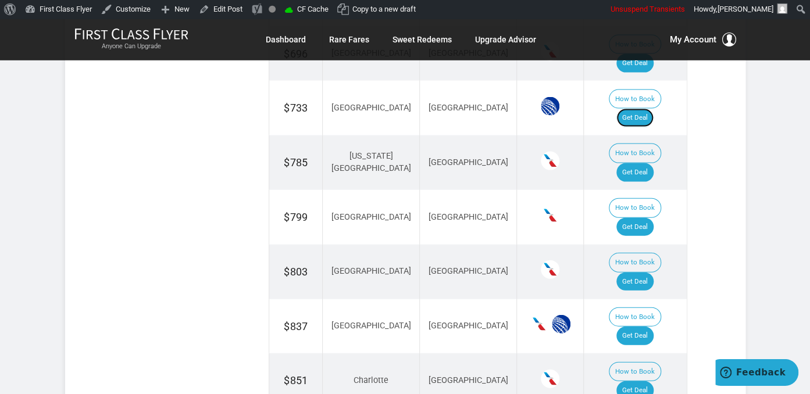
scroll to position [1105, 0]
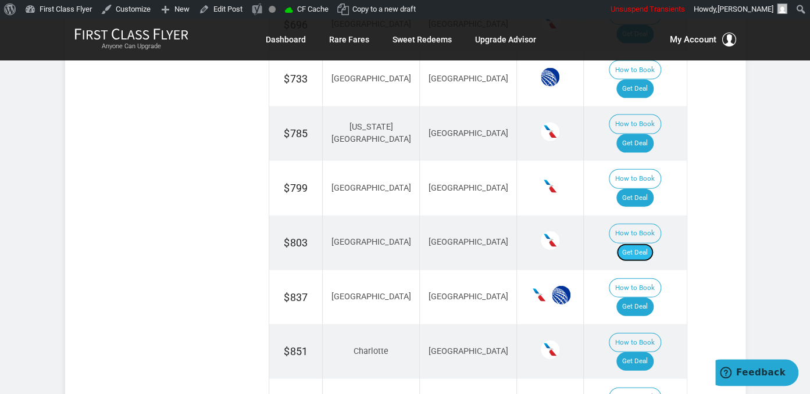
click at [648, 244] on link "Get Deal" at bounding box center [634, 253] width 37 height 19
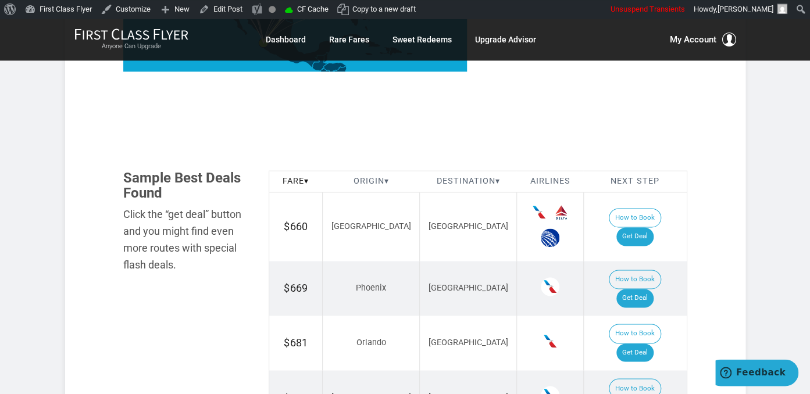
scroll to position [614, 0]
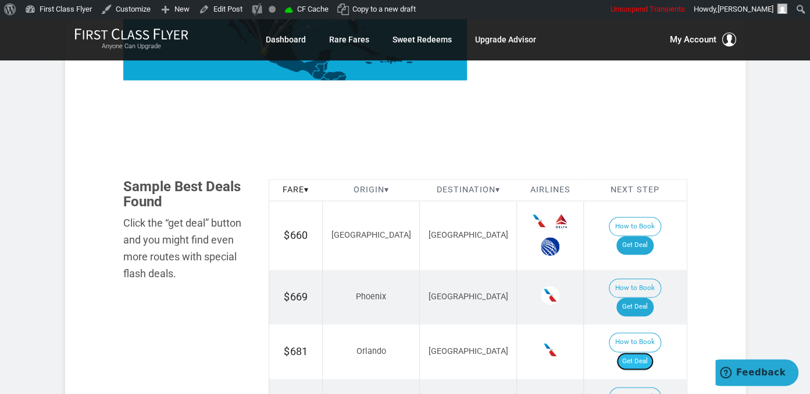
click at [645, 352] on link "Get Deal" at bounding box center [634, 361] width 37 height 19
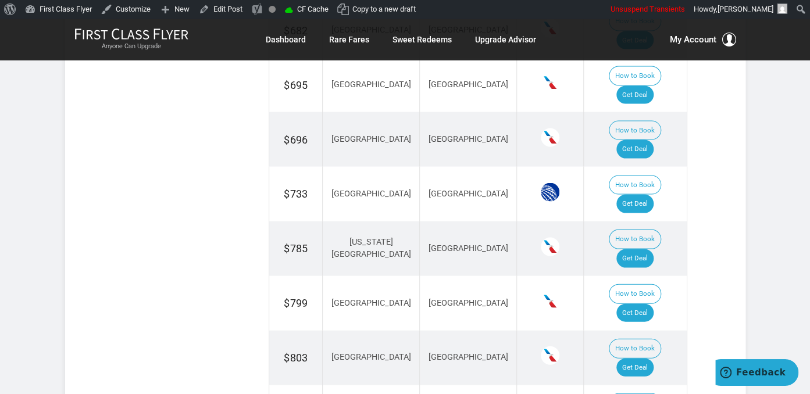
scroll to position [1044, 0]
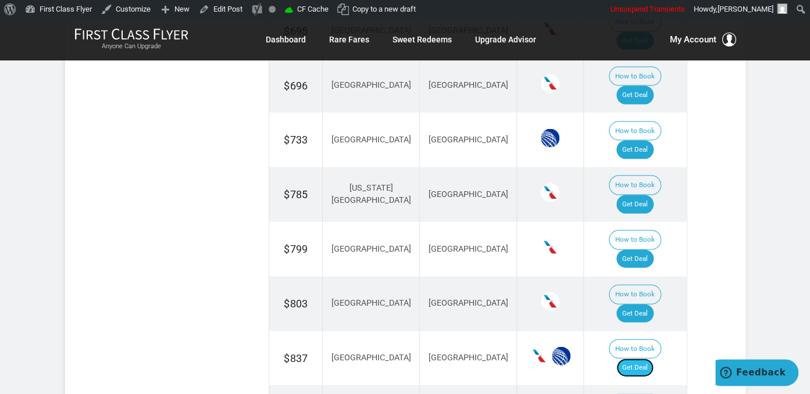
click at [648, 359] on link "Get Deal" at bounding box center [634, 368] width 37 height 19
drag, startPoint x: 645, startPoint y: 244, endPoint x: 649, endPoint y: 254, distance: 10.5
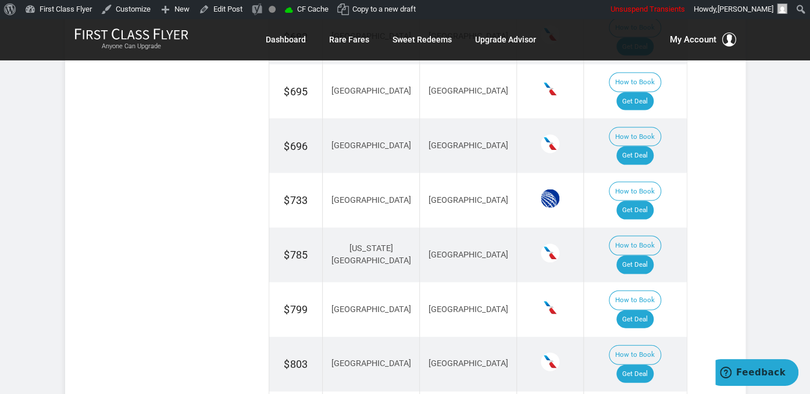
scroll to position [961, 0]
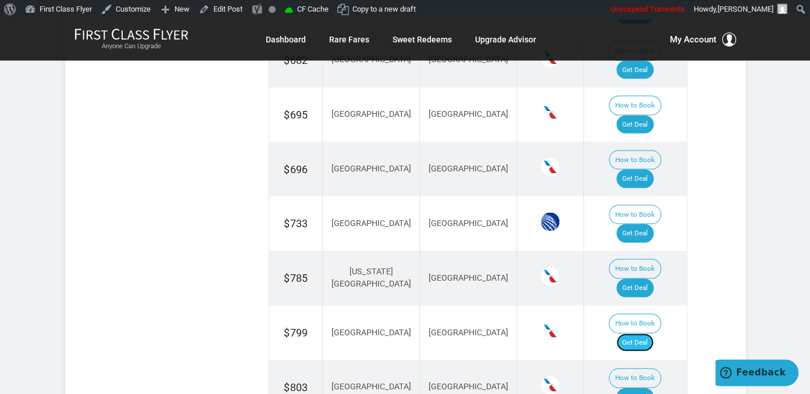
click at [638, 333] on link "Get Deal" at bounding box center [634, 342] width 37 height 19
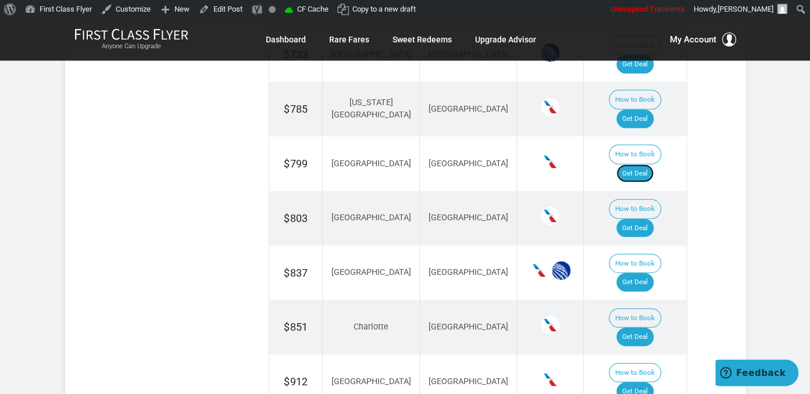
scroll to position [1145, 0]
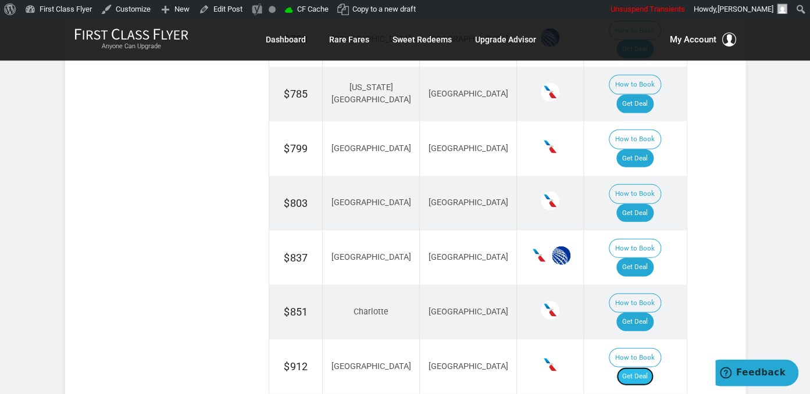
click at [650, 367] on link "Get Deal" at bounding box center [634, 376] width 37 height 19
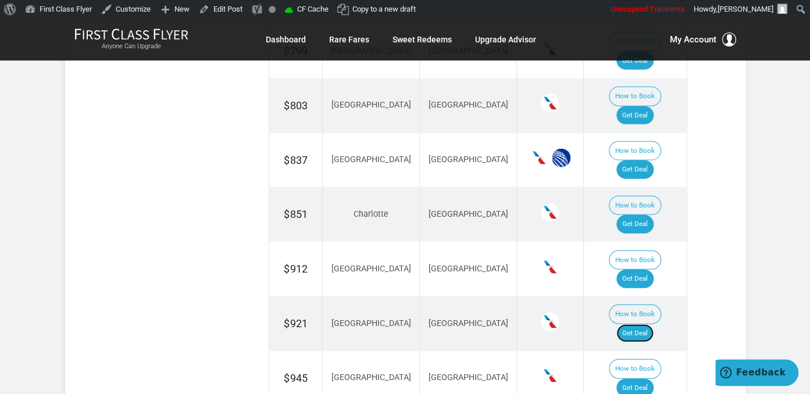
scroll to position [1268, 0]
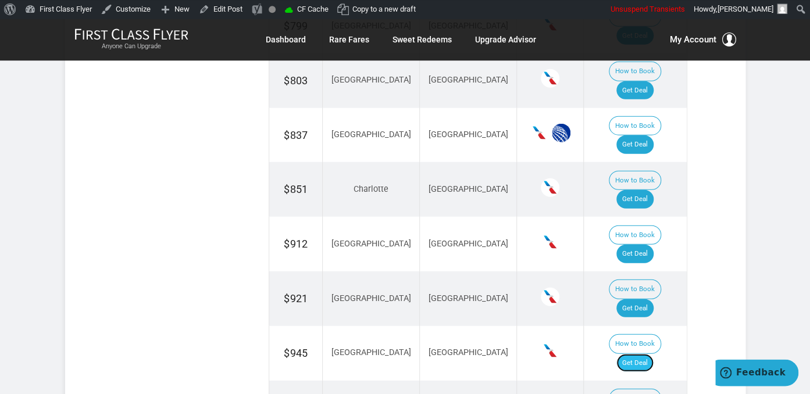
click at [652, 354] on link "Get Deal" at bounding box center [634, 363] width 37 height 19
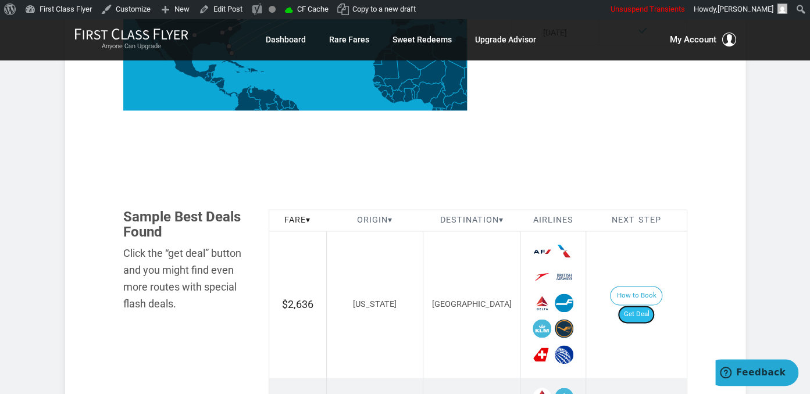
click at [655, 308] on link "Get Deal" at bounding box center [636, 314] width 37 height 19
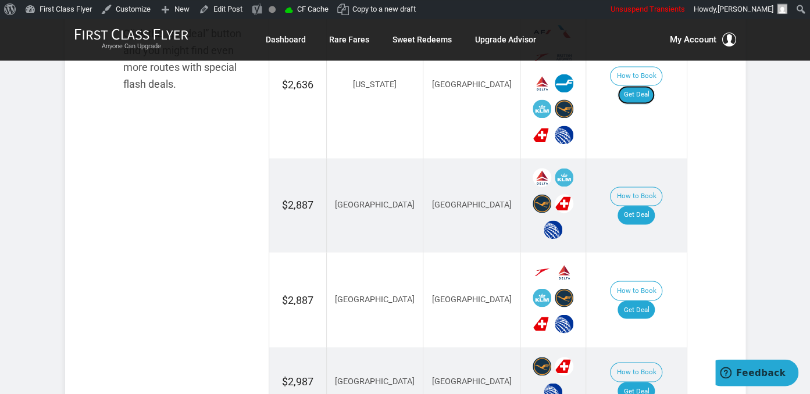
scroll to position [798, 0]
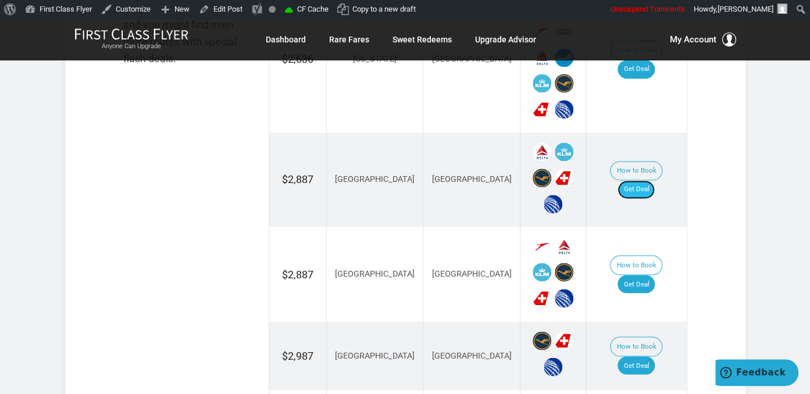
click at [654, 180] on link "Get Deal" at bounding box center [636, 189] width 37 height 19
click at [643, 275] on link "Get Deal" at bounding box center [636, 284] width 37 height 19
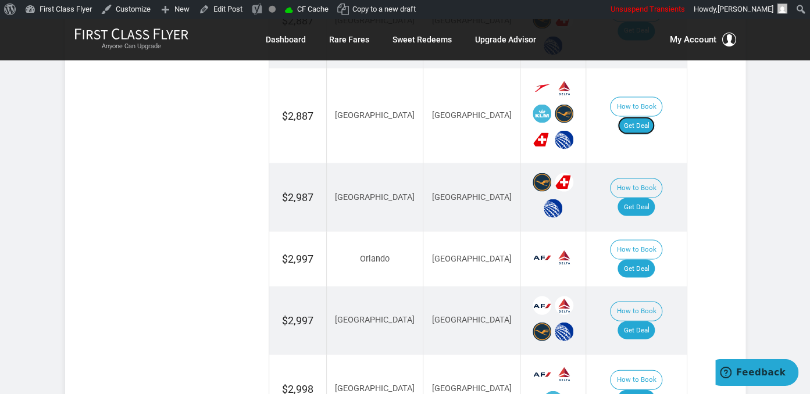
scroll to position [960, 0]
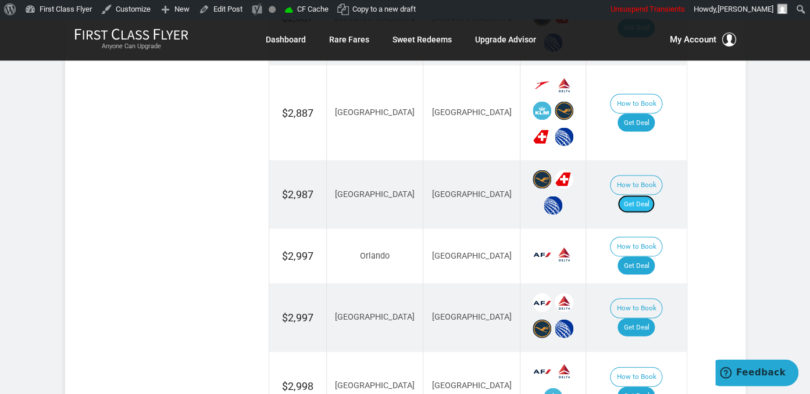
click at [634, 195] on link "Get Deal" at bounding box center [636, 204] width 37 height 19
click at [641, 256] on link "Get Deal" at bounding box center [636, 265] width 37 height 19
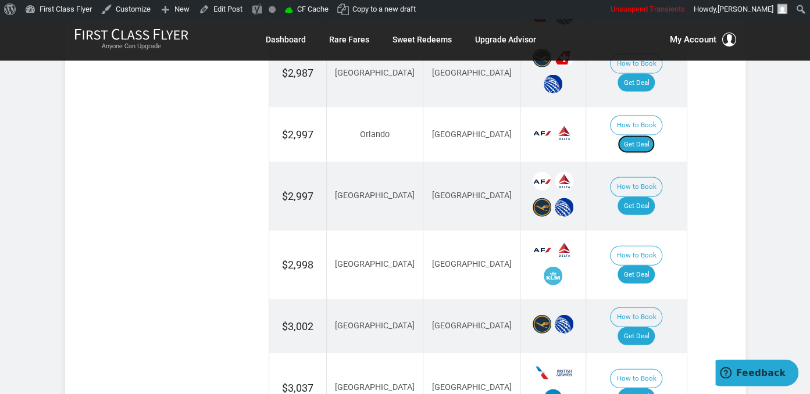
scroll to position [1082, 0]
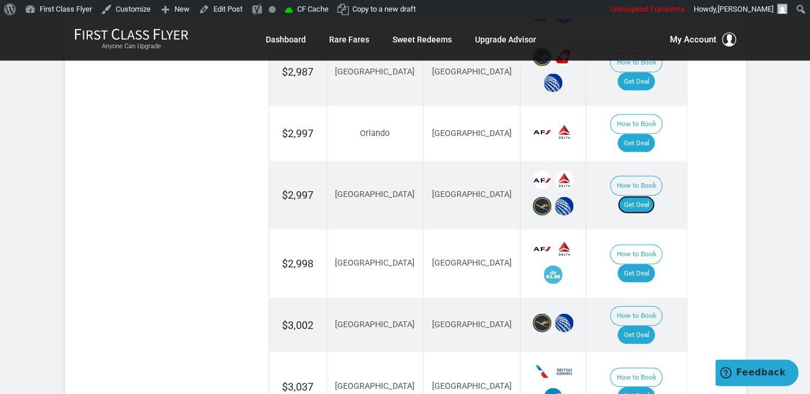
click at [655, 195] on link "Get Deal" at bounding box center [636, 204] width 37 height 19
click at [643, 264] on link "Get Deal" at bounding box center [636, 273] width 37 height 19
click at [655, 326] on link "Get Deal" at bounding box center [636, 335] width 37 height 19
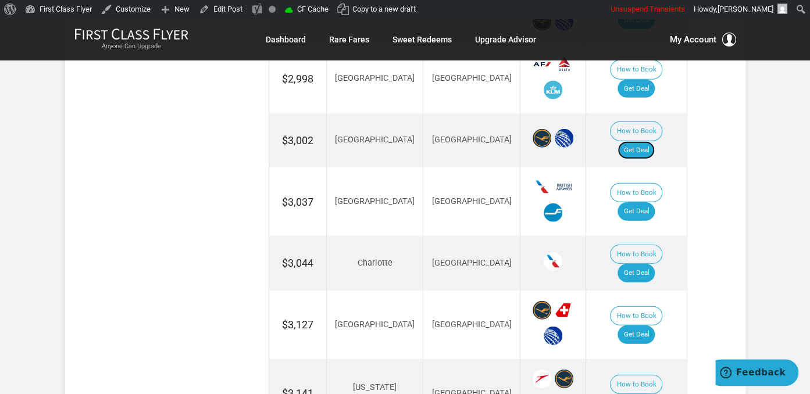
scroll to position [1267, 0]
click at [648, 236] on td "How to Book Get Deal" at bounding box center [636, 263] width 101 height 55
click at [648, 264] on link "Get Deal" at bounding box center [636, 273] width 37 height 19
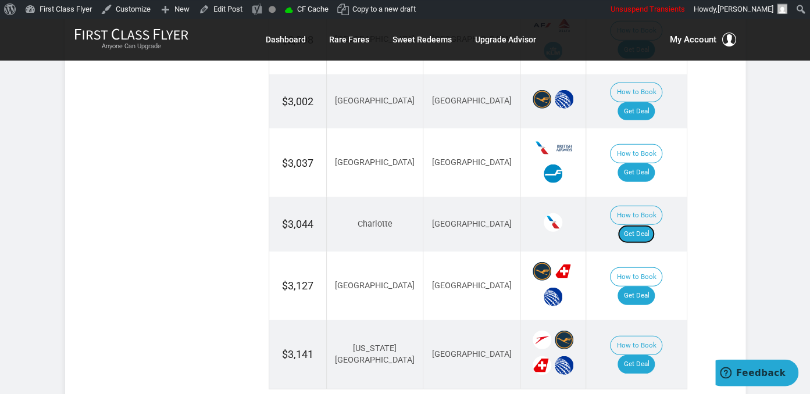
scroll to position [1328, 0]
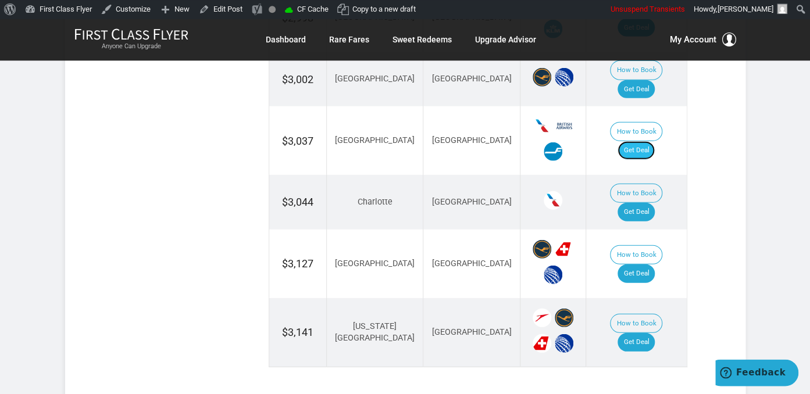
drag, startPoint x: 643, startPoint y: 93, endPoint x: 653, endPoint y: 99, distance: 12.3
click at [643, 141] on link "Get Deal" at bounding box center [636, 150] width 37 height 19
click at [645, 264] on link "Get Deal" at bounding box center [636, 273] width 37 height 19
click at [639, 333] on link "Get Deal" at bounding box center [636, 342] width 37 height 19
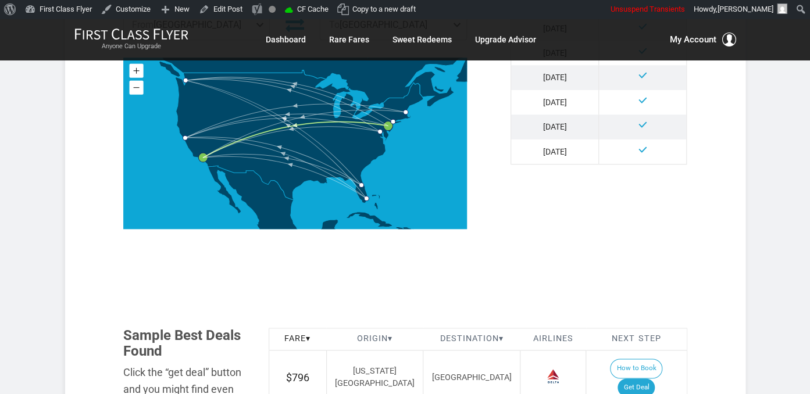
scroll to position [614, 0]
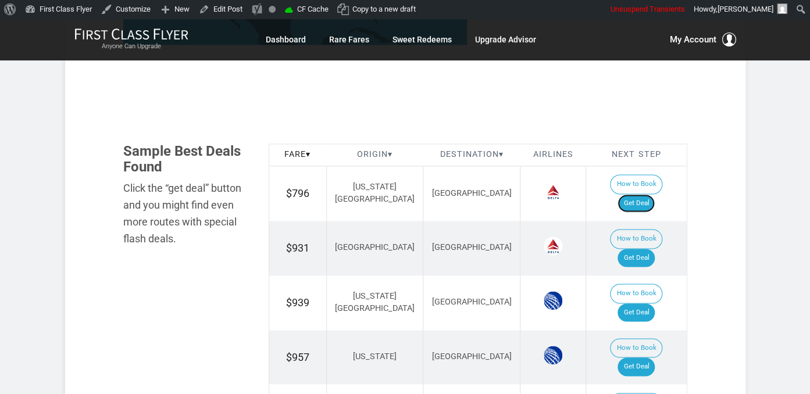
click at [647, 194] on link "Get Deal" at bounding box center [636, 203] width 37 height 19
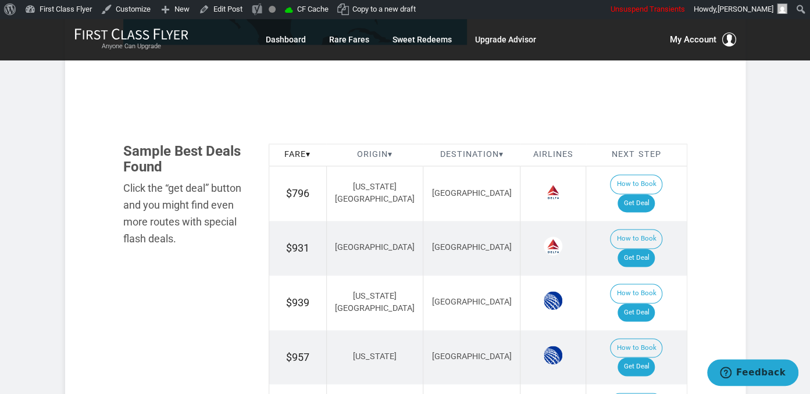
scroll to position [0, 0]
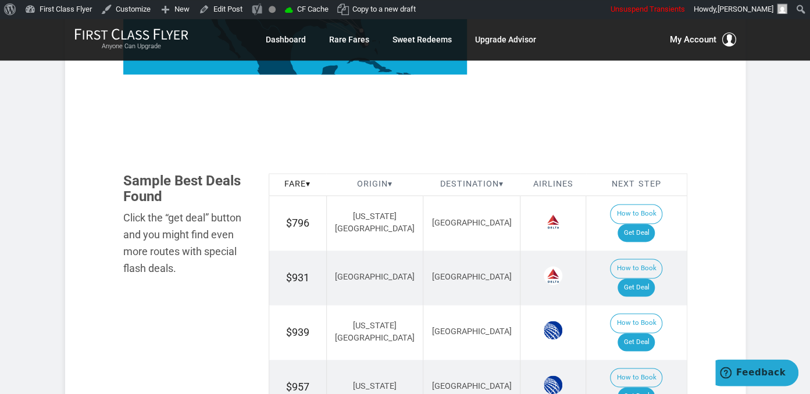
scroll to position [614, 0]
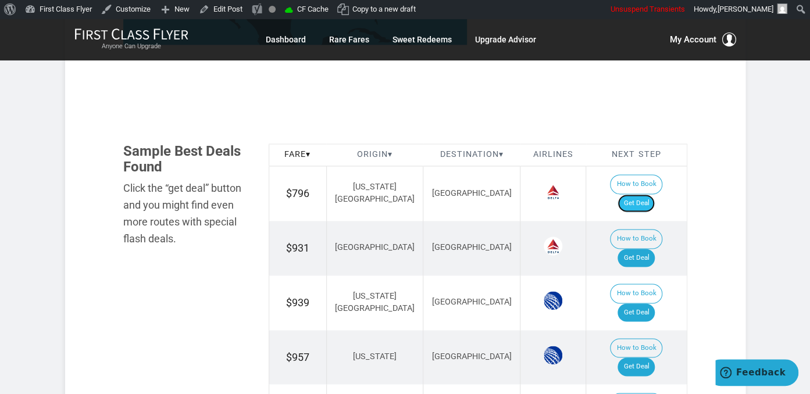
click at [637, 194] on link "Get Deal" at bounding box center [636, 203] width 37 height 19
click at [651, 249] on link "Get Deal" at bounding box center [636, 258] width 37 height 19
click at [649, 304] on link "Get Deal" at bounding box center [636, 313] width 37 height 19
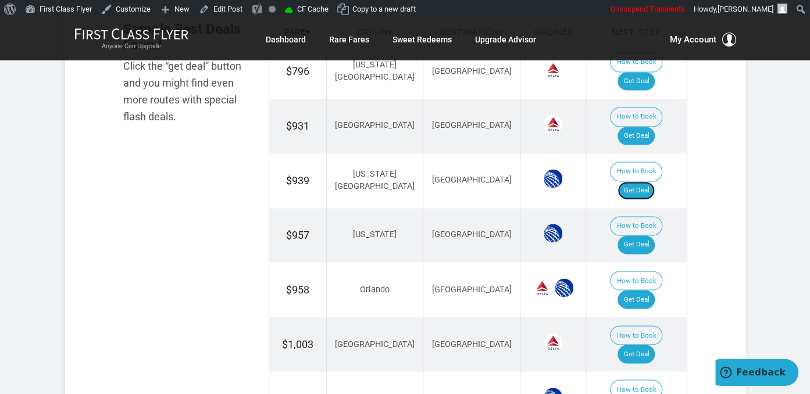
scroll to position [737, 0]
click at [632, 235] on link "Get Deal" at bounding box center [636, 244] width 37 height 19
click at [642, 290] on link "Get Deal" at bounding box center [636, 299] width 37 height 19
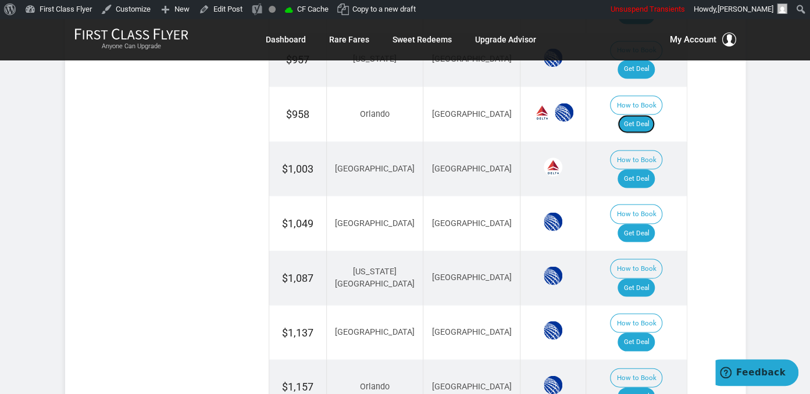
scroll to position [921, 0]
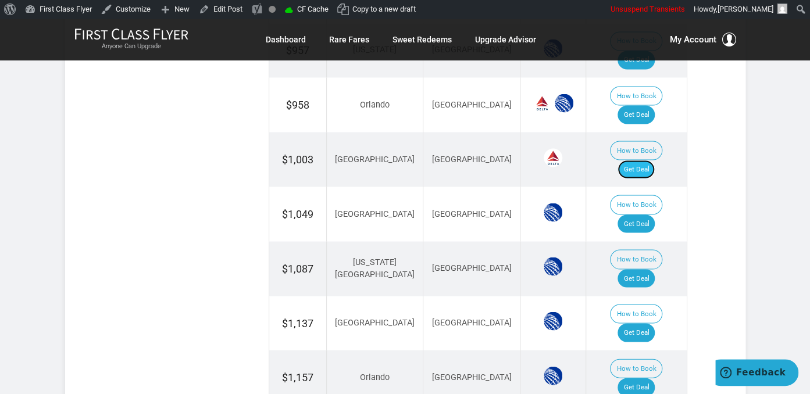
click at [647, 160] on link "Get Deal" at bounding box center [636, 169] width 37 height 19
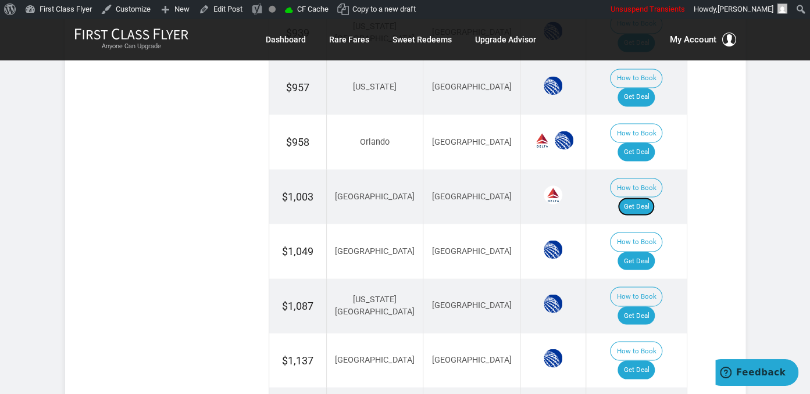
scroll to position [859, 0]
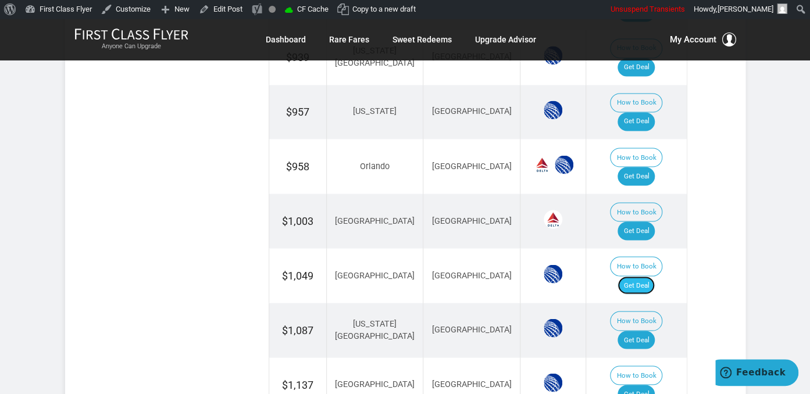
click at [652, 276] on link "Get Deal" at bounding box center [636, 285] width 37 height 19
click at [645, 331] on link "Get Deal" at bounding box center [636, 340] width 37 height 19
click at [648, 385] on link "Get Deal" at bounding box center [636, 394] width 37 height 19
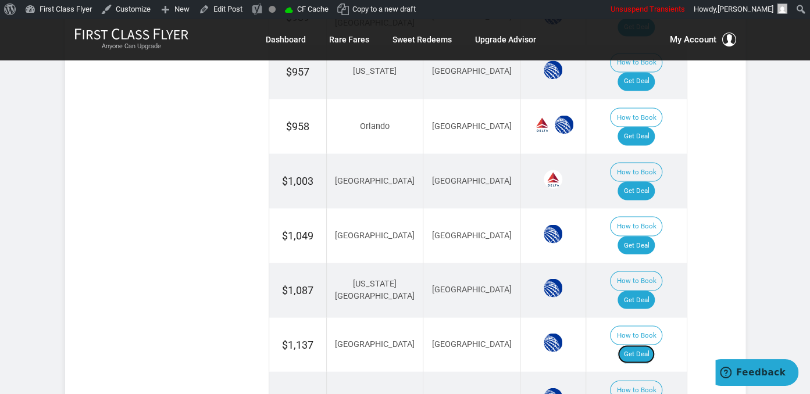
scroll to position [921, 0]
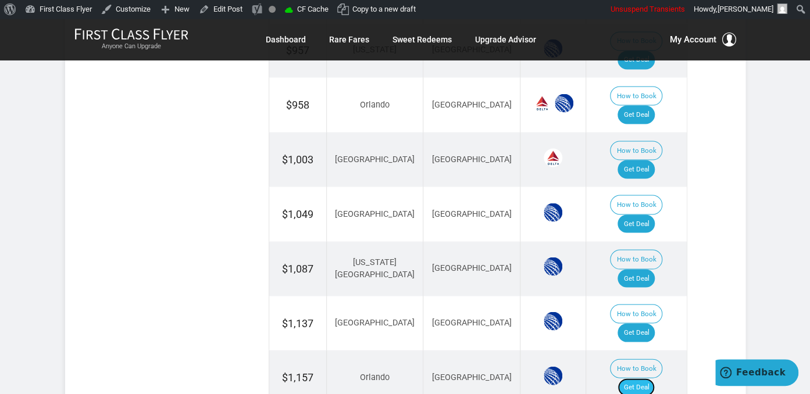
click at [655, 378] on link "Get Deal" at bounding box center [636, 387] width 37 height 19
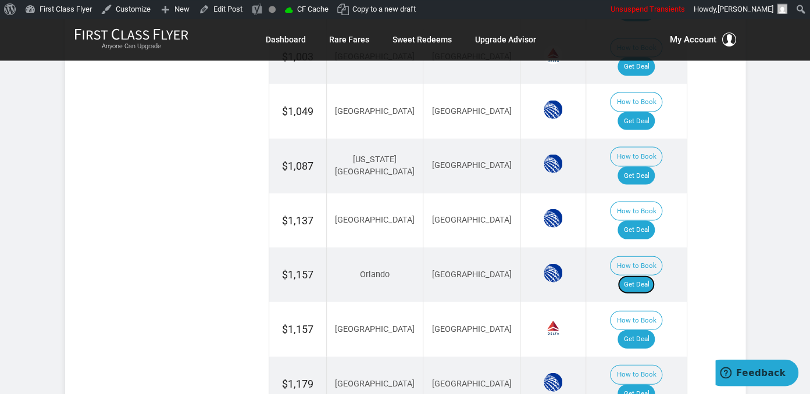
scroll to position [1044, 0]
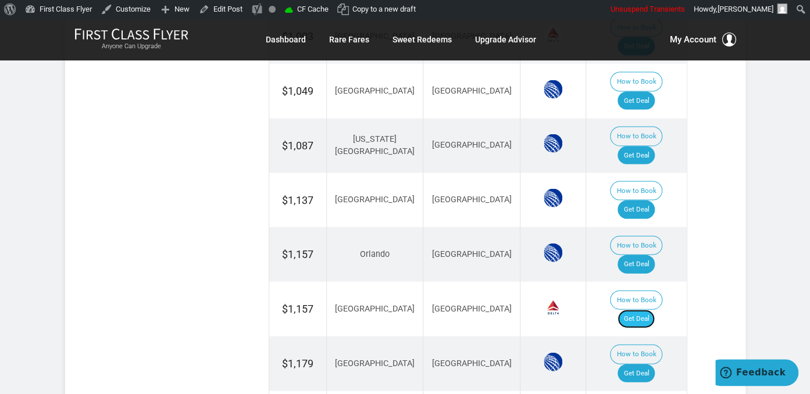
click at [655, 310] on link "Get Deal" at bounding box center [636, 319] width 37 height 19
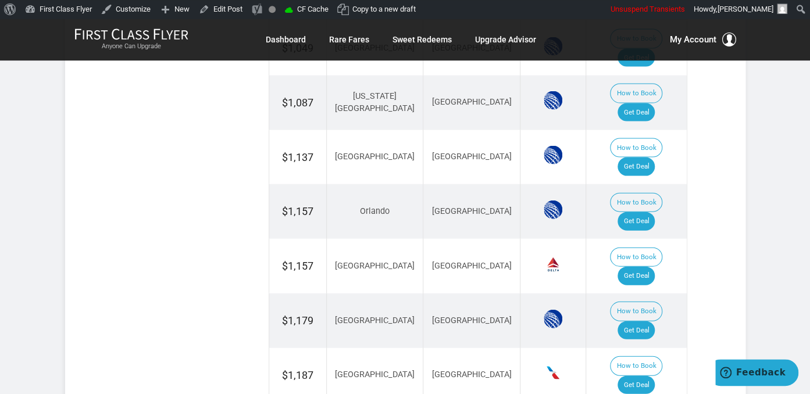
scroll to position [1044, 0]
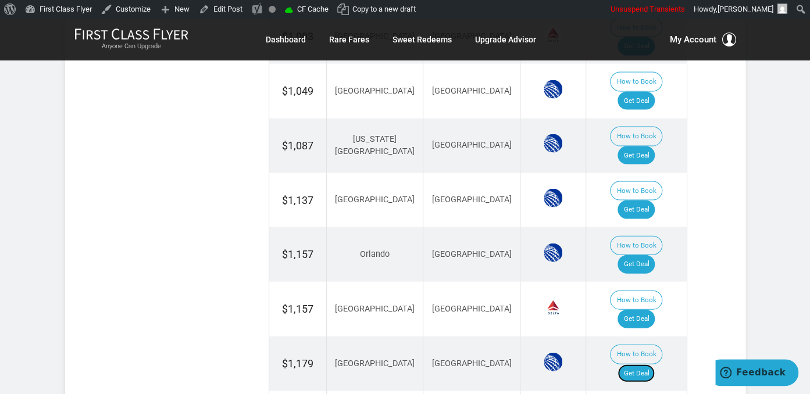
click at [636, 365] on link "Get Deal" at bounding box center [636, 374] width 37 height 19
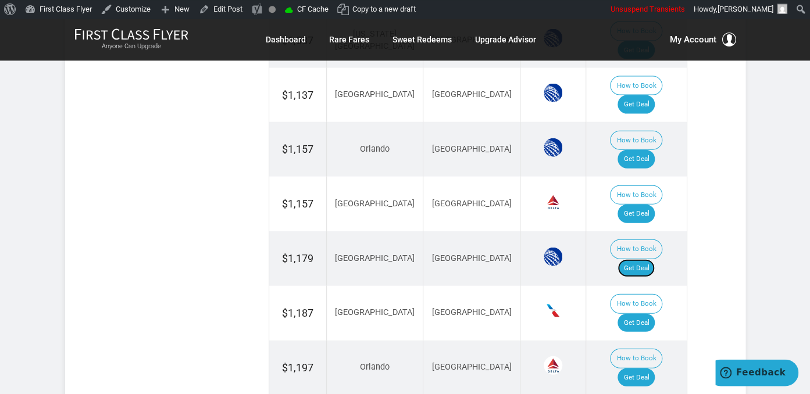
scroll to position [1167, 0]
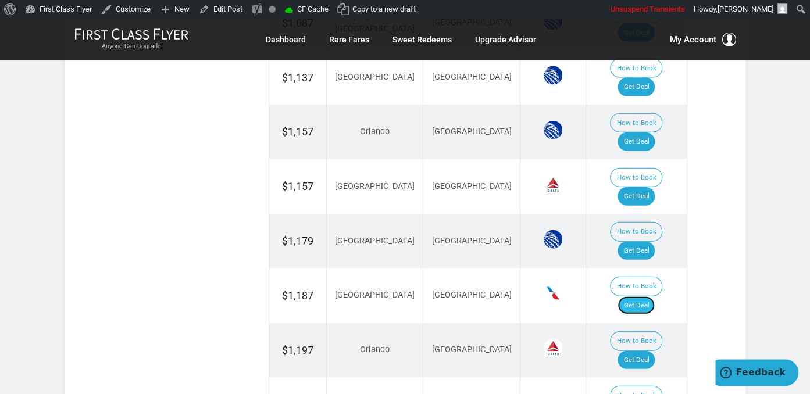
click at [651, 297] on link "Get Deal" at bounding box center [636, 306] width 37 height 19
drag, startPoint x: 650, startPoint y: 222, endPoint x: 643, endPoint y: 198, distance: 25.4
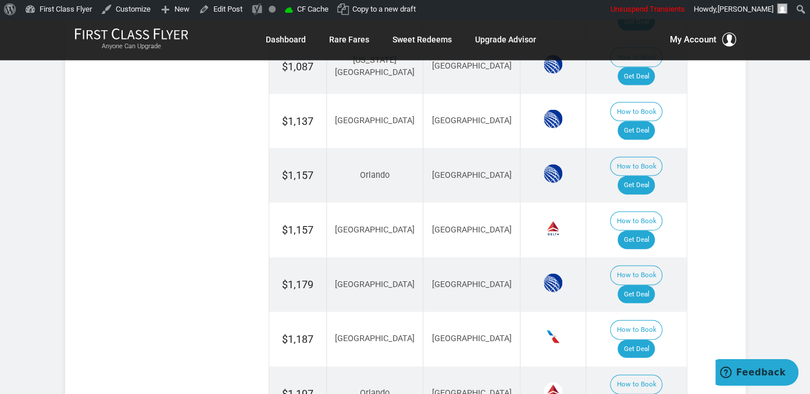
scroll to position [1105, 0]
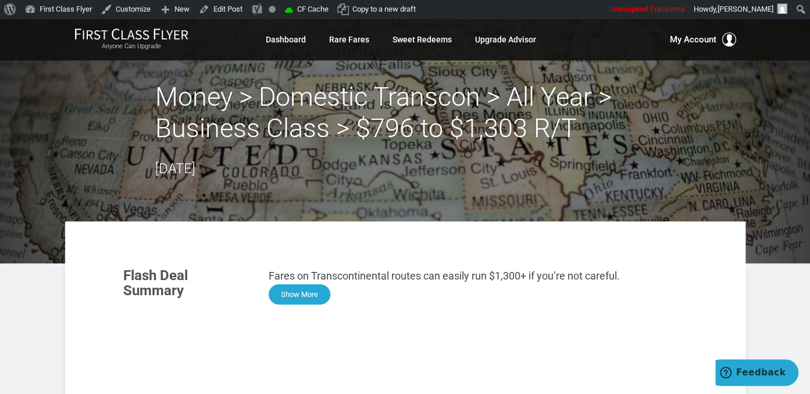
click at [297, 299] on button "Show More" at bounding box center [300, 294] width 62 height 20
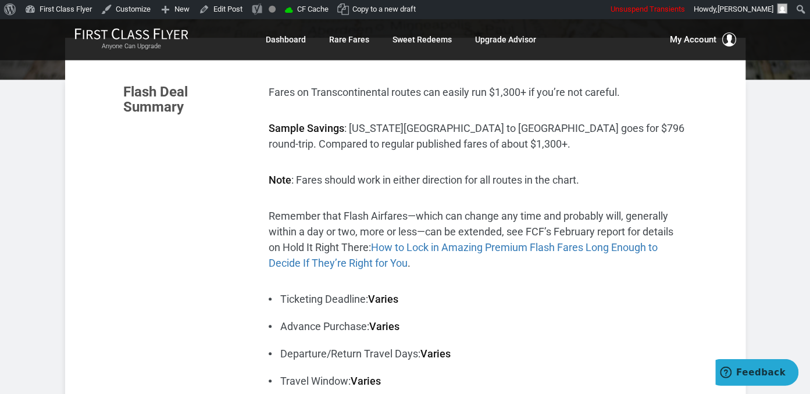
scroll to position [123, 0]
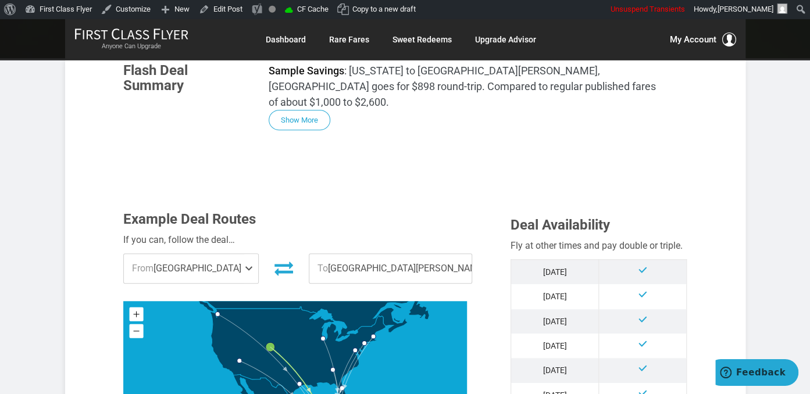
scroll to position [123, 0]
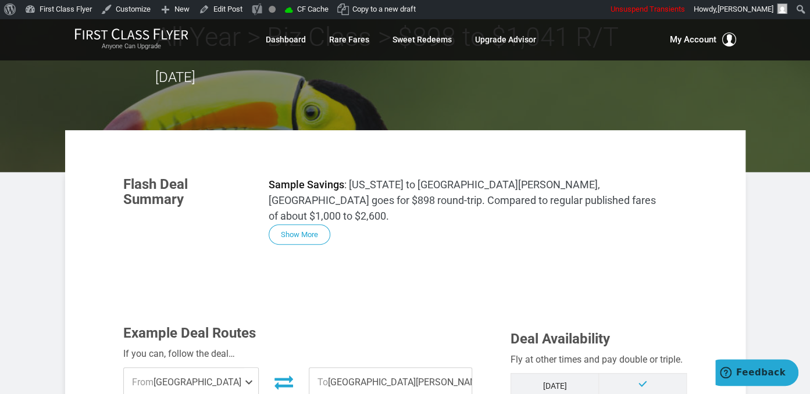
click at [294, 224] on button "Show More" at bounding box center [300, 234] width 62 height 20
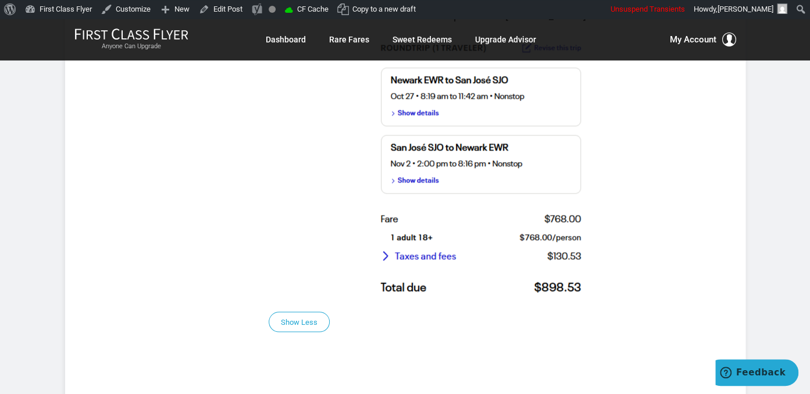
scroll to position [798, 0]
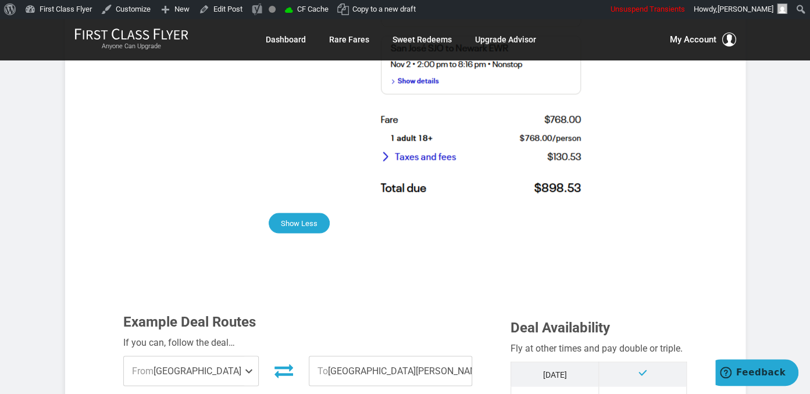
click at [299, 213] on button "Show Less" at bounding box center [299, 223] width 61 height 20
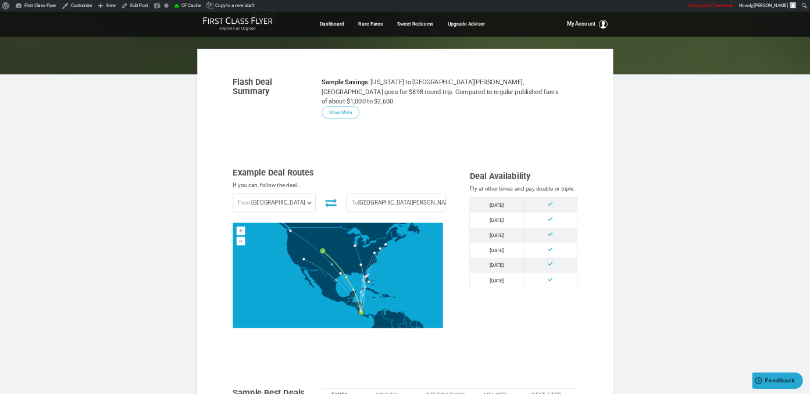
scroll to position [188, 0]
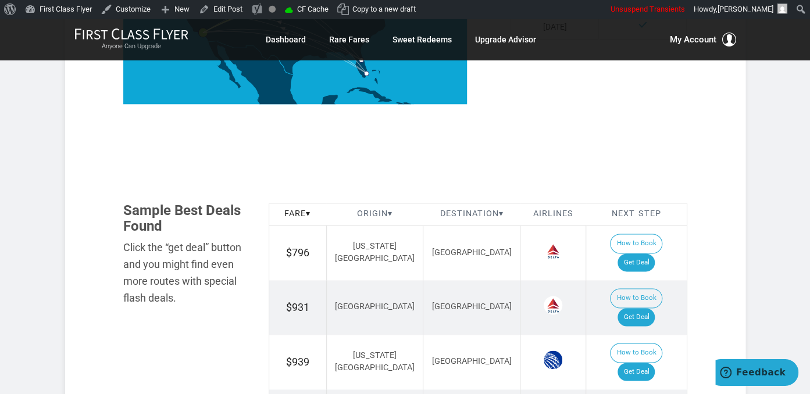
scroll to position [552, 0]
